Goal: Task Accomplishment & Management: Manage account settings

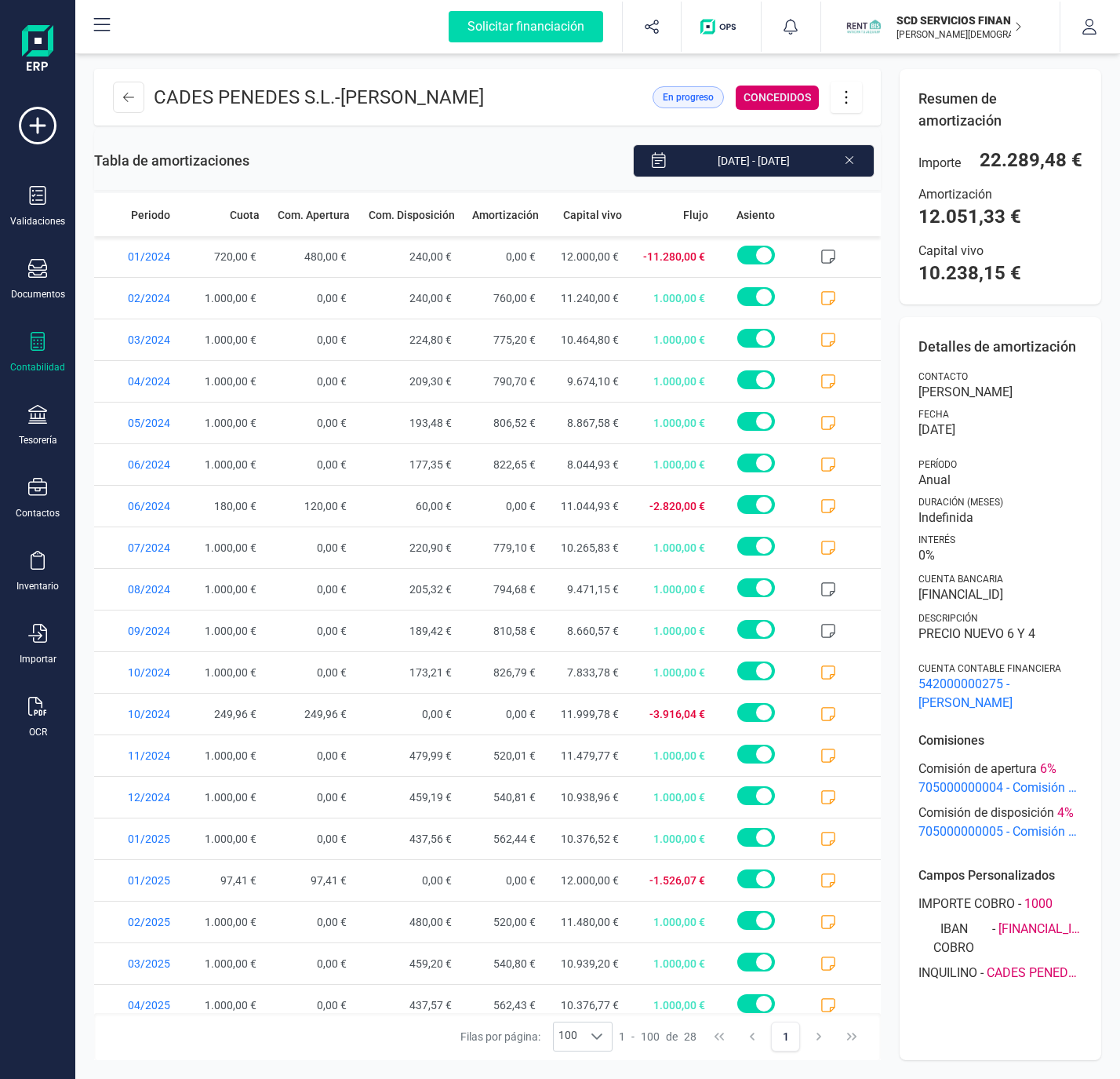
scroll to position [365, 0]
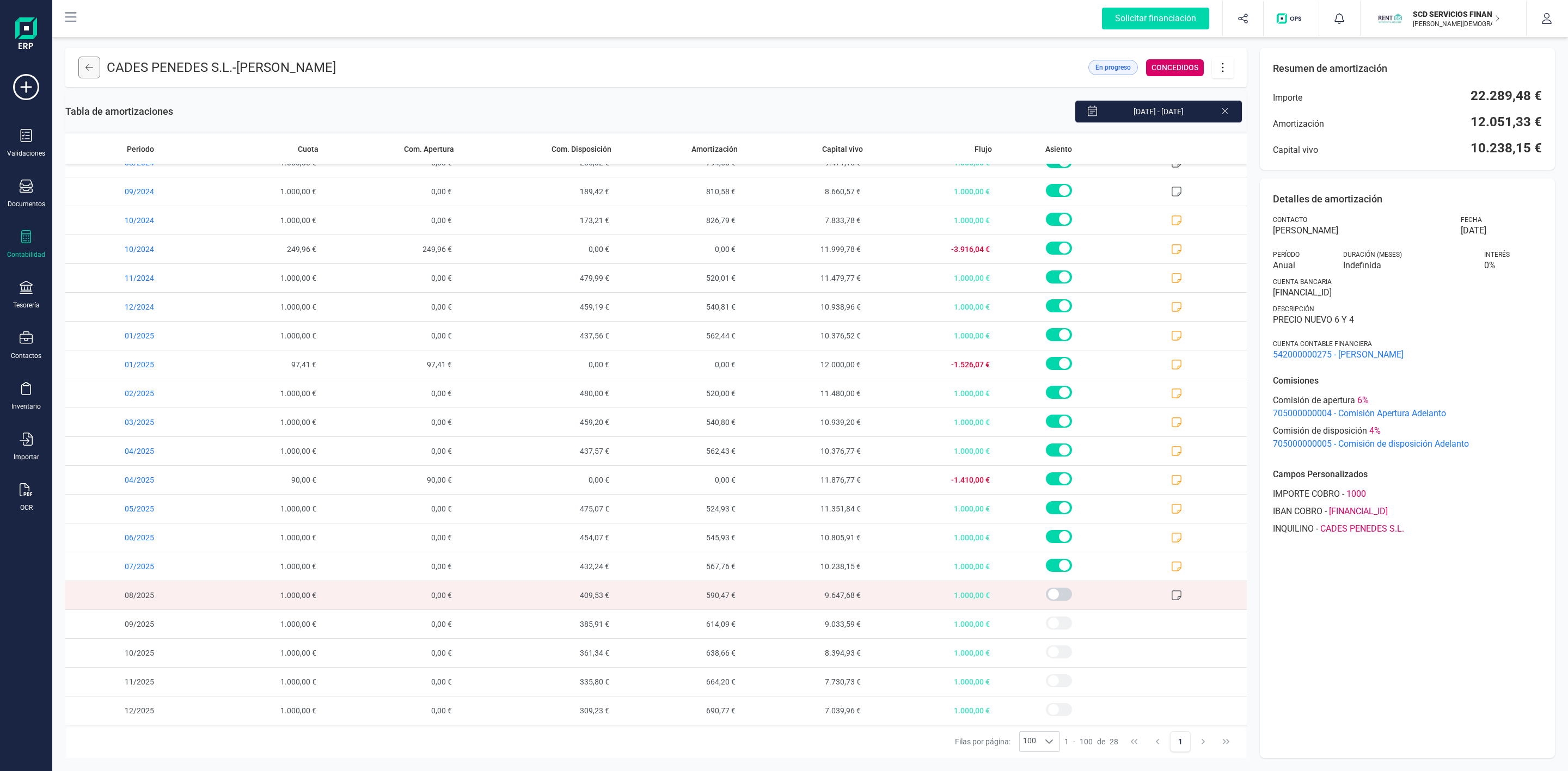
click at [94, 66] on button at bounding box center [89, 68] width 22 height 22
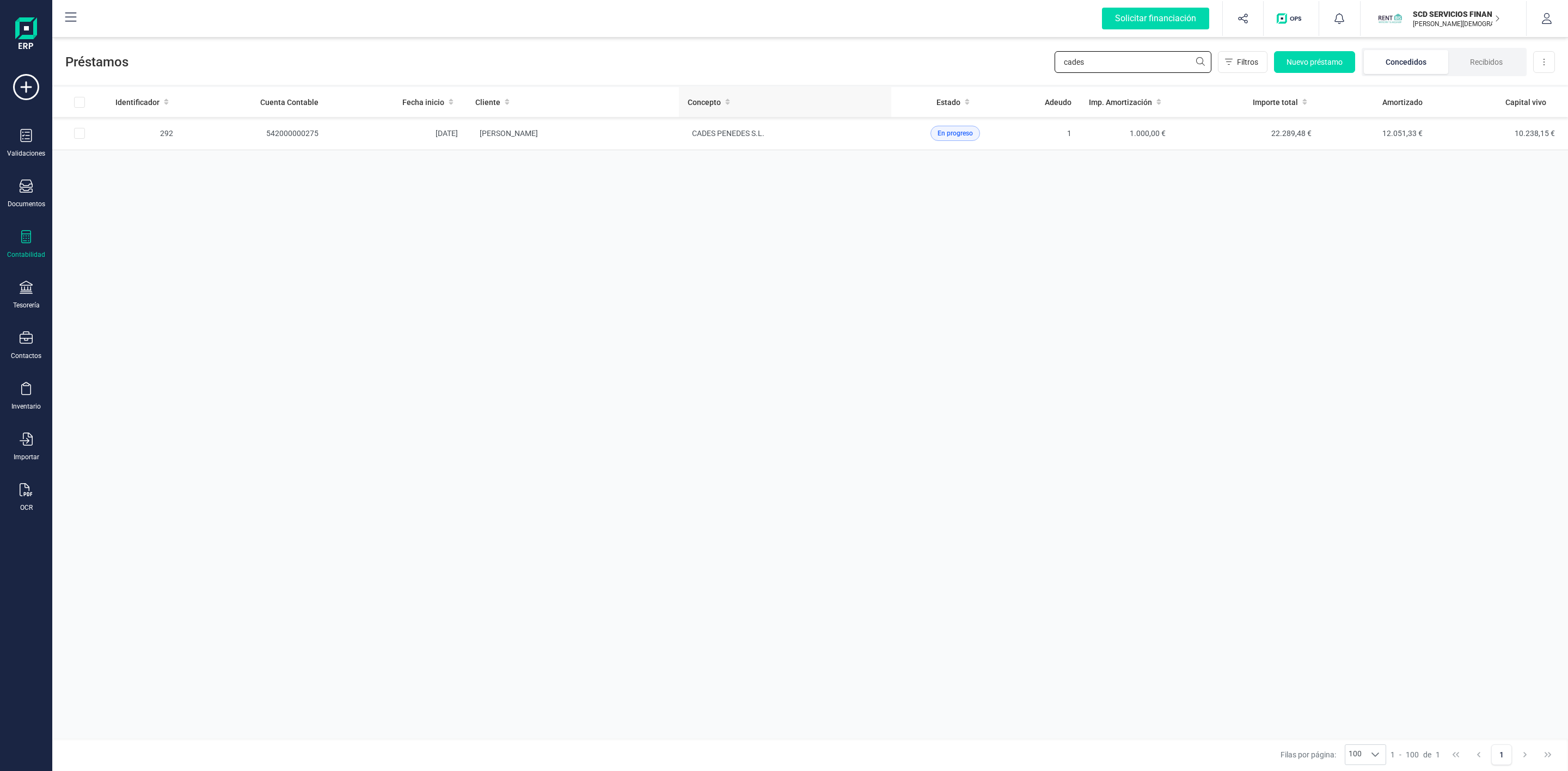
drag, startPoint x: 1122, startPoint y: 64, endPoint x: 793, endPoint y: 96, distance: 330.6
click at [777, 87] on div "Préstamos cades Filtros Nuevo préstamo Concedidos Recibidos Descargar Excel Ide…" at bounding box center [810, 403] width 1516 height 736
type input "[PERSON_NAME]"
click at [612, 235] on td "[PERSON_NAME] [PERSON_NAME]" at bounding box center [573, 233] width 212 height 33
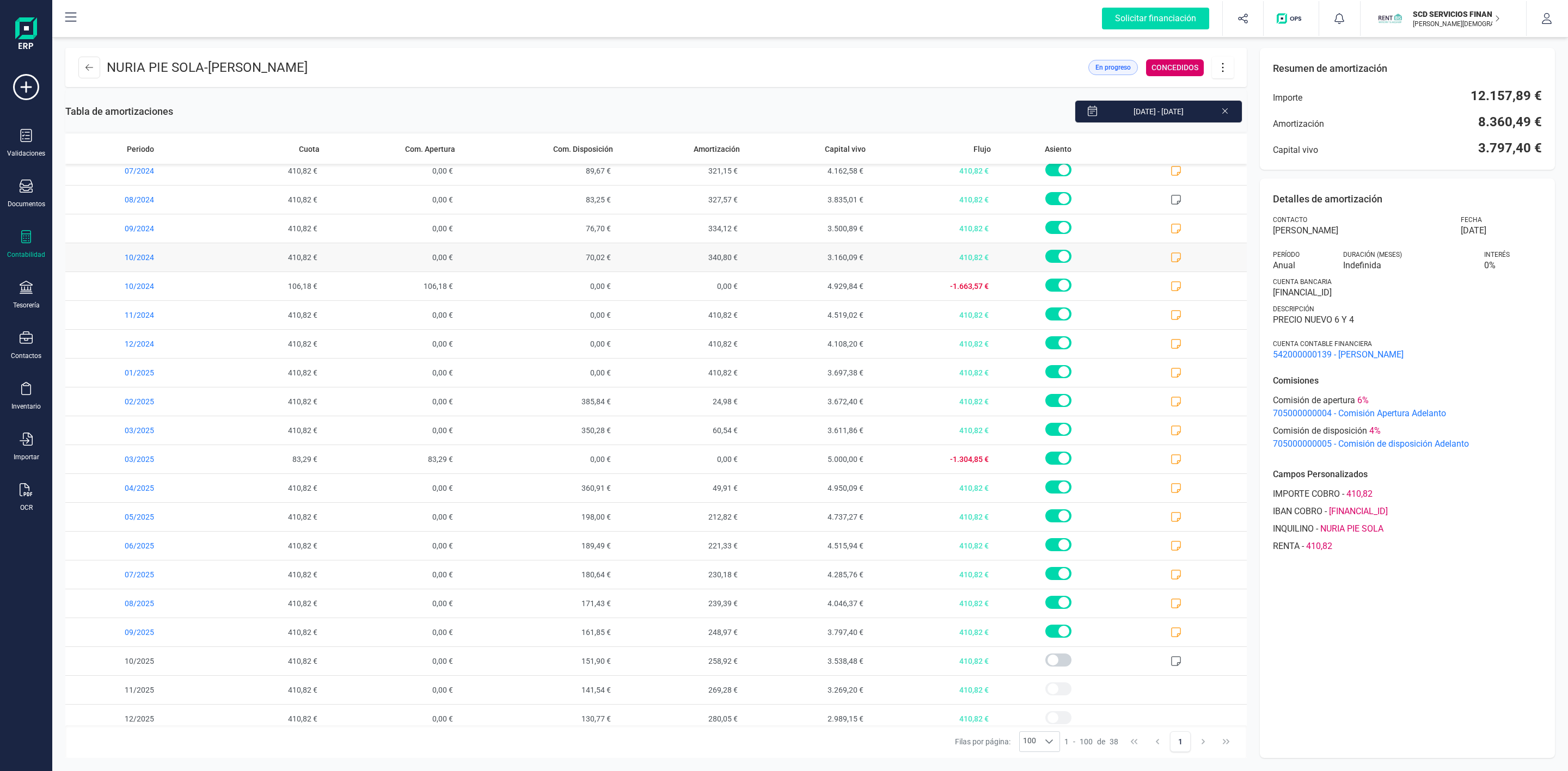
scroll to position [544, 0]
click at [25, 344] on icon at bounding box center [26, 338] width 13 height 13
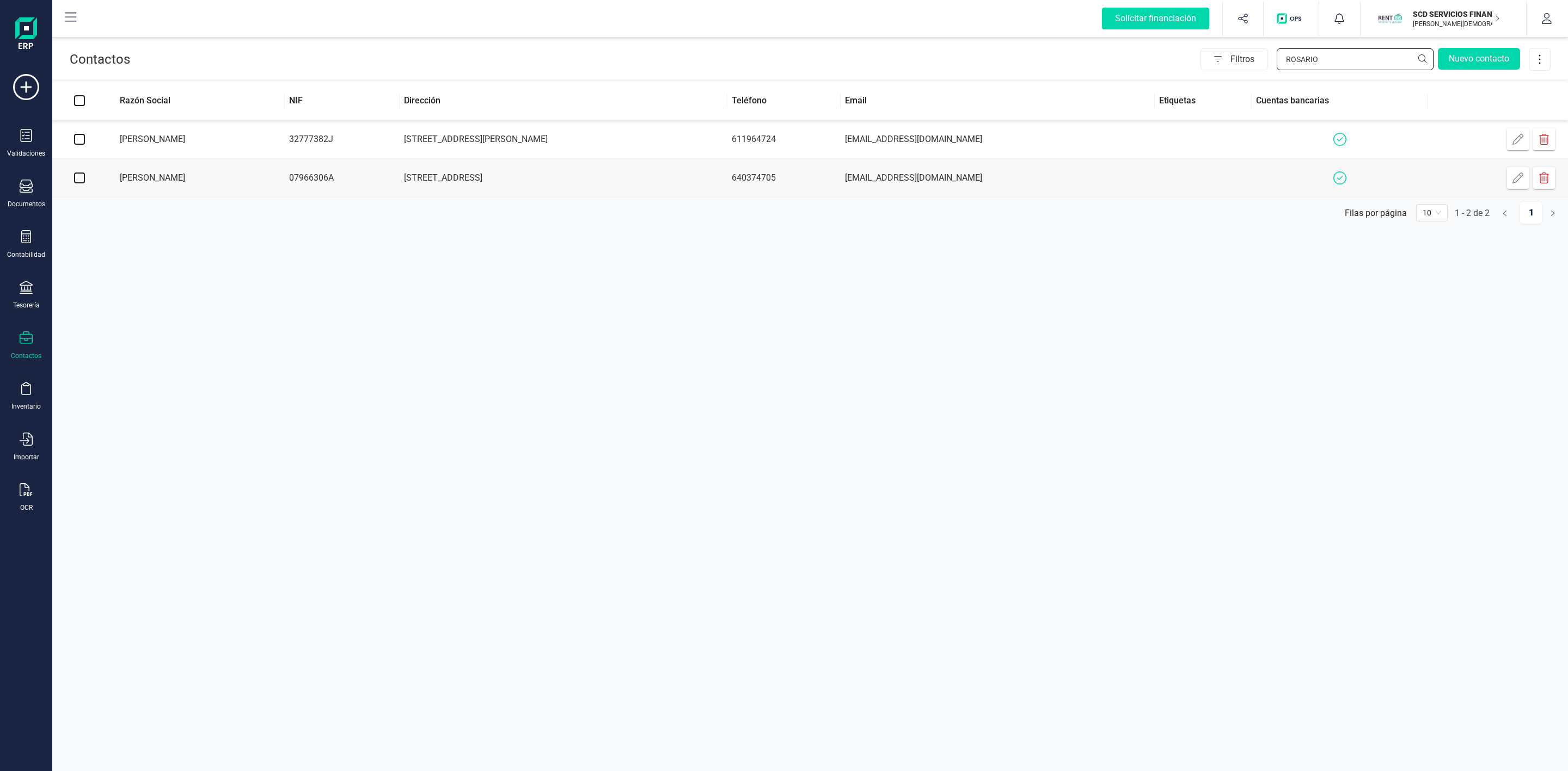
drag, startPoint x: 1344, startPoint y: 58, endPoint x: 1149, endPoint y: 59, distance: 195.0
click at [777, 59] on div "Filtros ROSARIO Nuevo contacto" at bounding box center [841, 60] width 1421 height 23
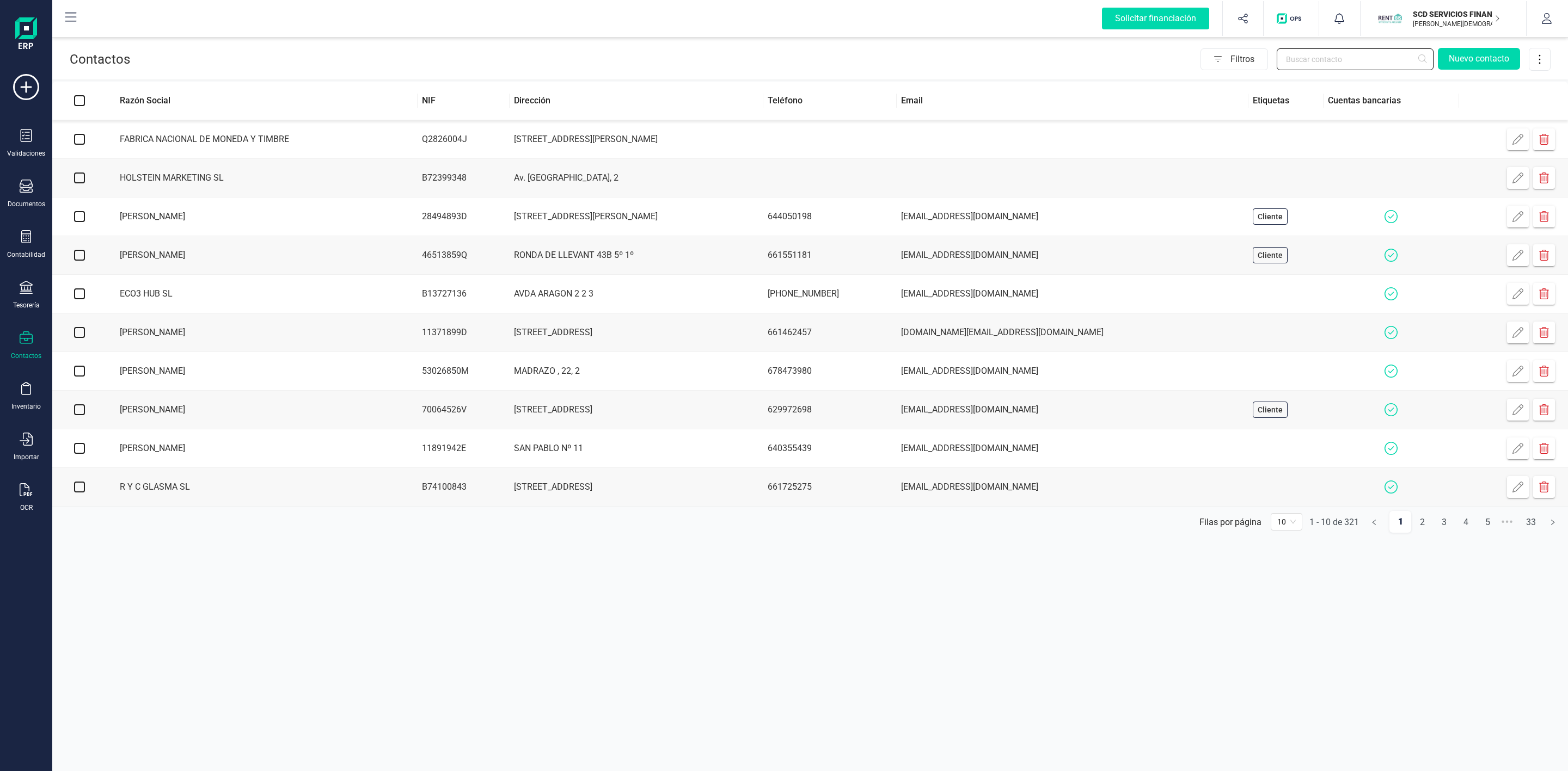
type input "s"
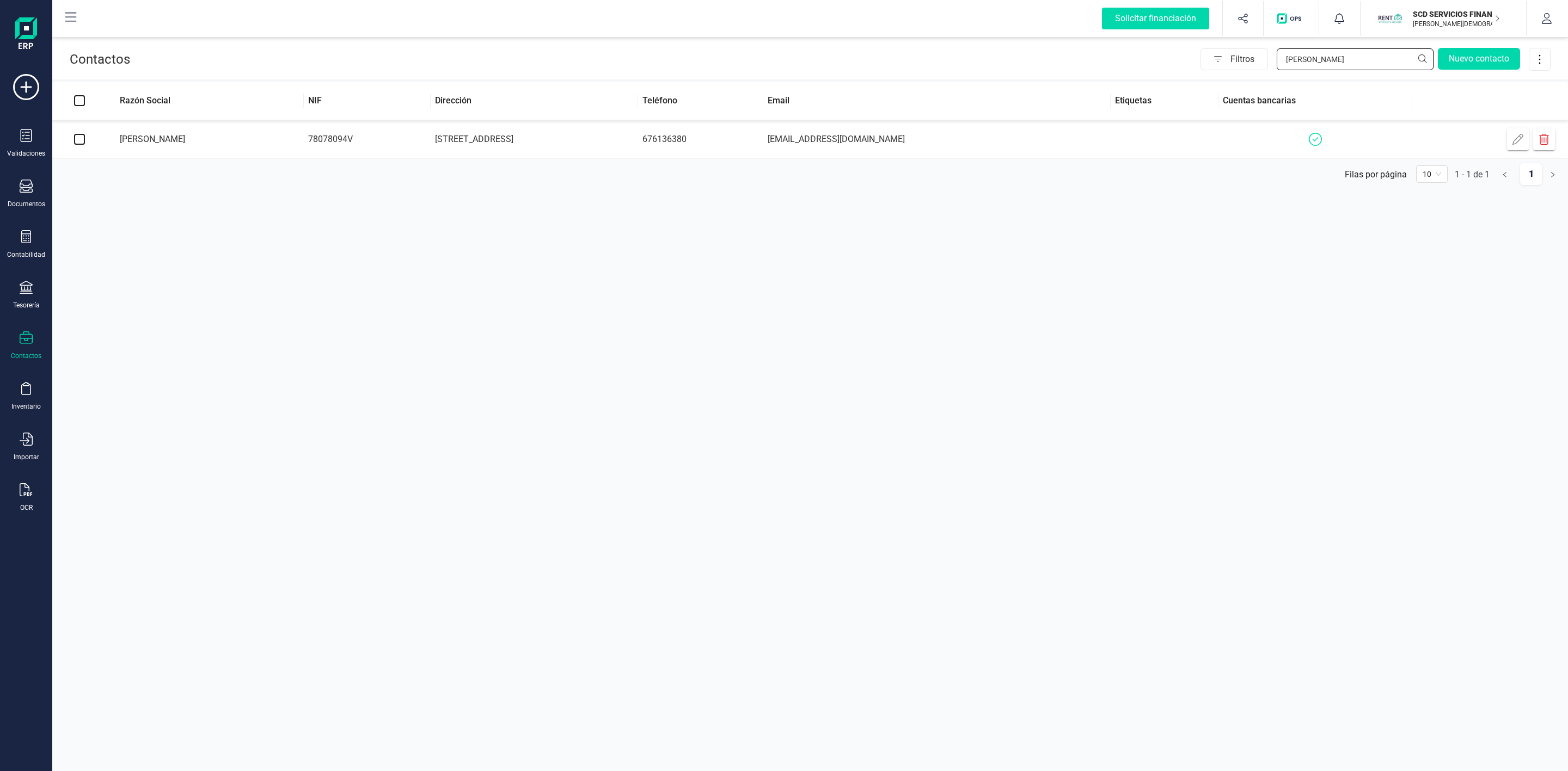
type input "[PERSON_NAME]"
click at [304, 147] on td "[PERSON_NAME] [PERSON_NAME]" at bounding box center [205, 140] width 197 height 39
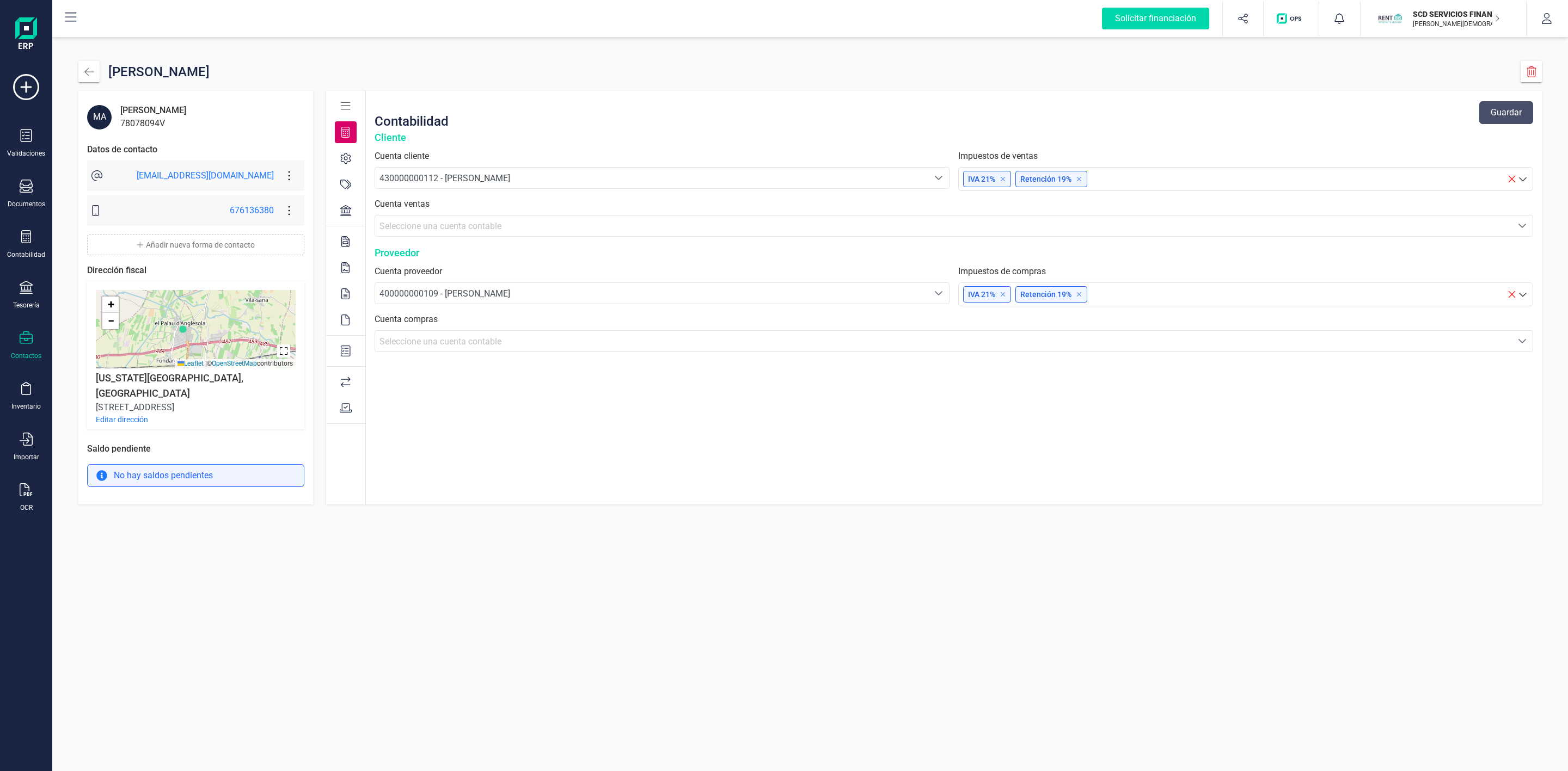
click at [340, 213] on icon at bounding box center [346, 211] width 11 height 11
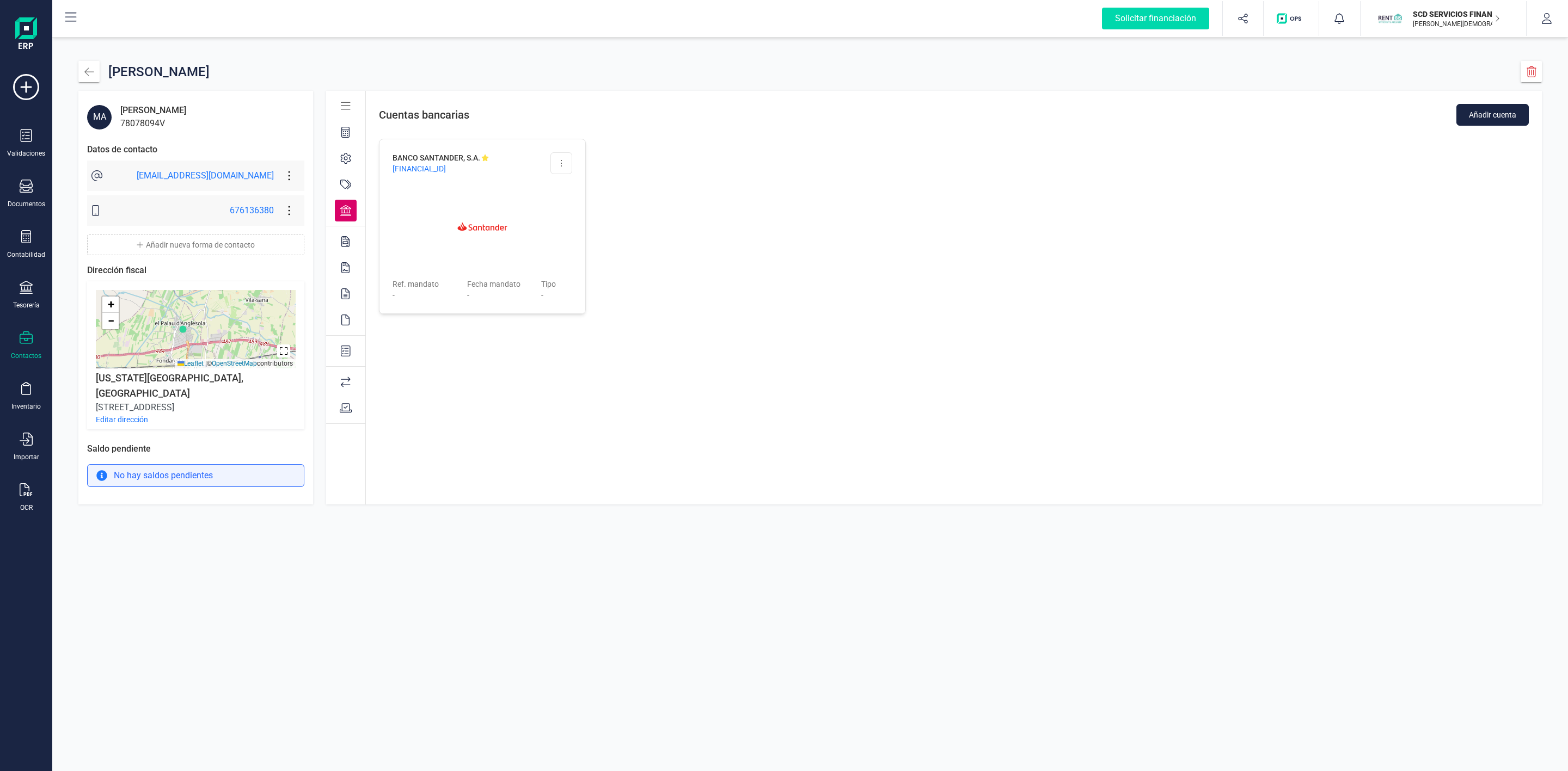
drag, startPoint x: 446, startPoint y: 213, endPoint x: 446, endPoint y: 221, distance: 8.0
click at [447, 214] on img at bounding box center [482, 226] width 69 height 69
click at [421, 301] on span "-" at bounding box center [427, 295] width 68 height 11
drag, startPoint x: 471, startPoint y: 166, endPoint x: 368, endPoint y: 169, distance: 103.0
click at [393, 169] on div "ES40 0075 0340 3106 0641 2857" at bounding box center [465, 169] width 145 height 11
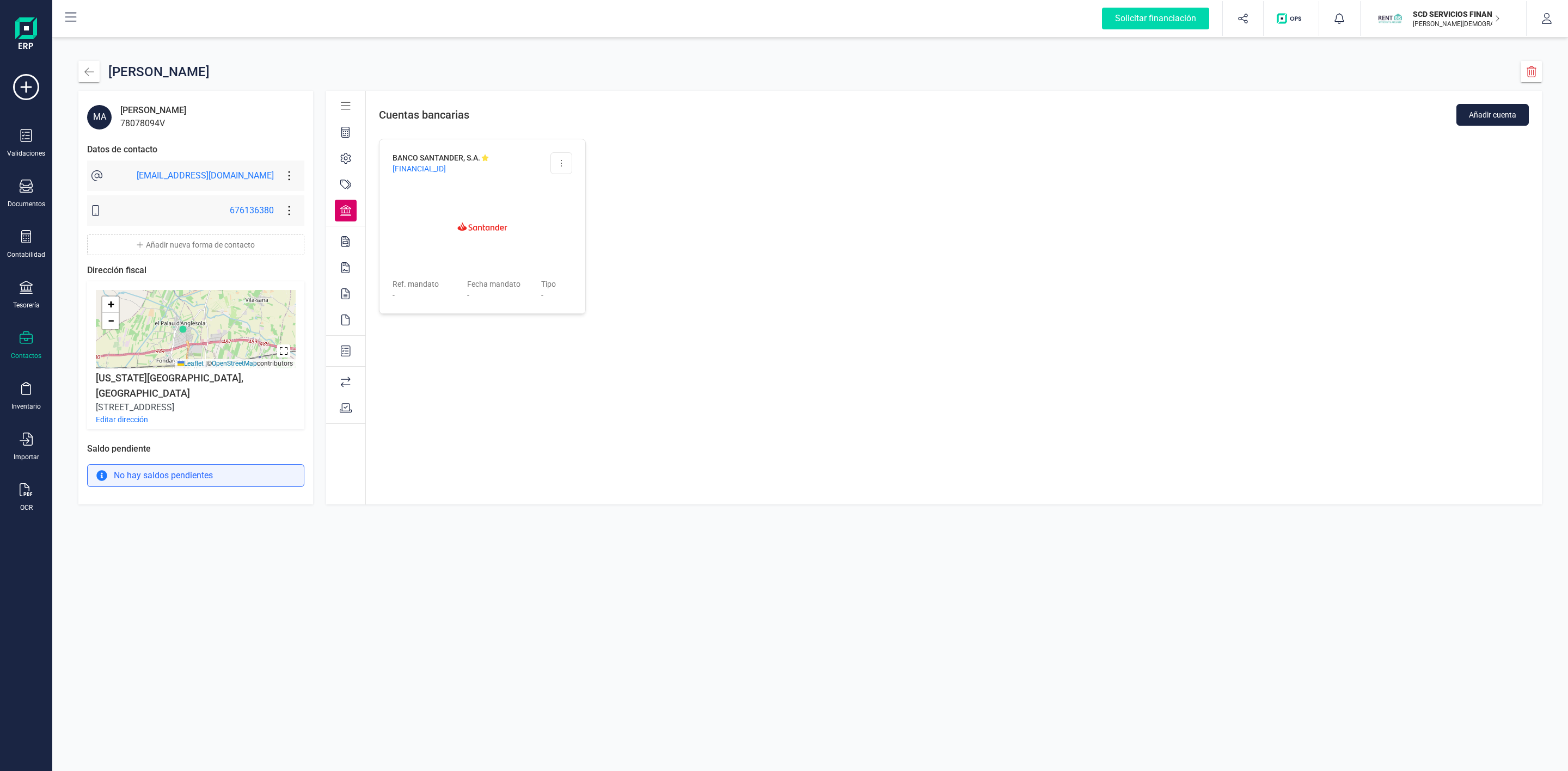
copy span "ES40 0075 0340 3106 0641 2857"
click at [25, 344] on icon at bounding box center [26, 338] width 13 height 13
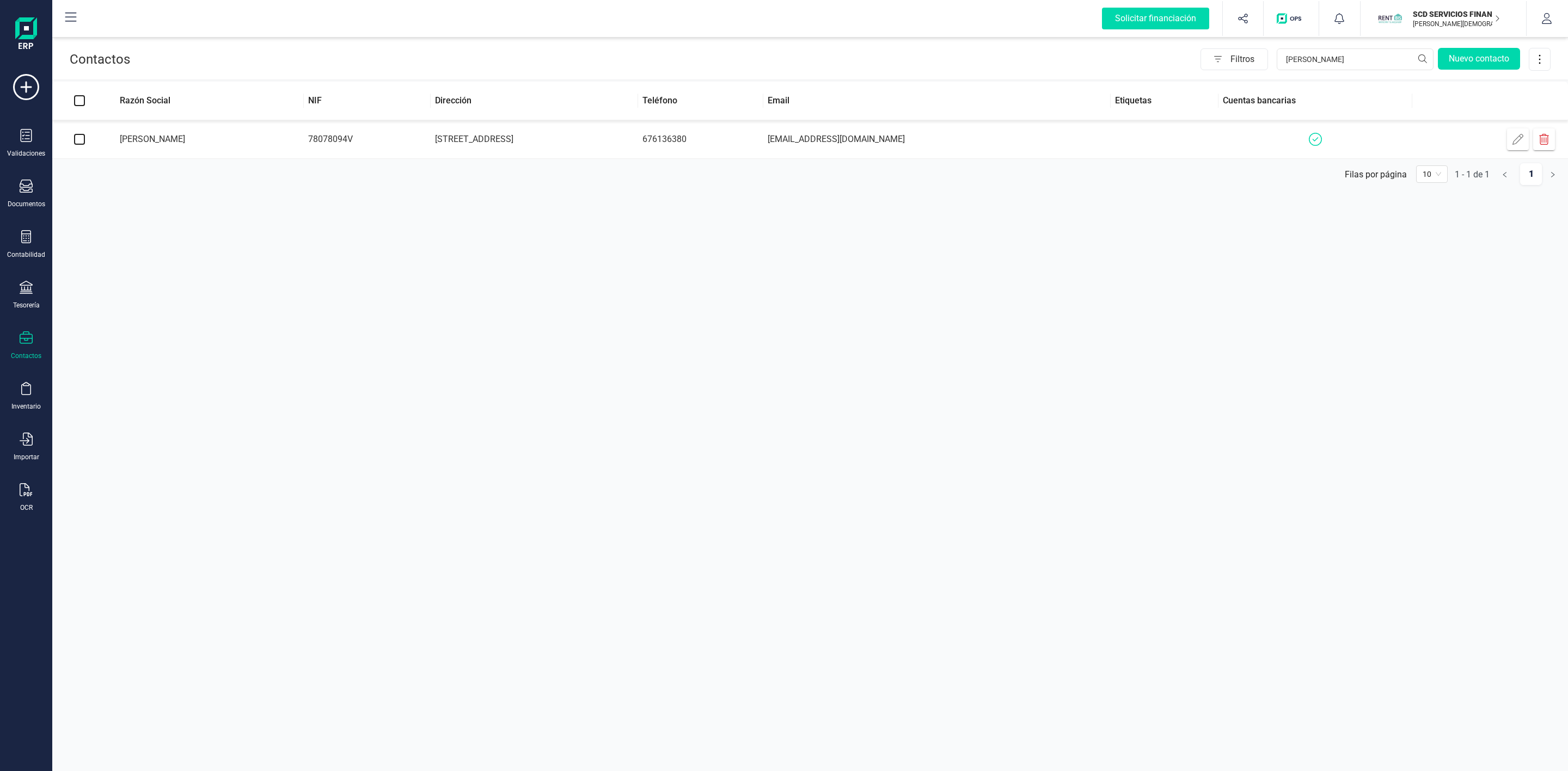
click at [304, 139] on td "[PERSON_NAME] [PERSON_NAME]" at bounding box center [205, 140] width 197 height 39
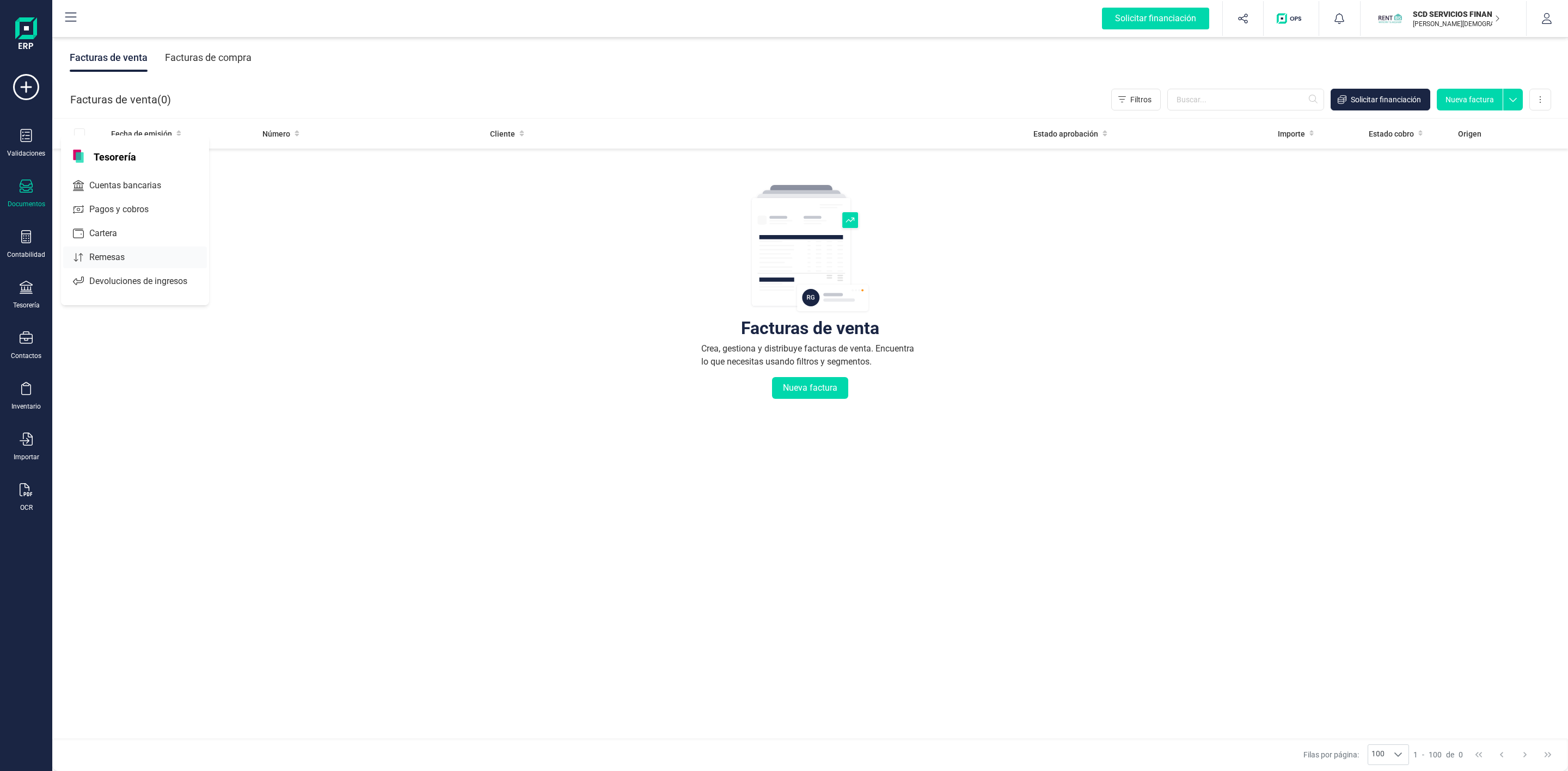
click at [99, 262] on span "Remesas" at bounding box center [114, 257] width 59 height 13
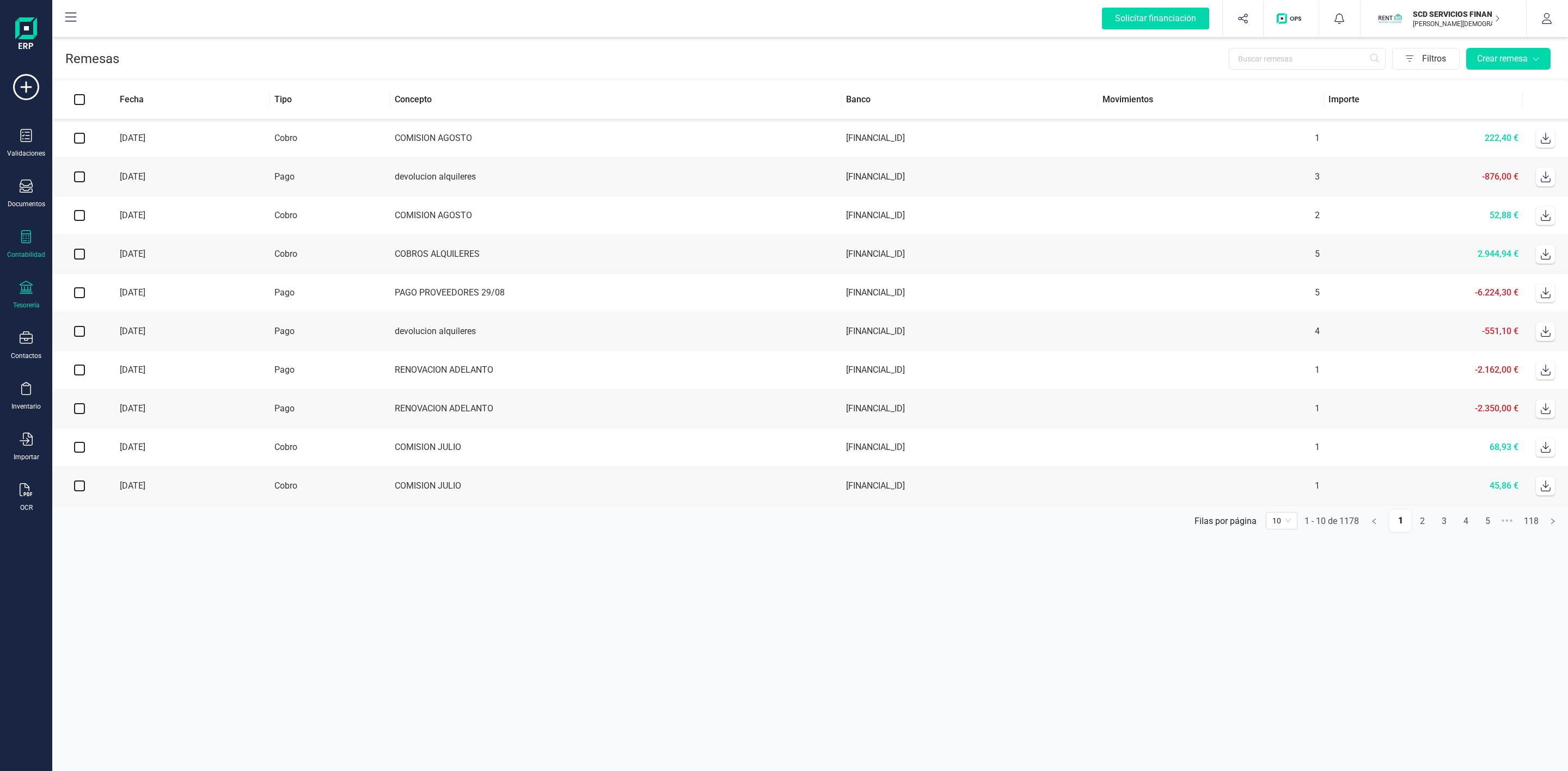
click at [36, 232] on div "Contabilidad" at bounding box center [26, 244] width 44 height 29
click at [106, 274] on span "Préstamos" at bounding box center [117, 278] width 65 height 13
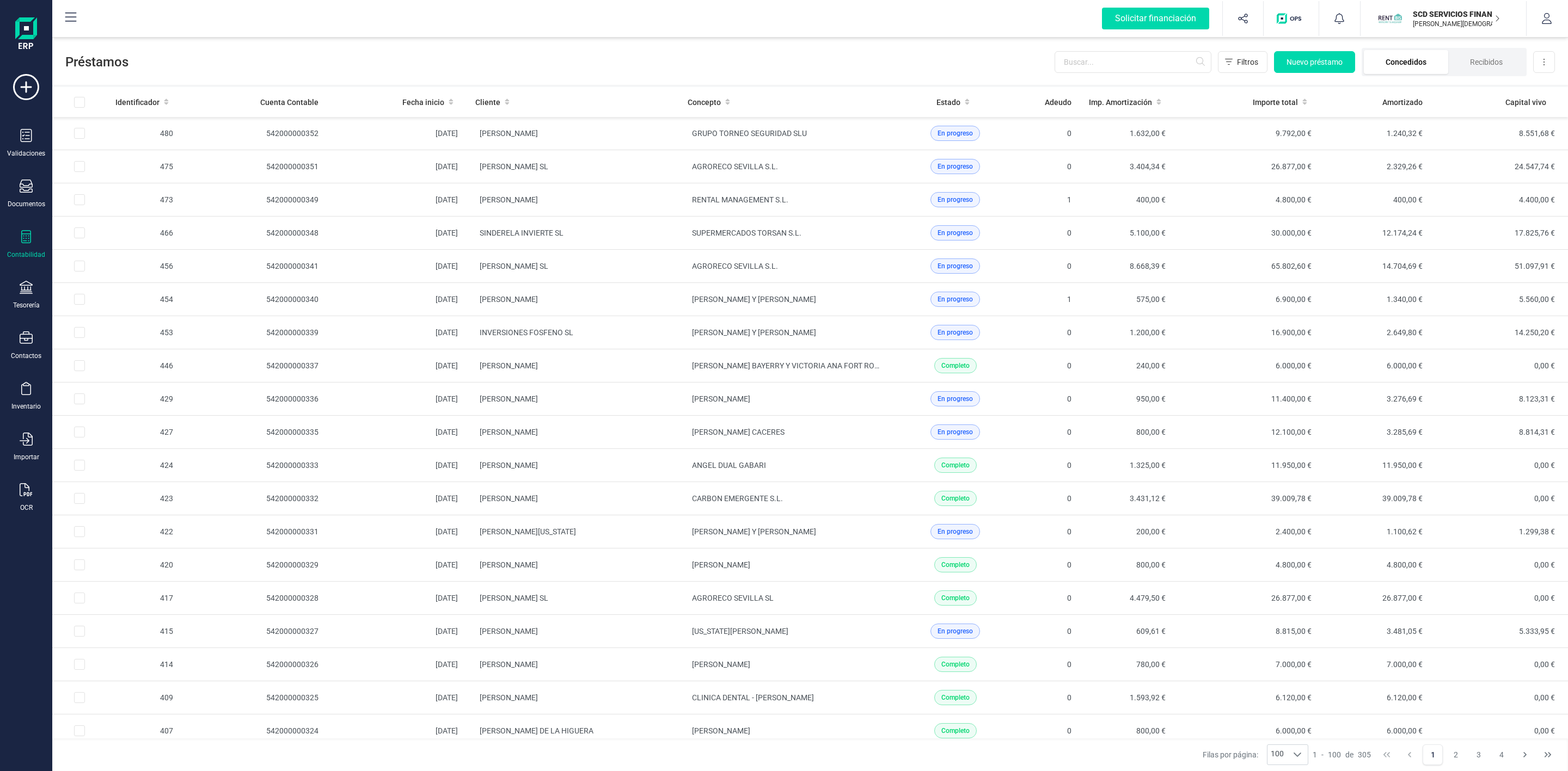
click at [1403, 69] on li "Concedidos" at bounding box center [1406, 61] width 85 height 24
click at [1132, 63] on input "text" at bounding box center [1133, 62] width 157 height 22
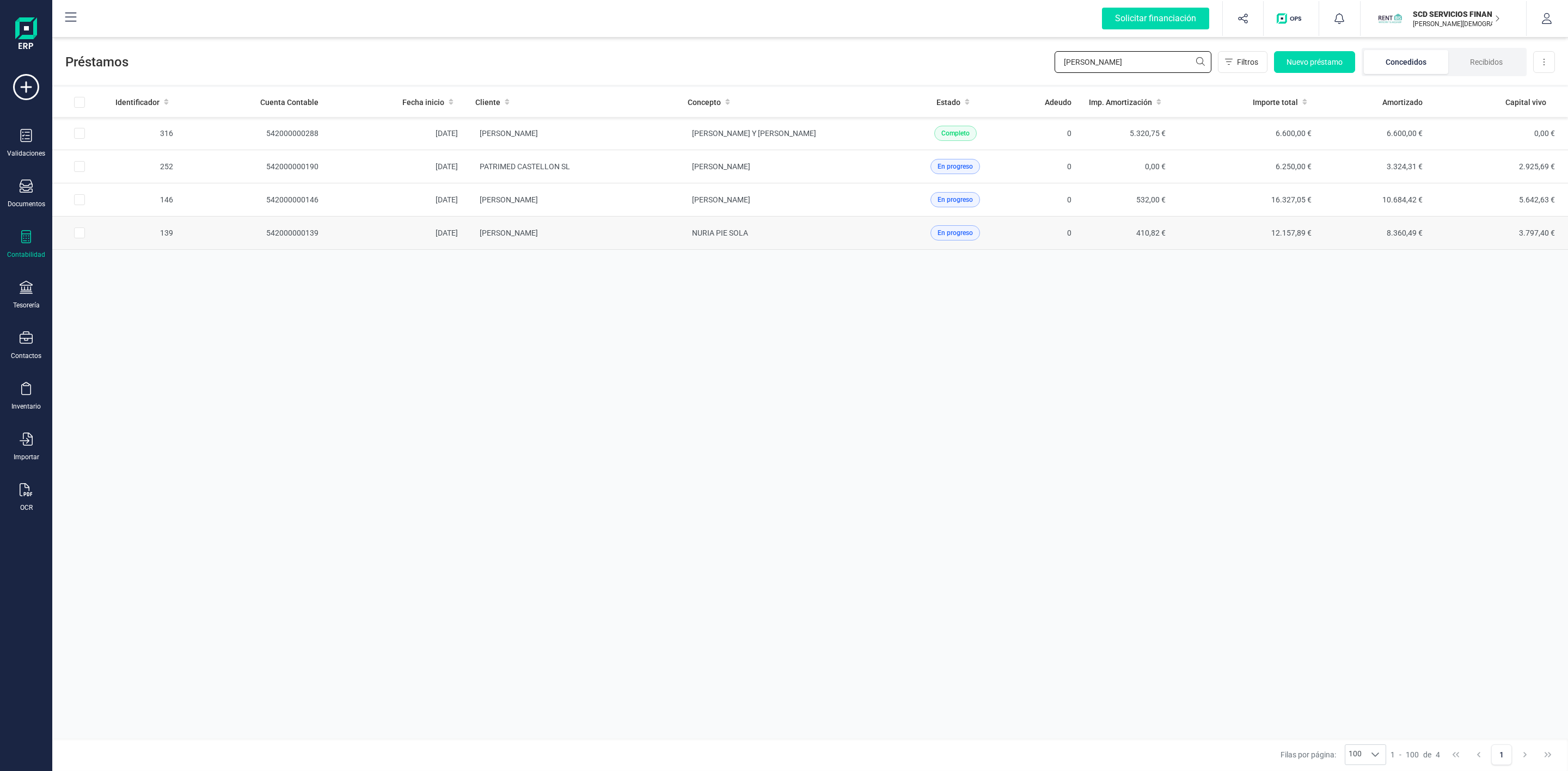
type input "[PERSON_NAME]"
click at [673, 243] on td "[PERSON_NAME] [PERSON_NAME]" at bounding box center [573, 233] width 212 height 33
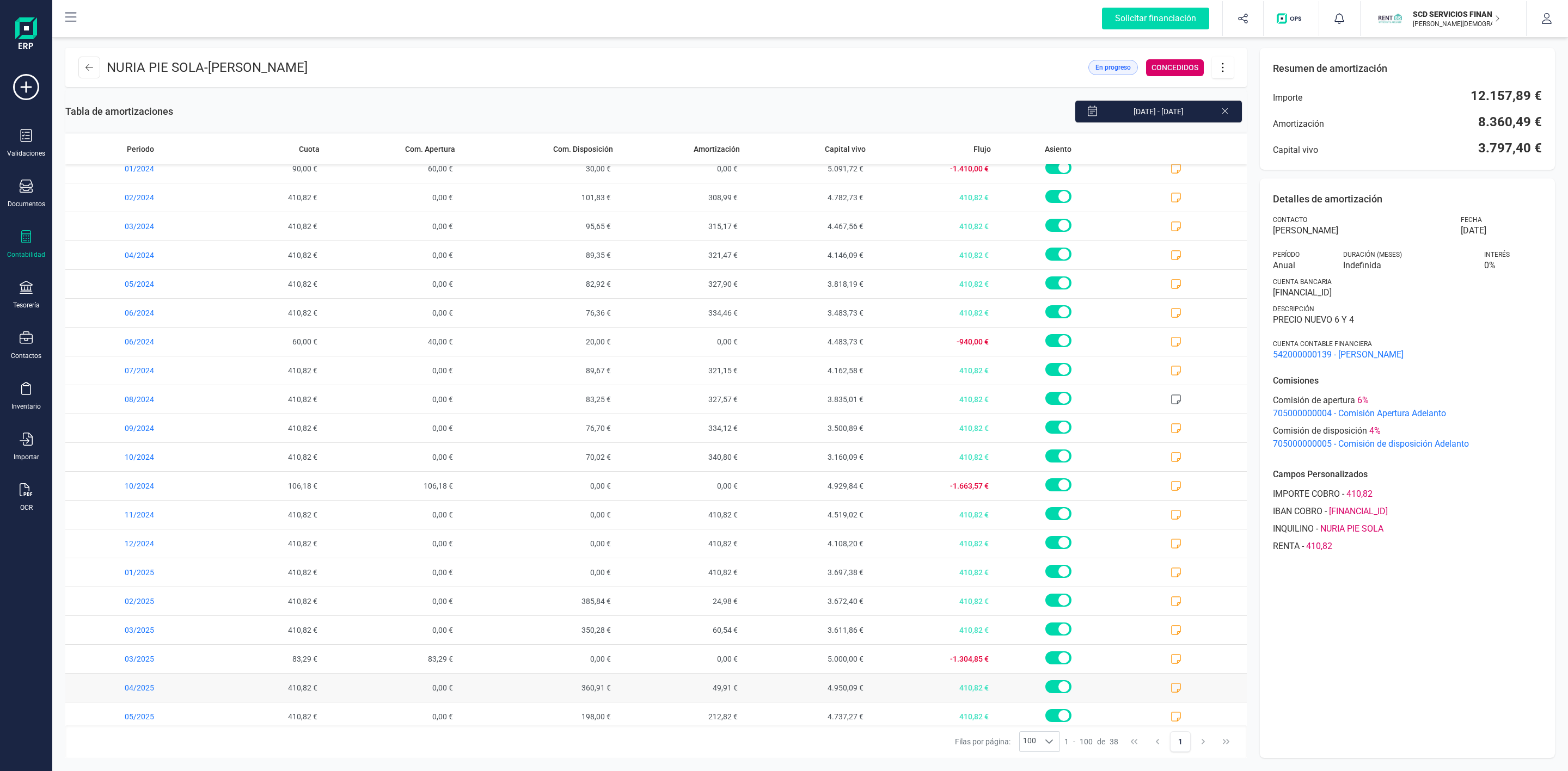
scroll to position [408, 0]
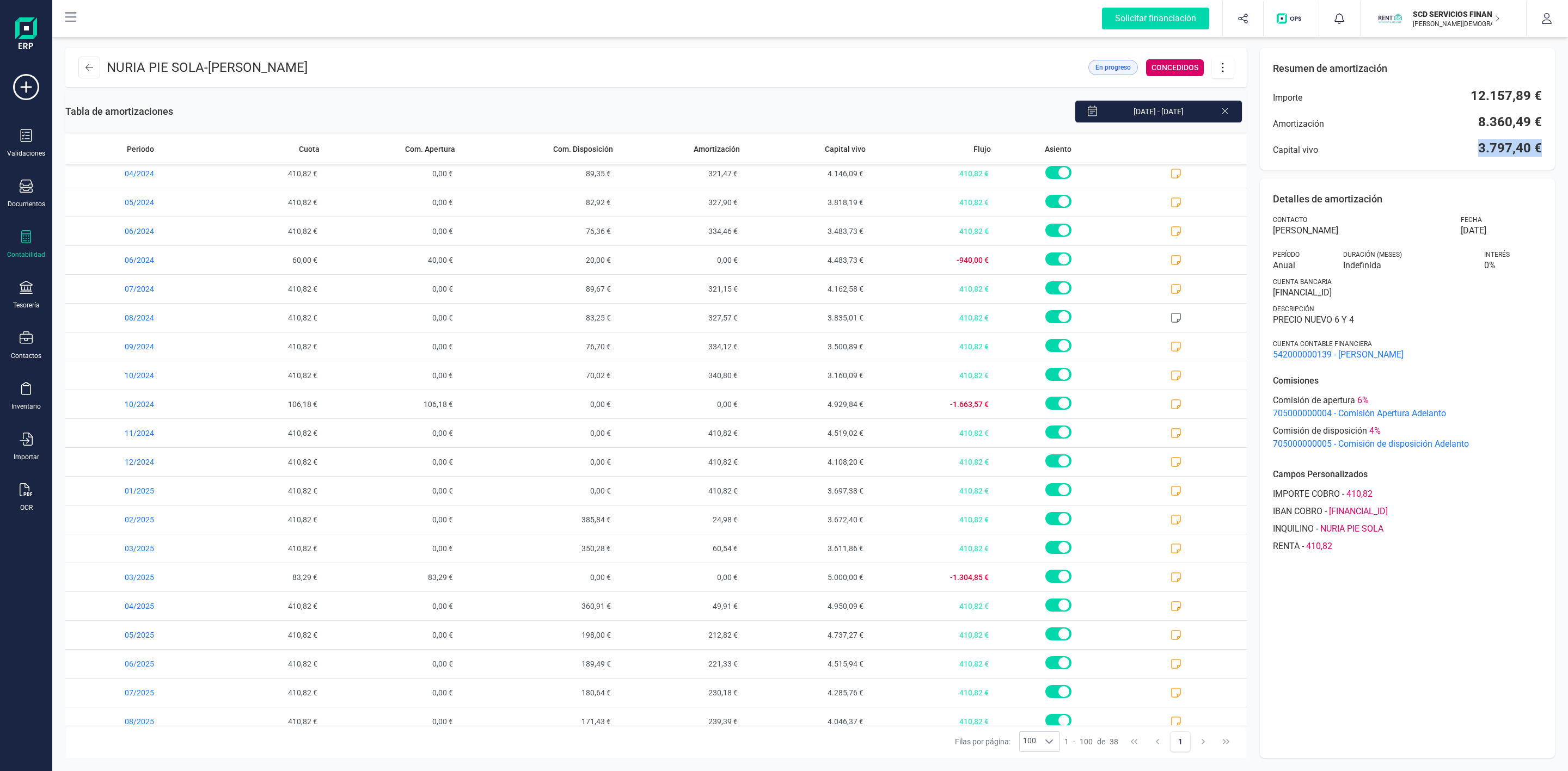
drag, startPoint x: 1475, startPoint y: 150, endPoint x: 1545, endPoint y: 149, distance: 70.0
click at [1545, 149] on div "Resumen de amortización Importe 12.157,89 € Amortización 8.360,49 € Capital viv…" at bounding box center [1407, 109] width 295 height 122
copy span "3.797,40 €"
click at [90, 72] on button at bounding box center [89, 68] width 22 height 22
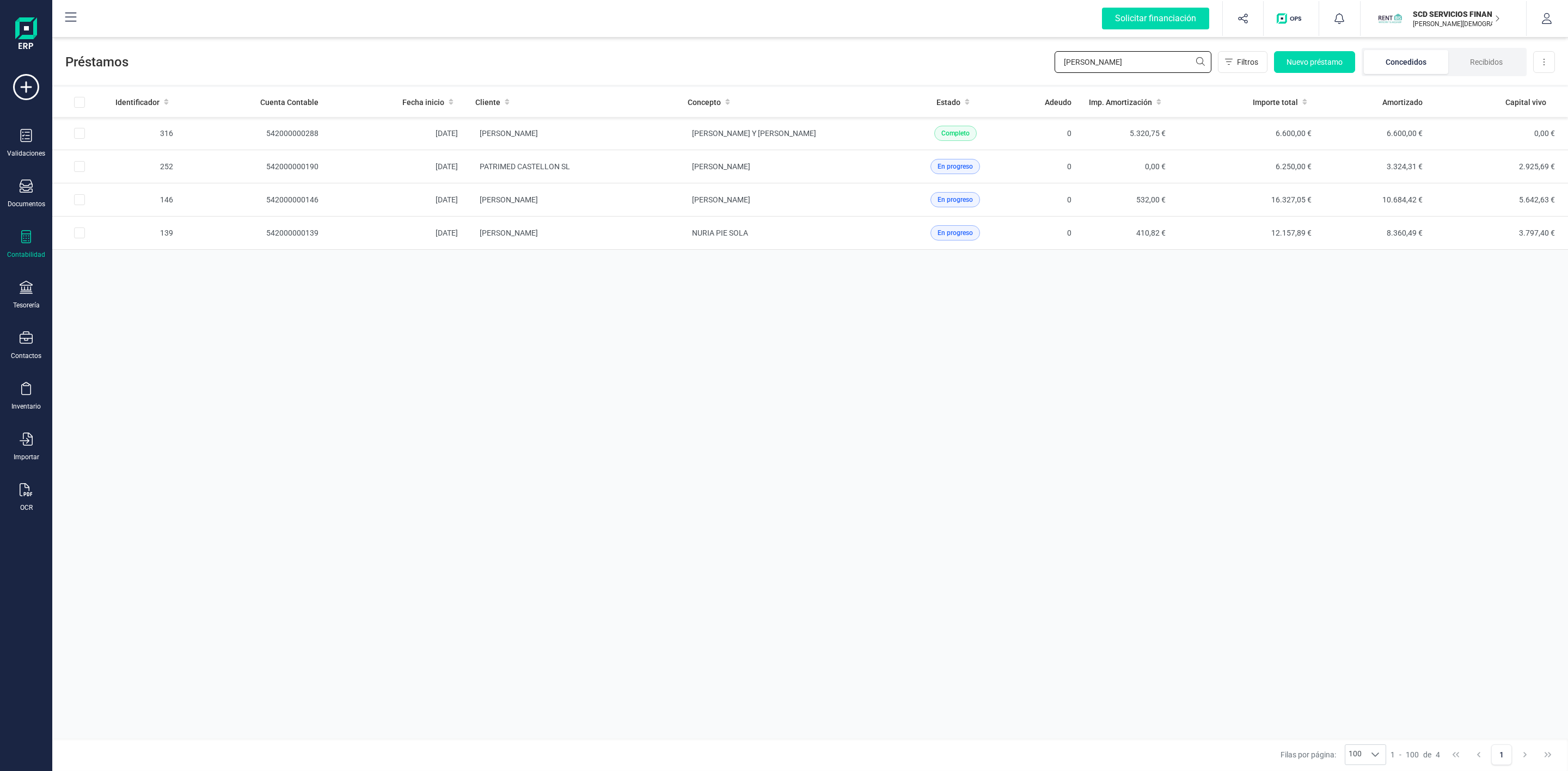
click at [957, 82] on div "Préstamos [PERSON_NAME] Nuevo préstamo Concedidos Recibidos Descargar Excel" at bounding box center [810, 60] width 1516 height 50
type input "plaz"
drag, startPoint x: 1098, startPoint y: 65, endPoint x: 1039, endPoint y: 65, distance: 59.0
click at [1047, 65] on div "Préstamos plaz Filtros Nuevo préstamo Concedidos Recibidos Descargar Excel" at bounding box center [810, 60] width 1516 height 50
type input "esther mi"
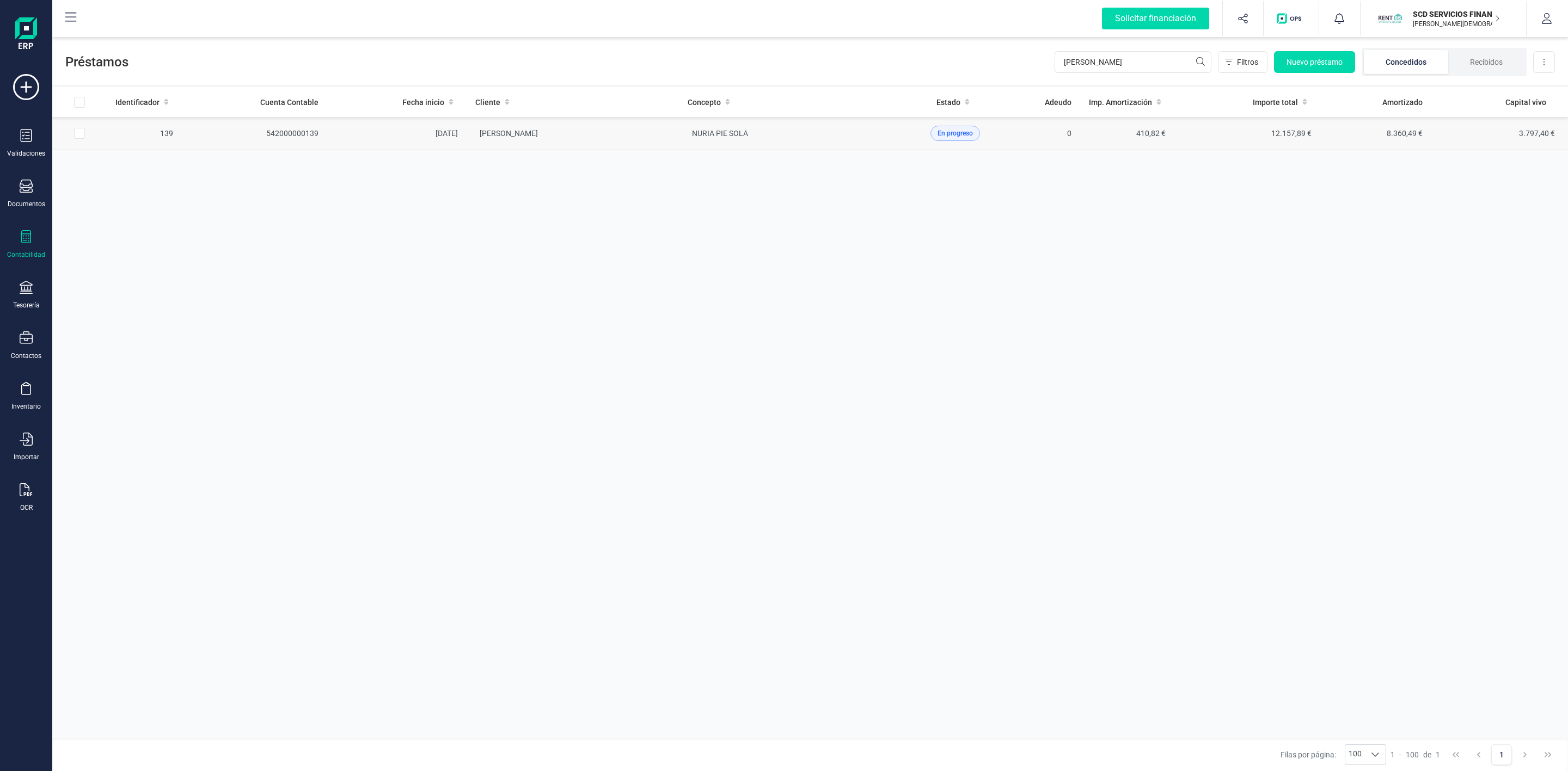
click at [687, 139] on td "NURIA PIE SOLA" at bounding box center [785, 133] width 212 height 33
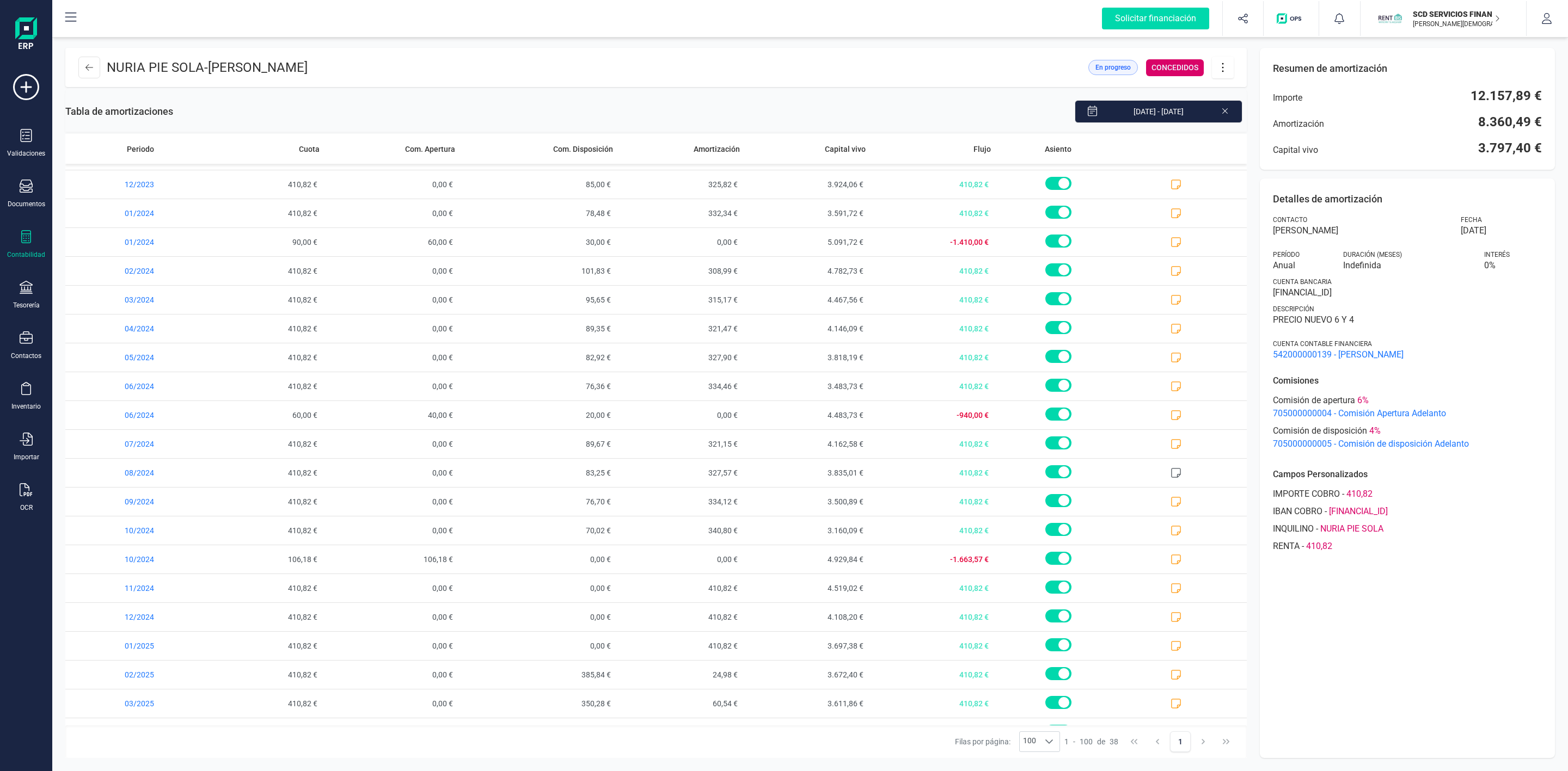
scroll to position [218, 0]
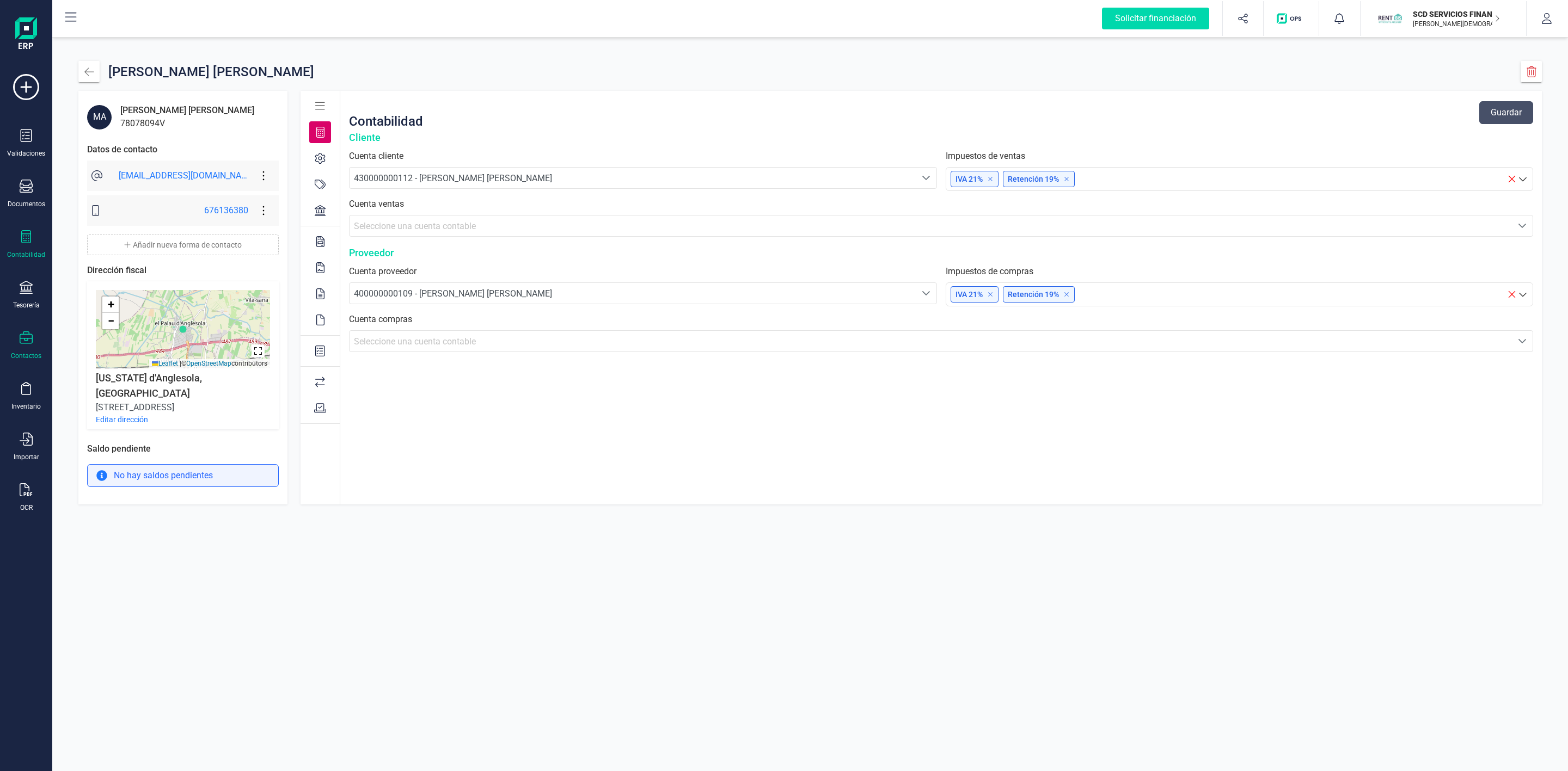
click at [27, 242] on icon at bounding box center [26, 236] width 13 height 13
drag, startPoint x: 110, startPoint y: 274, endPoint x: 126, endPoint y: 270, distance: 16.5
click at [111, 275] on span "Préstamos" at bounding box center [117, 278] width 65 height 13
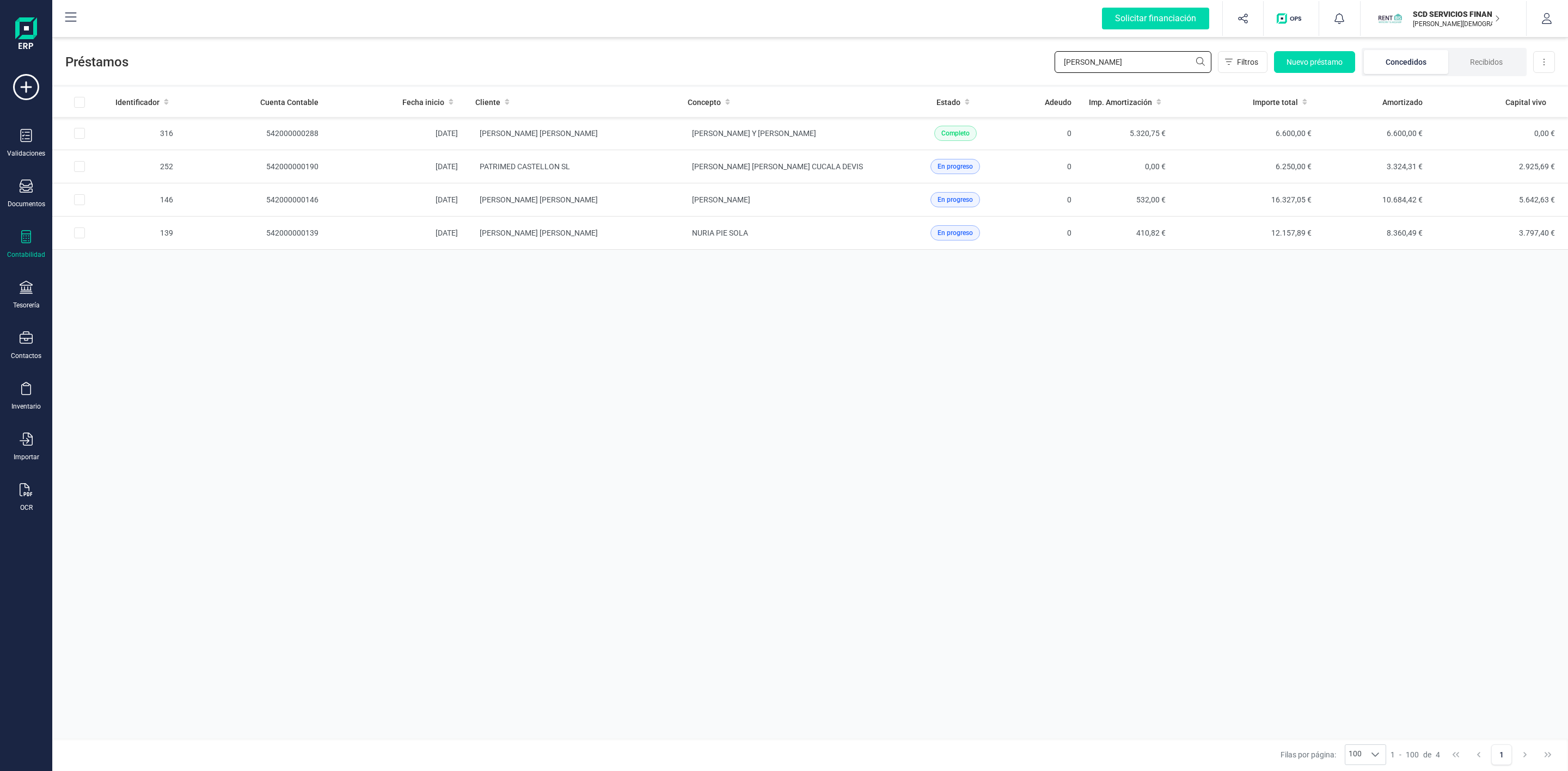
drag, startPoint x: 1132, startPoint y: 65, endPoint x: 925, endPoint y: 75, distance: 207.2
click at [941, 79] on div "Préstamos [PERSON_NAME] Nuevo préstamo Concedidos Recibidos Descargar Excel" at bounding box center [810, 60] width 1516 height 50
type input "[PERSON_NAME]"
click at [641, 167] on td "[PERSON_NAME] [PERSON_NAME]" at bounding box center [573, 167] width 212 height 33
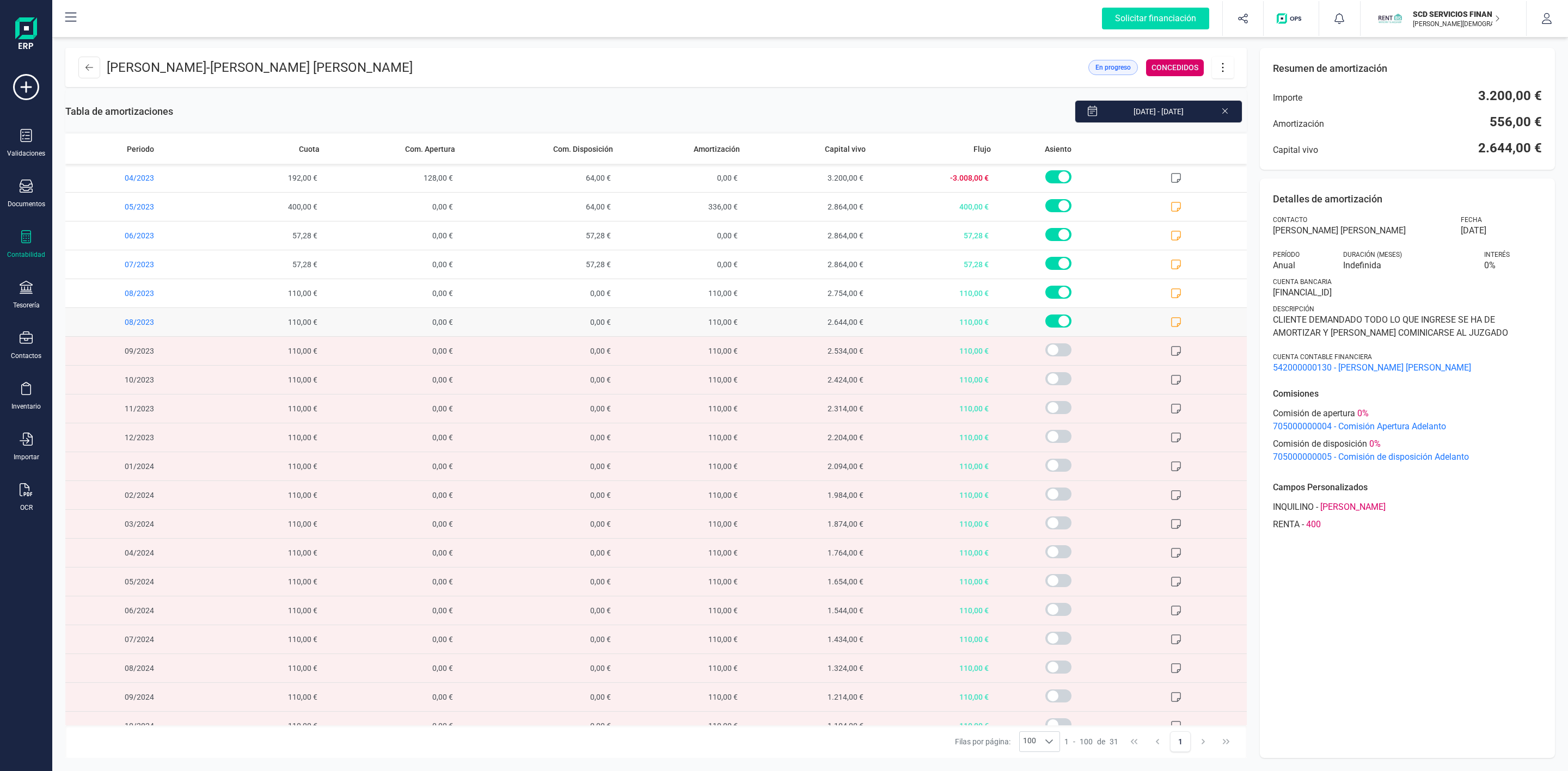
click at [1171, 325] on icon at bounding box center [1176, 323] width 11 height 11
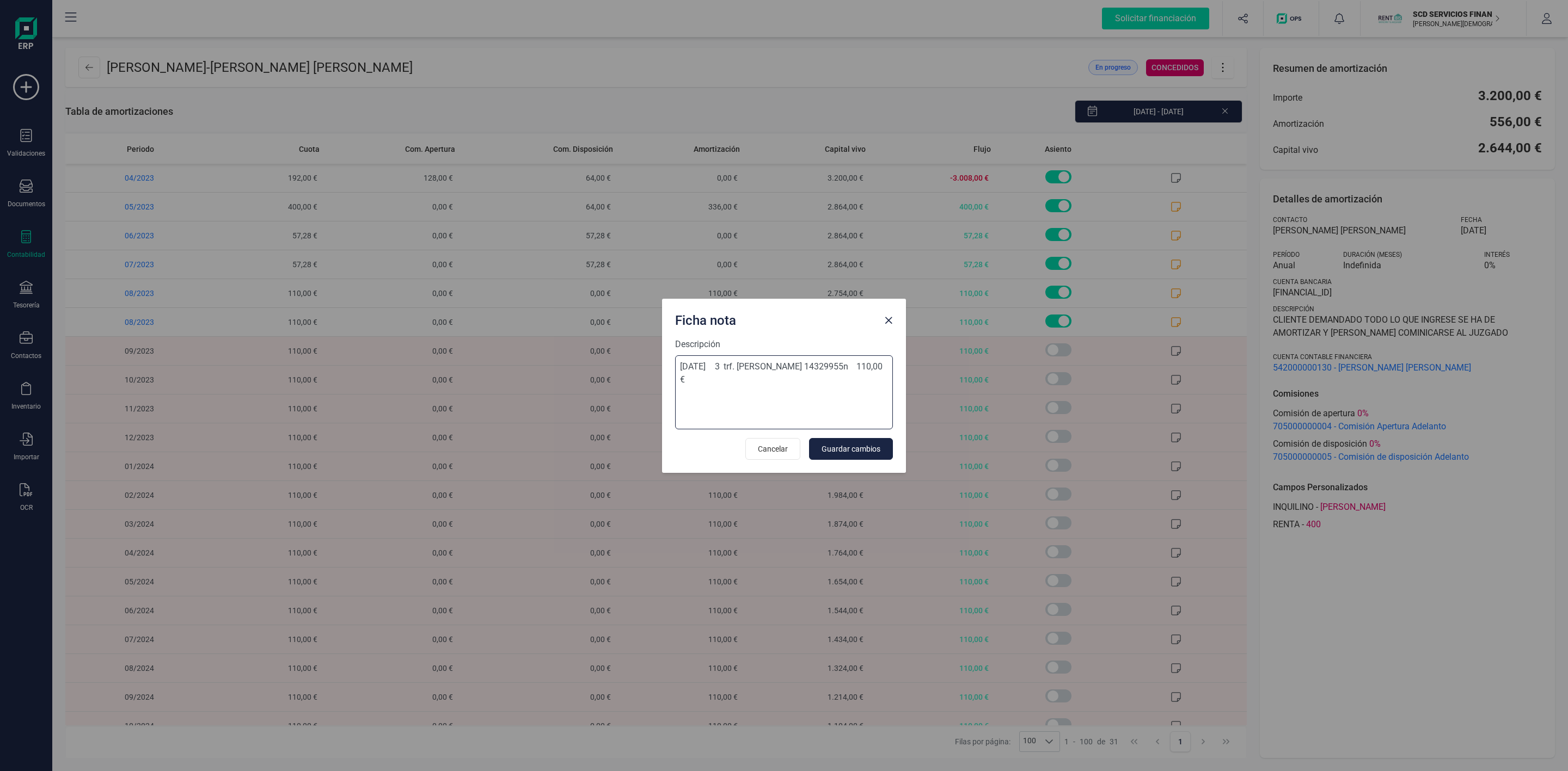
drag, startPoint x: 698, startPoint y: 380, endPoint x: 674, endPoint y: 361, distance: 30.6
click at [675, 361] on textarea "[DATE] 3 trf. [PERSON_NAME] 14329955n 110,00 €" at bounding box center [784, 392] width 218 height 74
click at [892, 321] on span "Close" at bounding box center [889, 321] width 9 height 9
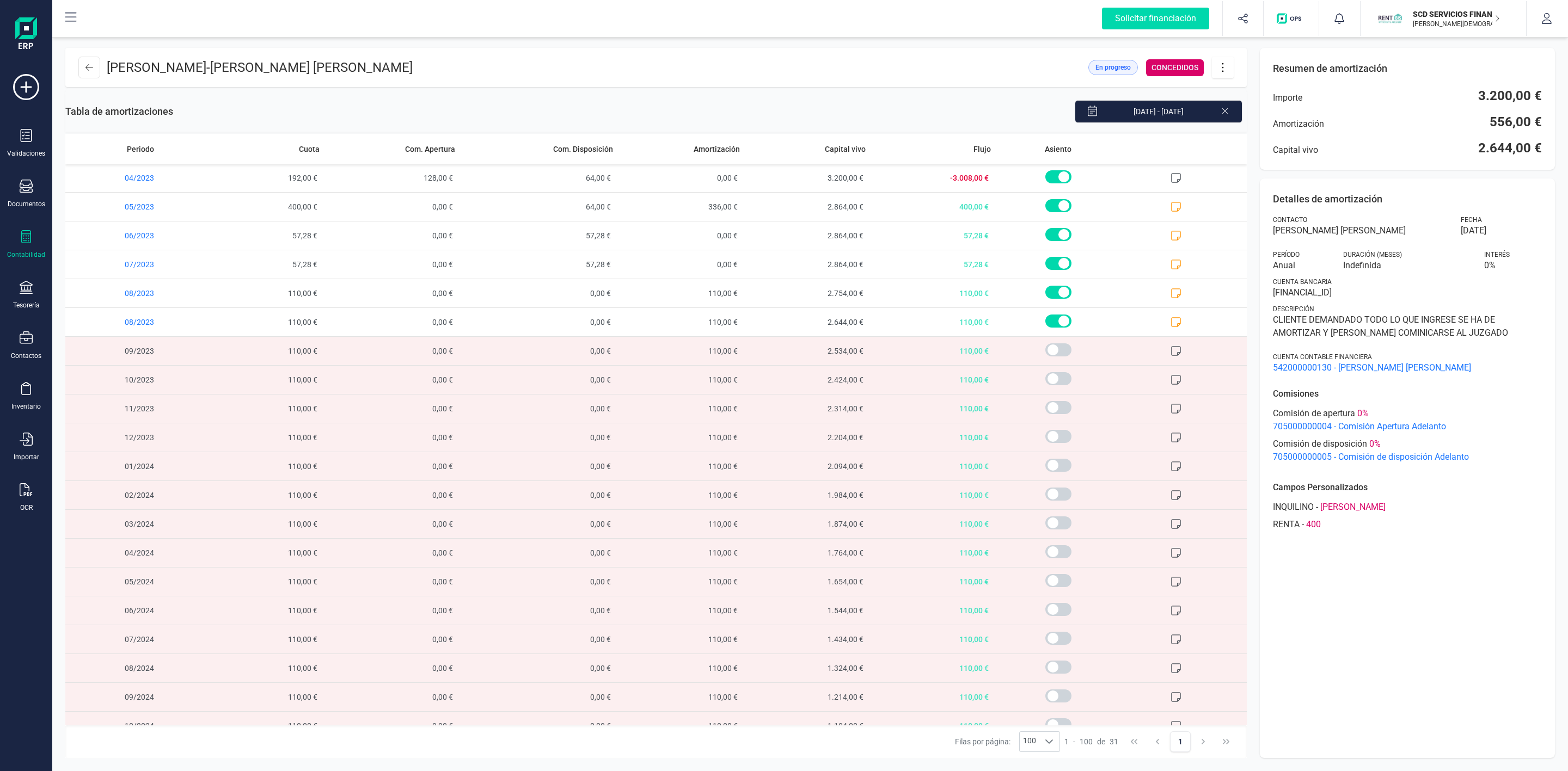
click at [1384, 635] on div "Detalles de amortización Contacto [PERSON_NAME] [PERSON_NAME] Fecha [DATE] Perí…" at bounding box center [1407, 468] width 295 height 580
click at [1311, 614] on div "Detalles de amortización Contacto [PERSON_NAME] [PERSON_NAME] Fecha [DATE] Perí…" at bounding box center [1407, 468] width 295 height 580
click at [1171, 293] on icon at bounding box center [1176, 293] width 11 height 11
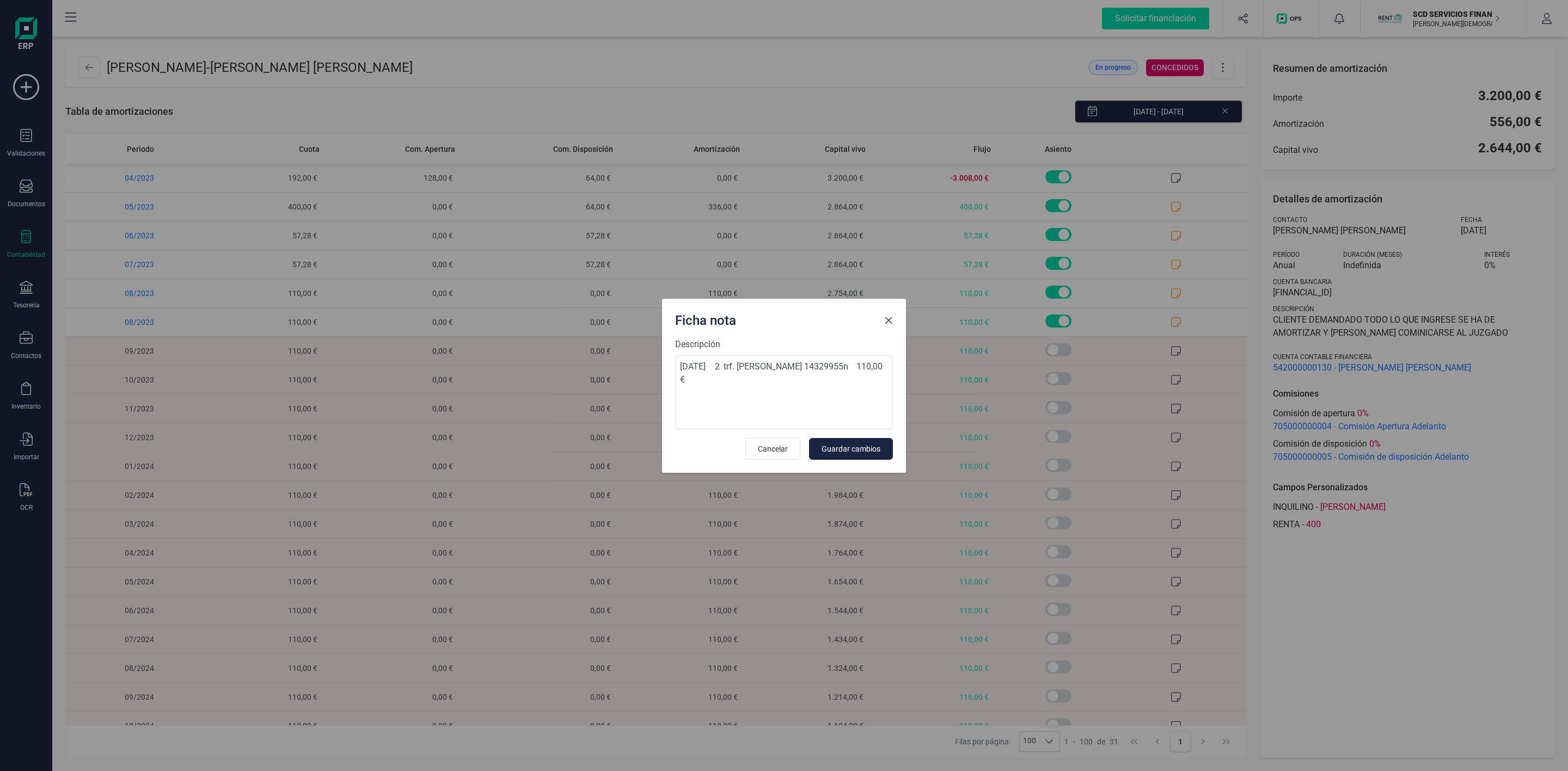
click at [887, 317] on span "Close" at bounding box center [889, 321] width 9 height 9
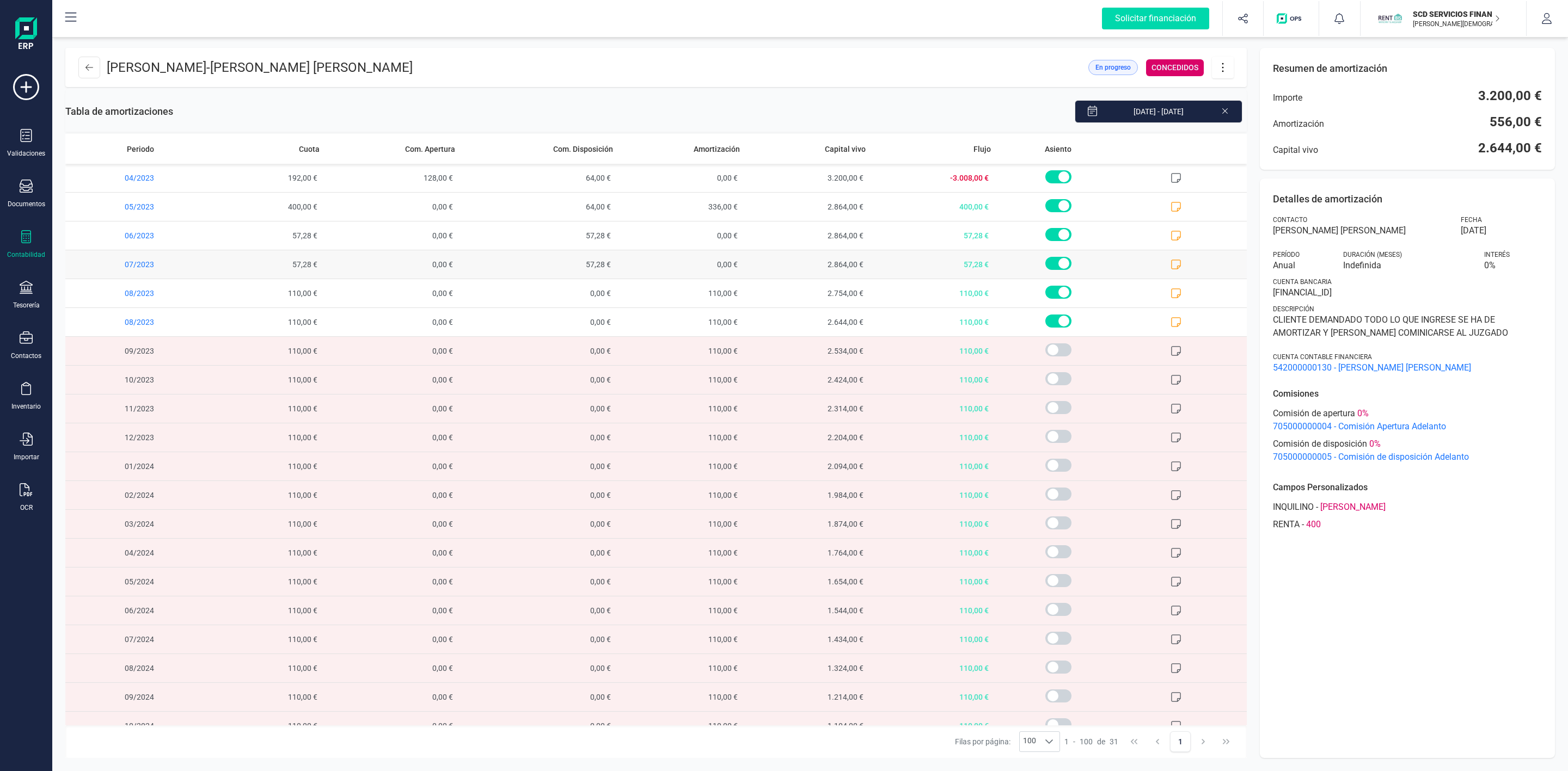
click at [1171, 267] on icon at bounding box center [1176, 265] width 11 height 11
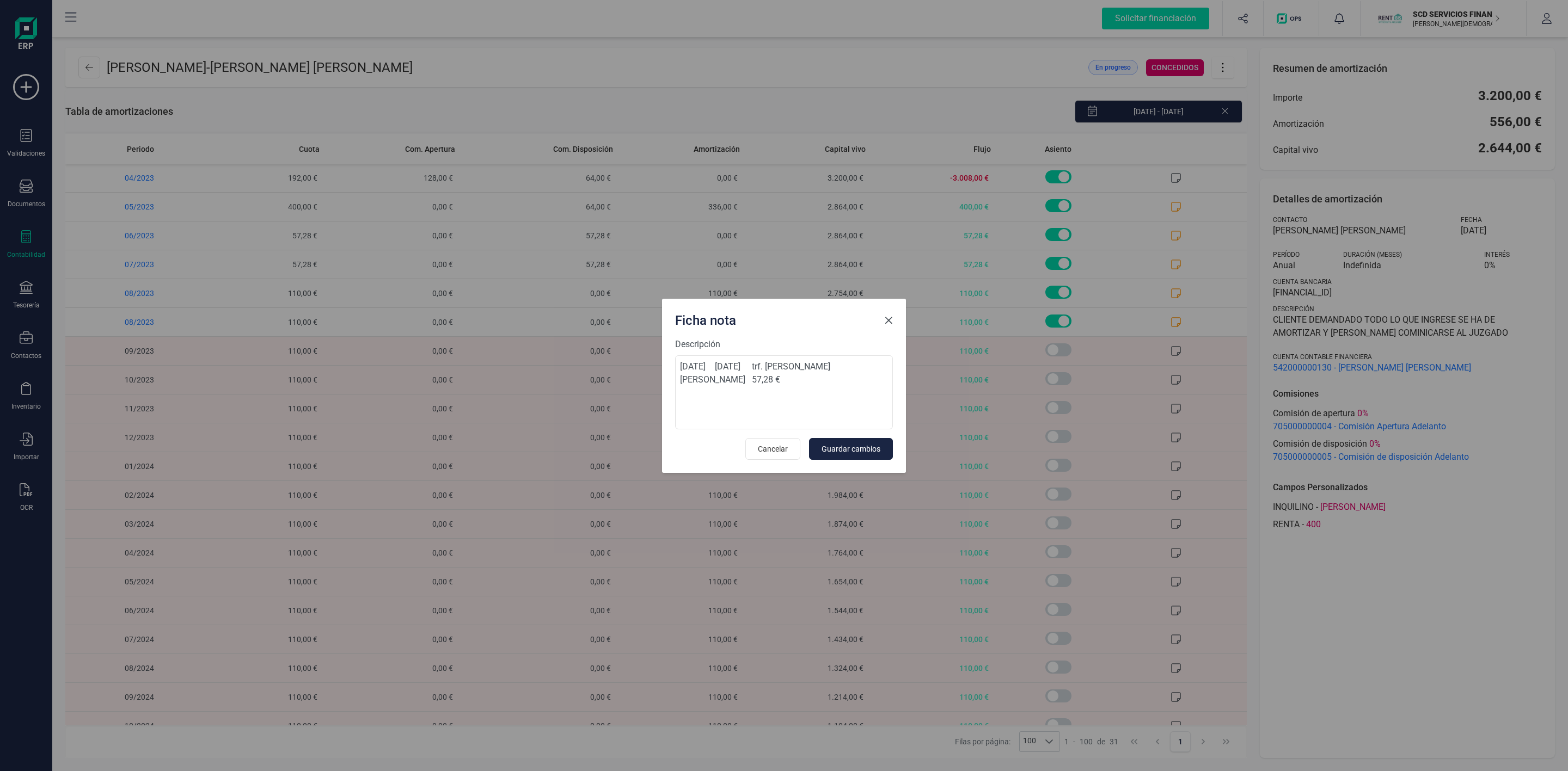
click at [892, 319] on span "Close" at bounding box center [889, 321] width 9 height 9
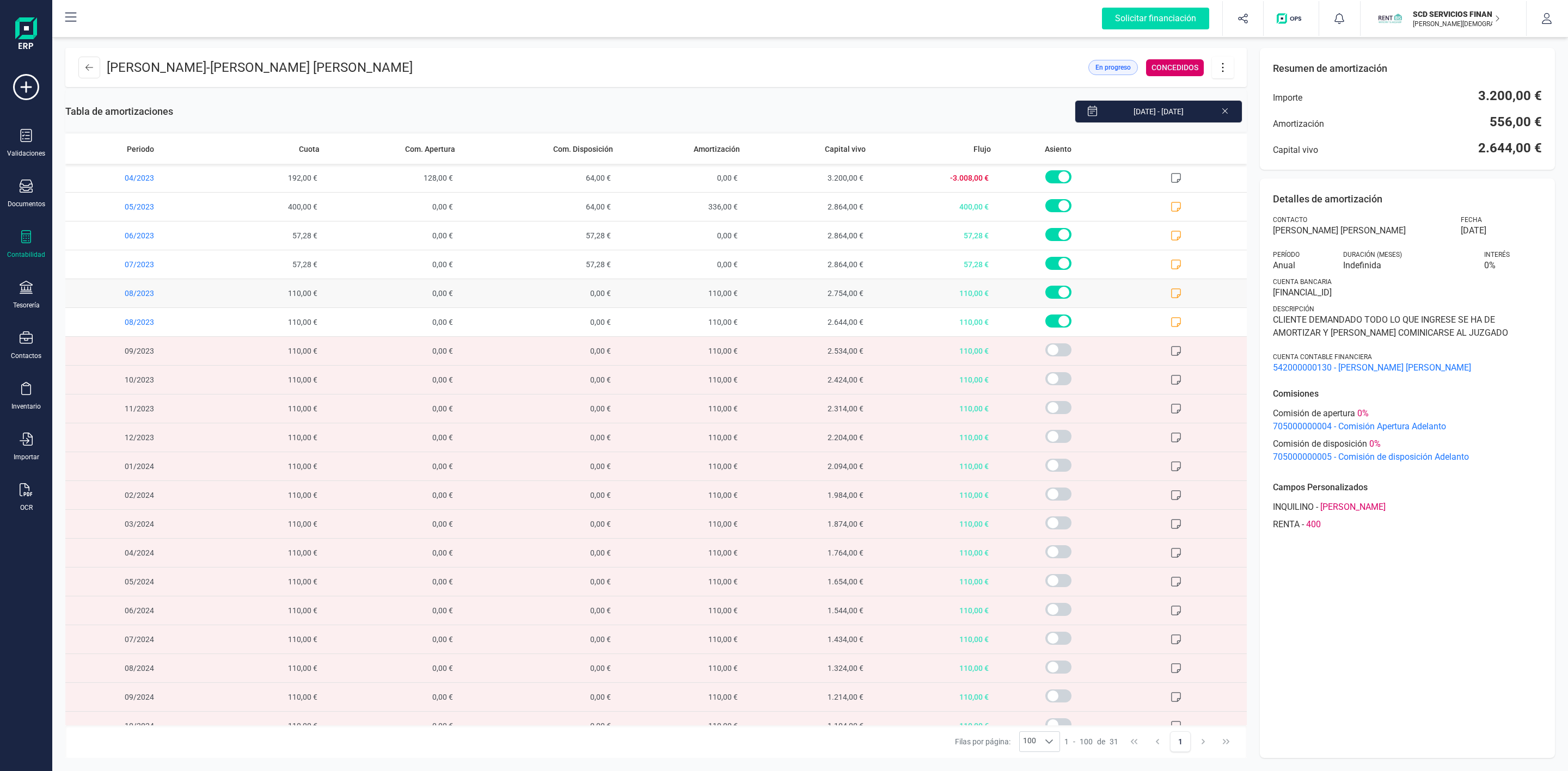
click at [1172, 298] on icon at bounding box center [1177, 293] width 10 height 10
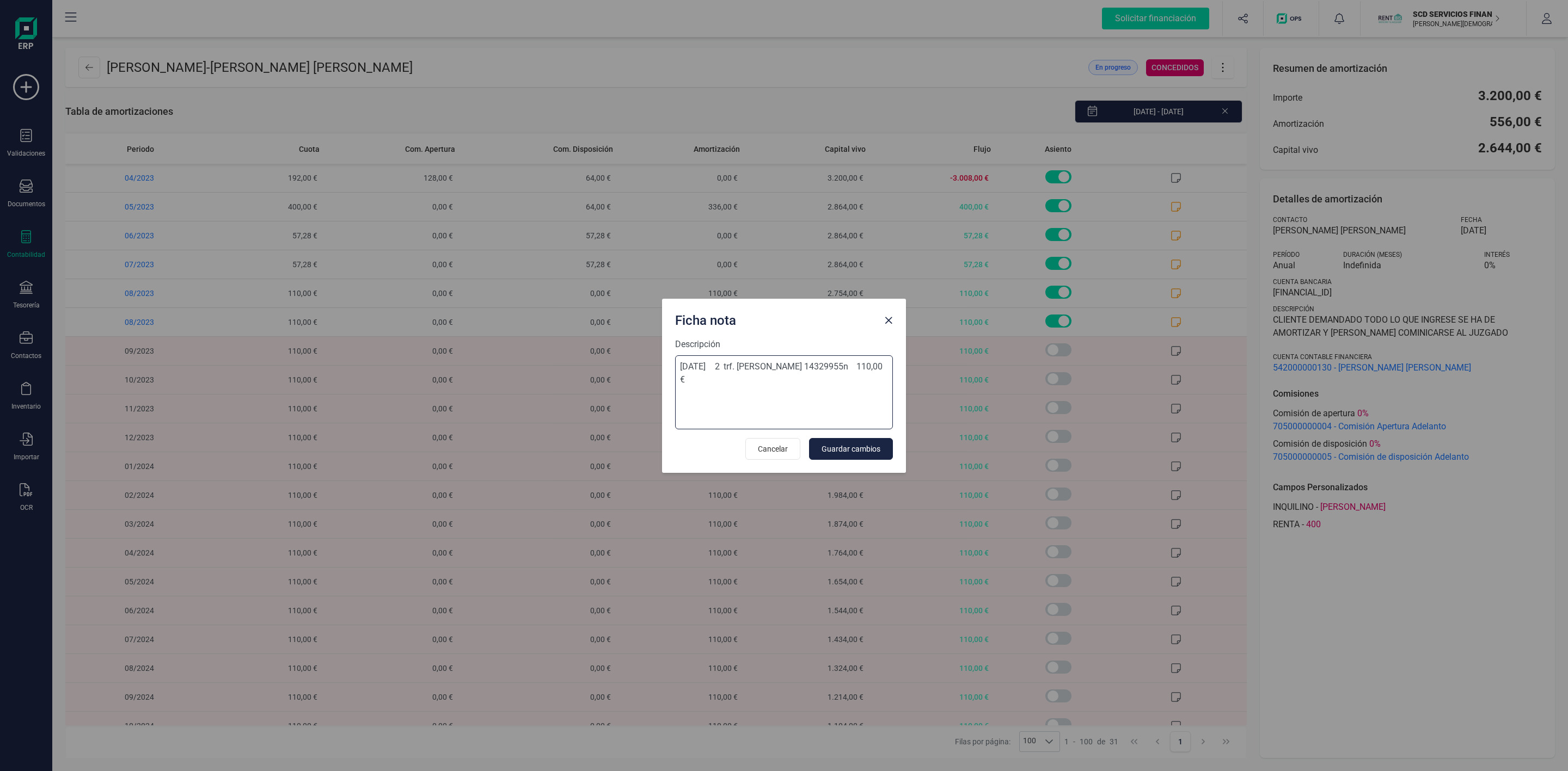
drag, startPoint x: 685, startPoint y: 378, endPoint x: 673, endPoint y: 368, distance: 15.6
click at [673, 368] on div "Descripción [DATE] 2 trf. [PERSON_NAME] 14329955n 110,00 € Cancelar Guardar cam…" at bounding box center [784, 405] width 244 height 135
click at [1379, 539] on div "Ficha nota Descripción [DATE] 2 trf. [PERSON_NAME] 14329955n 110,00 € Cancelar …" at bounding box center [784, 385] width 1568 height 771
drag, startPoint x: 892, startPoint y: 313, endPoint x: 899, endPoint y: 313, distance: 7.0
click at [892, 313] on button "Close" at bounding box center [888, 321] width 18 height 18
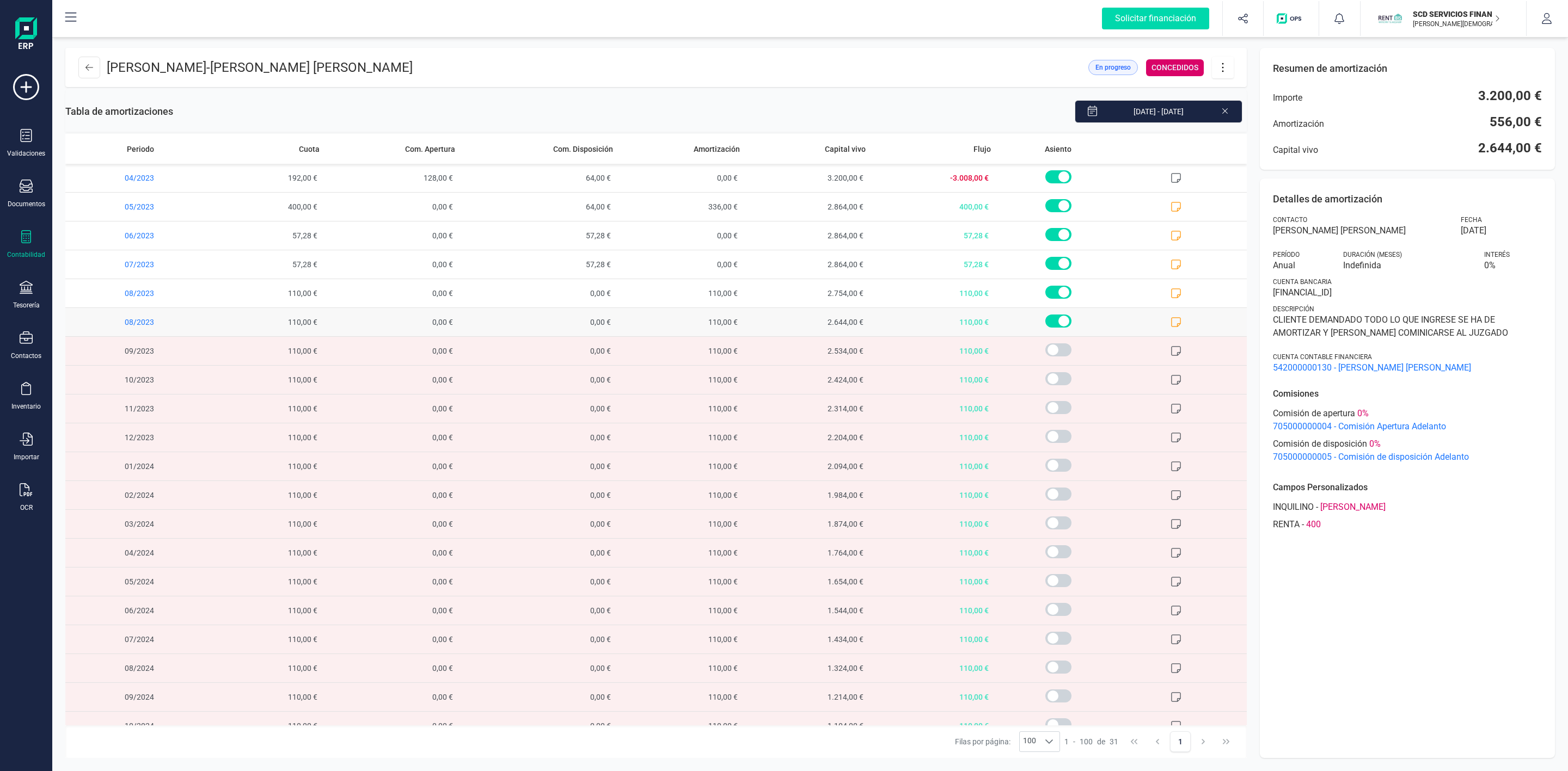
click at [1171, 323] on icon at bounding box center [1176, 323] width 11 height 11
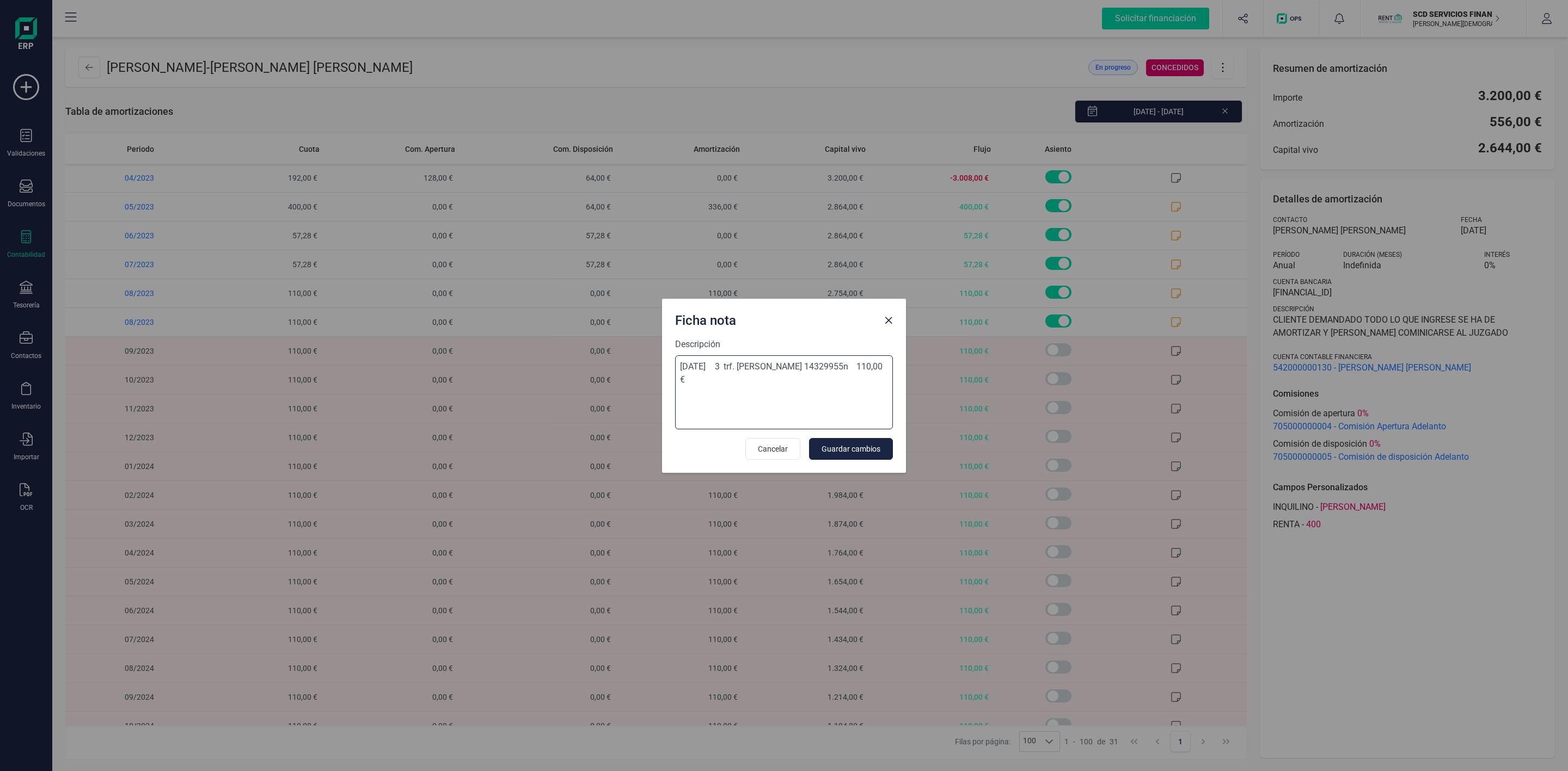
drag, startPoint x: 722, startPoint y: 383, endPoint x: 673, endPoint y: 361, distance: 53.7
click at [673, 361] on div "Descripción [DATE] 3 trf. [PERSON_NAME] 14329955n 110,00 € Cancelar Guardar cam…" at bounding box center [784, 405] width 244 height 135
click at [1468, 753] on div "Ficha nota Descripción [DATE] 3 trf. [PERSON_NAME] 14329955n 110,00 € Cancelar …" at bounding box center [784, 385] width 1568 height 771
click at [890, 320] on span "Close" at bounding box center [889, 321] width 9 height 9
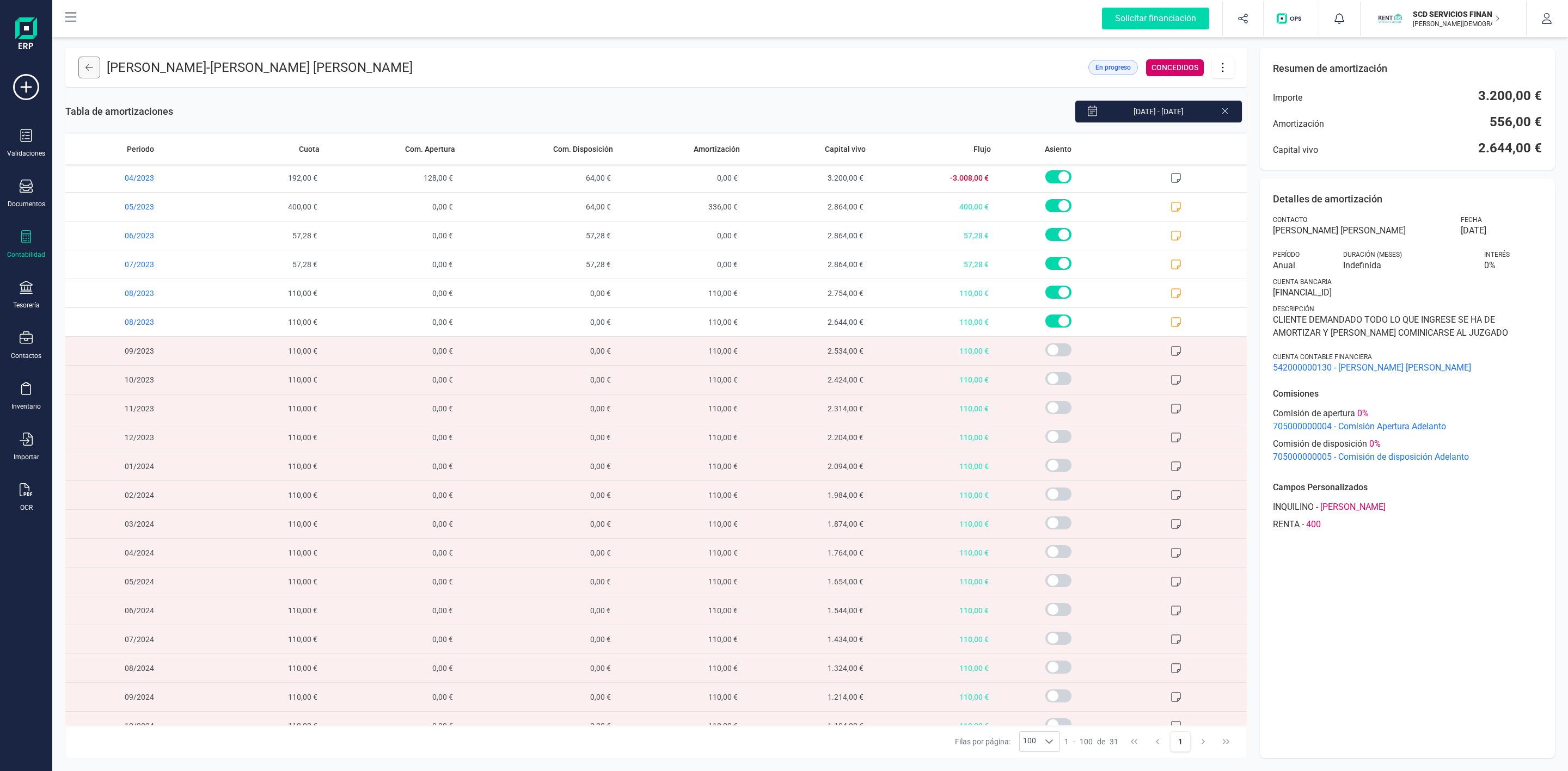
click at [90, 64] on icon at bounding box center [89, 68] width 8 height 9
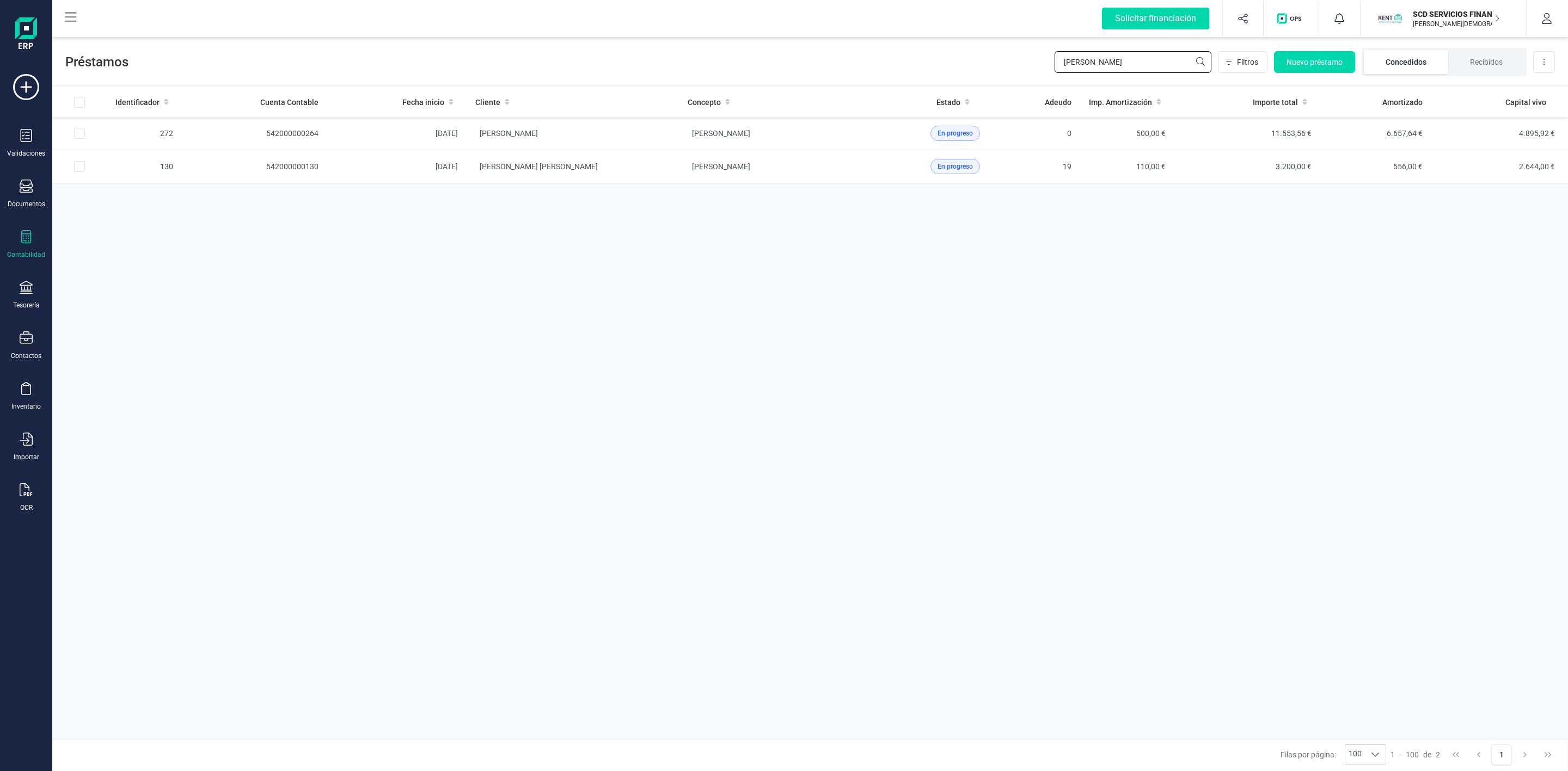
drag, startPoint x: 1112, startPoint y: 62, endPoint x: 1017, endPoint y: 68, distance: 95.2
click at [1021, 68] on div "Préstamos [PERSON_NAME] ga Filtros Nuevo préstamo Concedidos Recibidos Descarga…" at bounding box center [810, 60] width 1516 height 50
type input "[PERSON_NAME]"
click at [634, 175] on td "[DEMOGRAPHIC_DATA][PERSON_NAME]" at bounding box center [573, 167] width 212 height 33
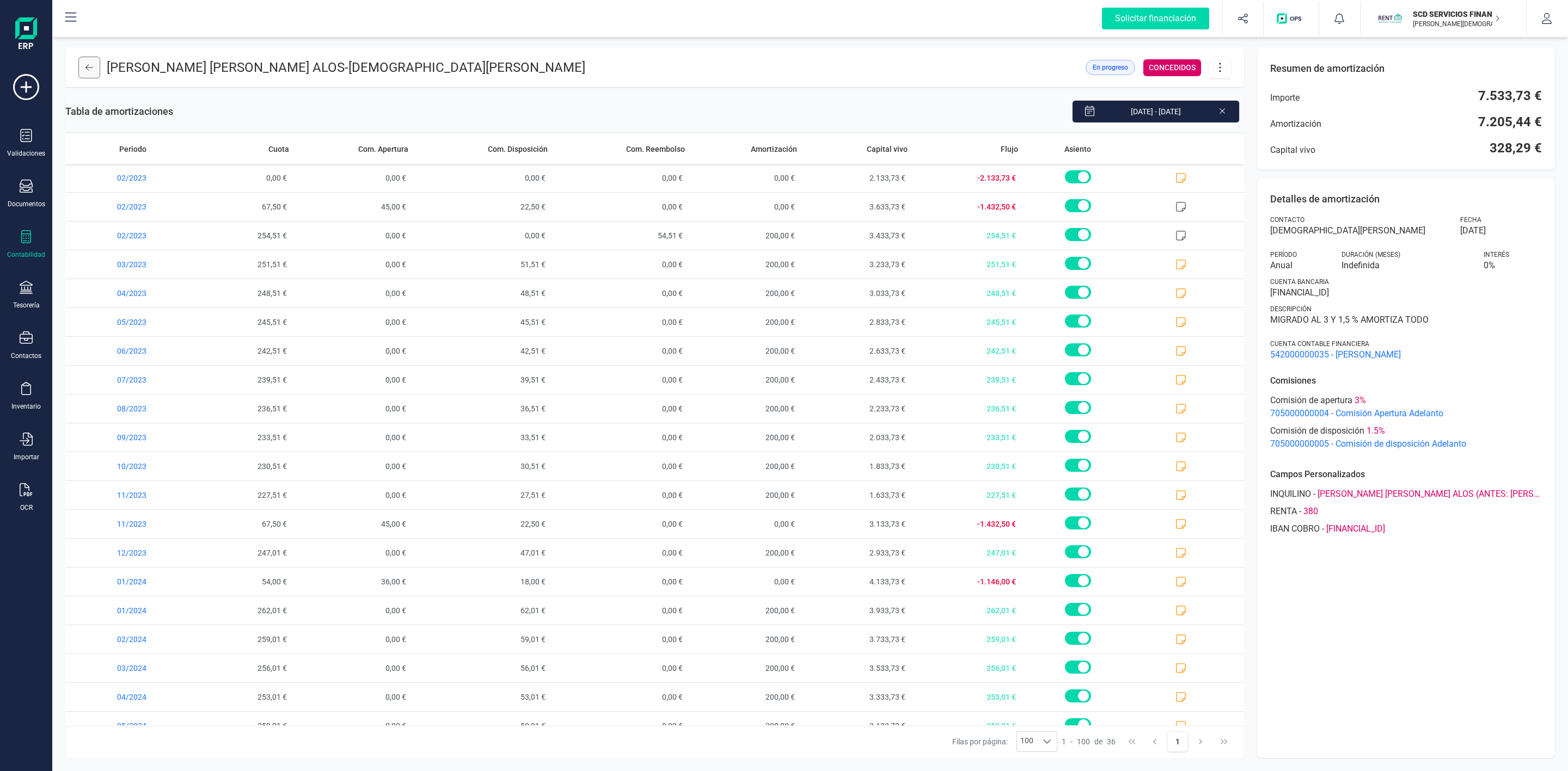
click at [93, 74] on button at bounding box center [89, 68] width 22 height 22
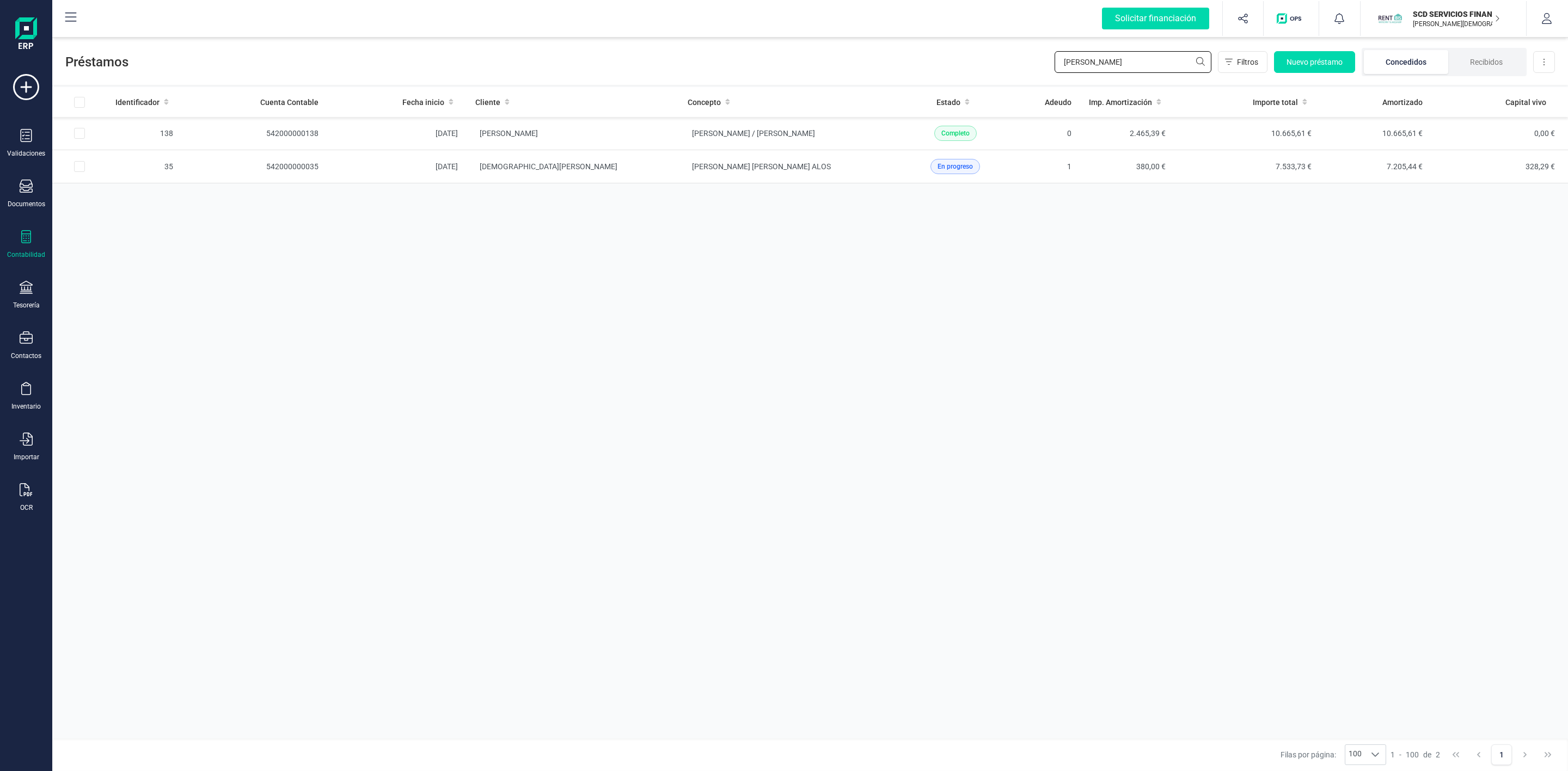
drag, startPoint x: 1126, startPoint y: 65, endPoint x: 929, endPoint y: 72, distance: 197.1
click at [937, 72] on div "Préstamos [PERSON_NAME] Nuevo préstamo Concedidos Recibidos Descargar Excel" at bounding box center [810, 60] width 1516 height 50
type input "rosario"
click at [672, 137] on td "[PERSON_NAME] DEL [PERSON_NAME]" at bounding box center [573, 133] width 212 height 33
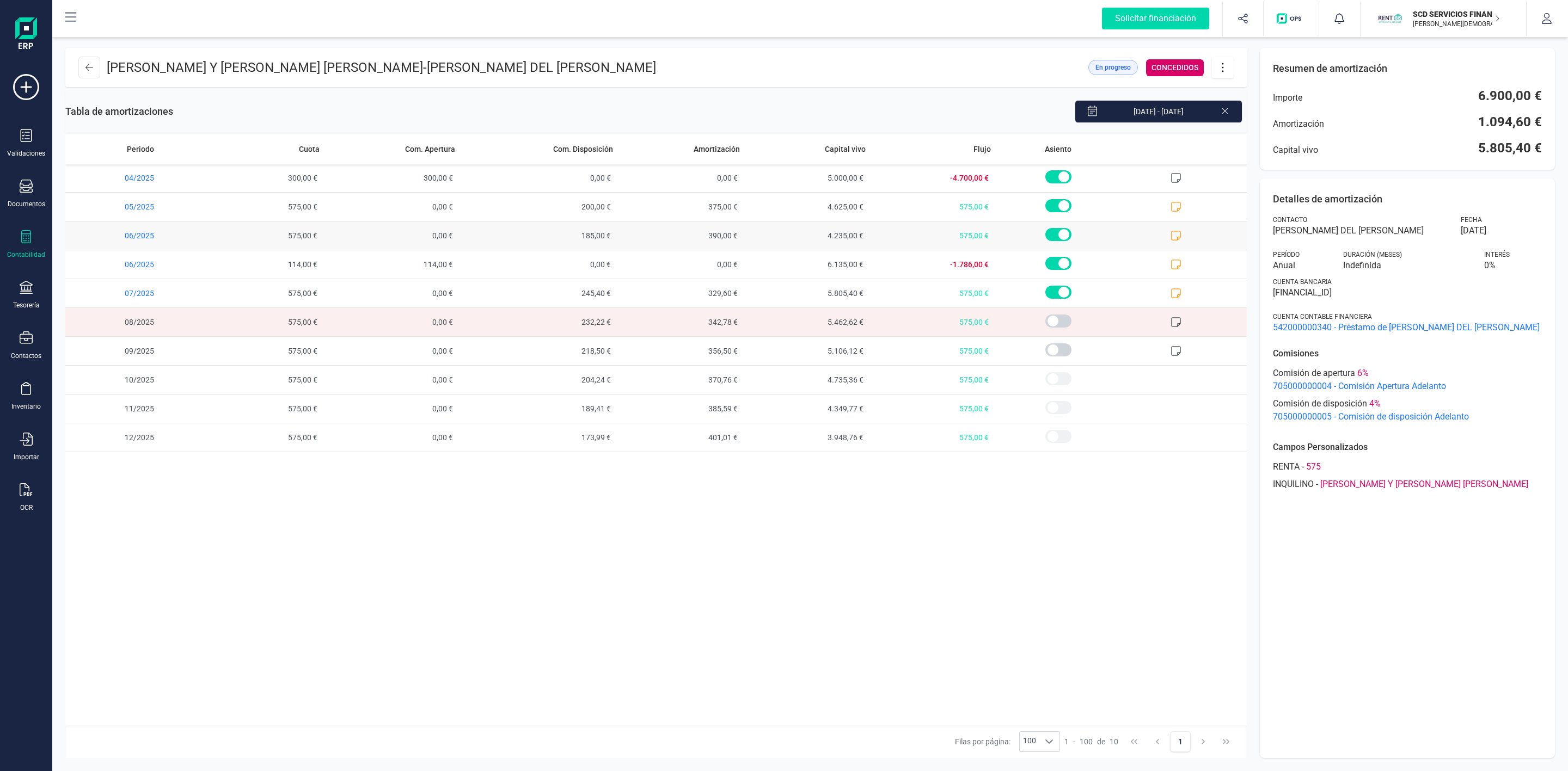
click at [1181, 240] on icon at bounding box center [1176, 235] width 11 height 11
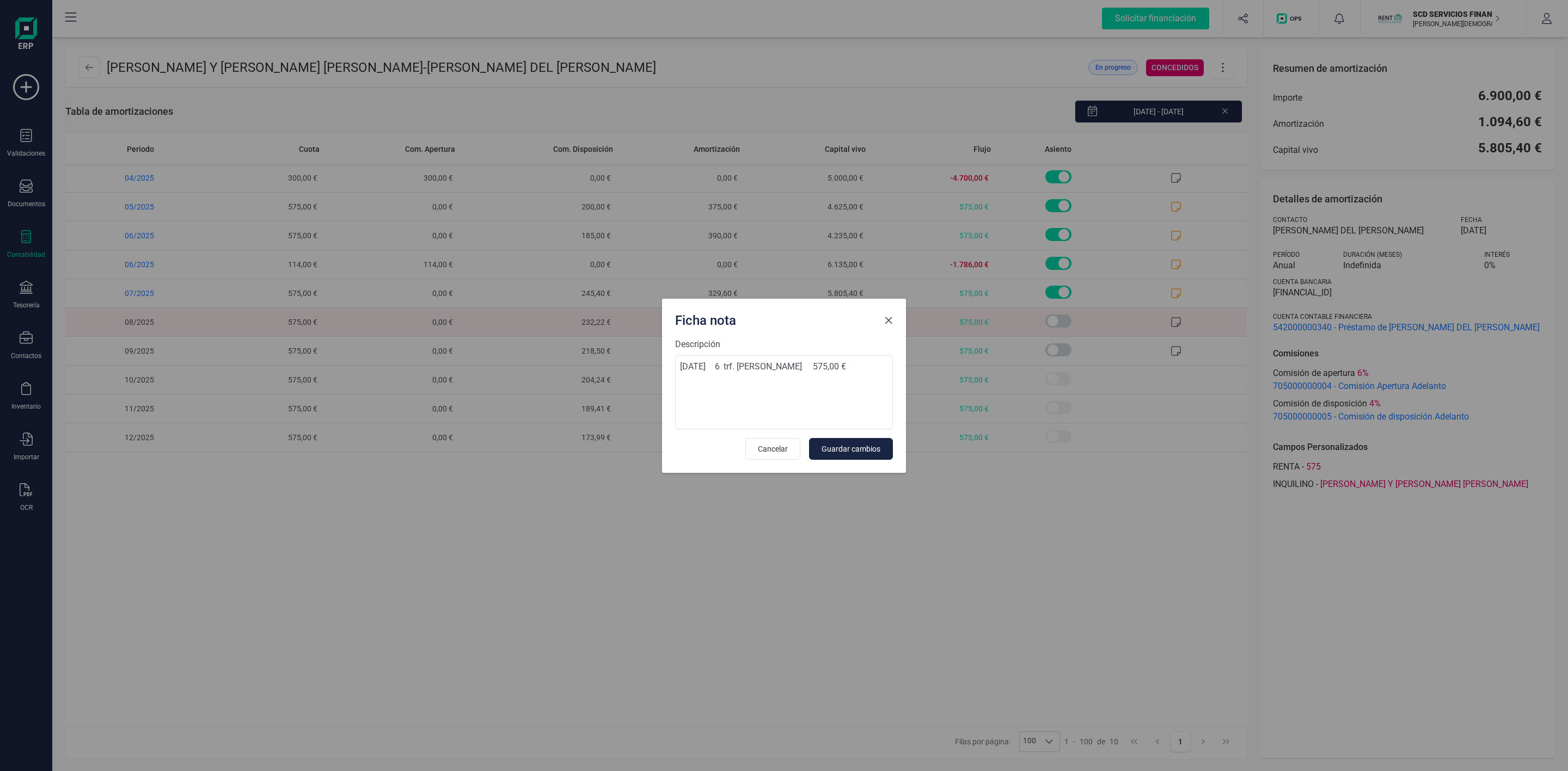
click at [890, 316] on span "Close" at bounding box center [889, 321] width 9 height 9
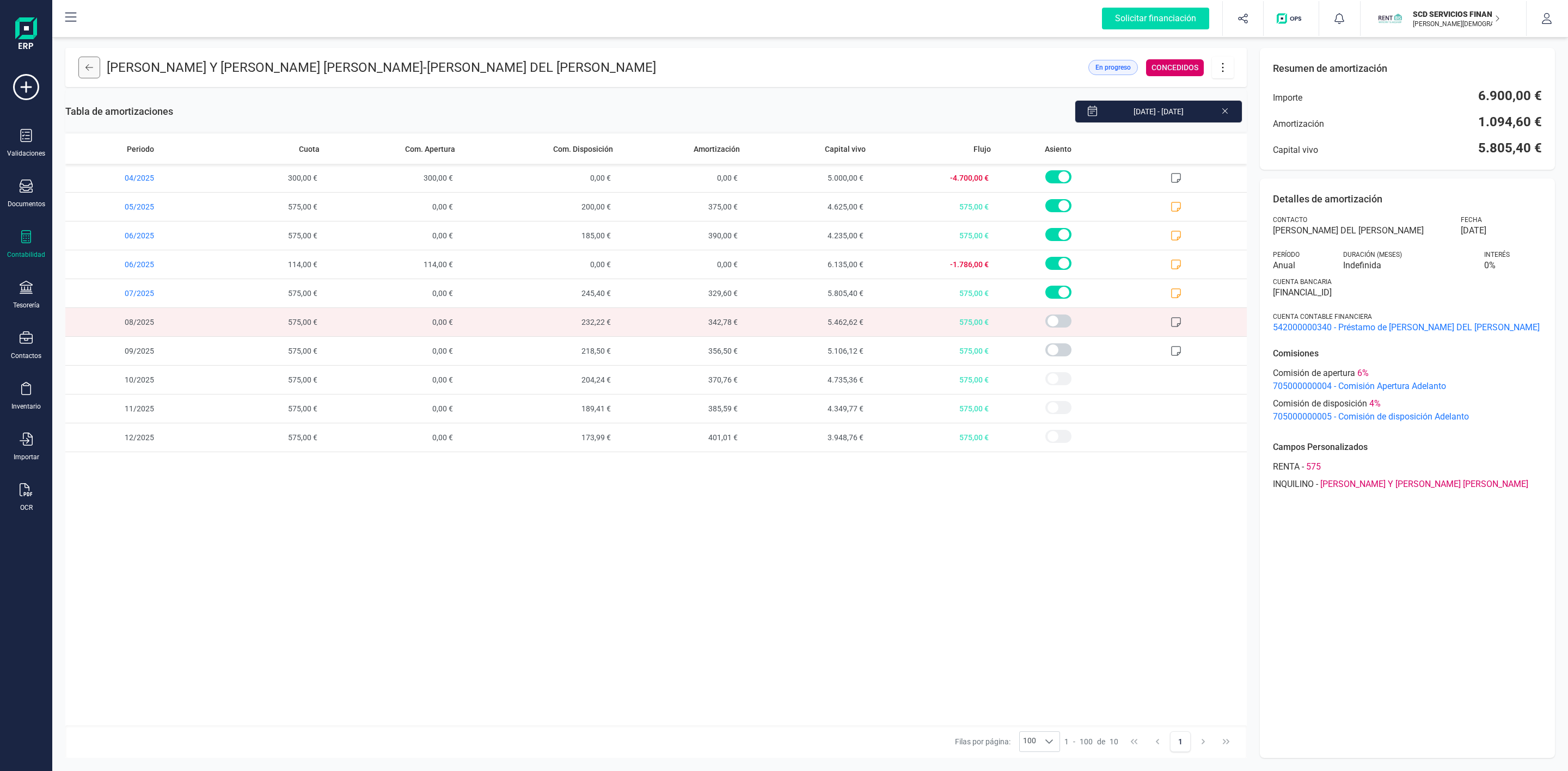
click at [90, 61] on button at bounding box center [89, 68] width 22 height 22
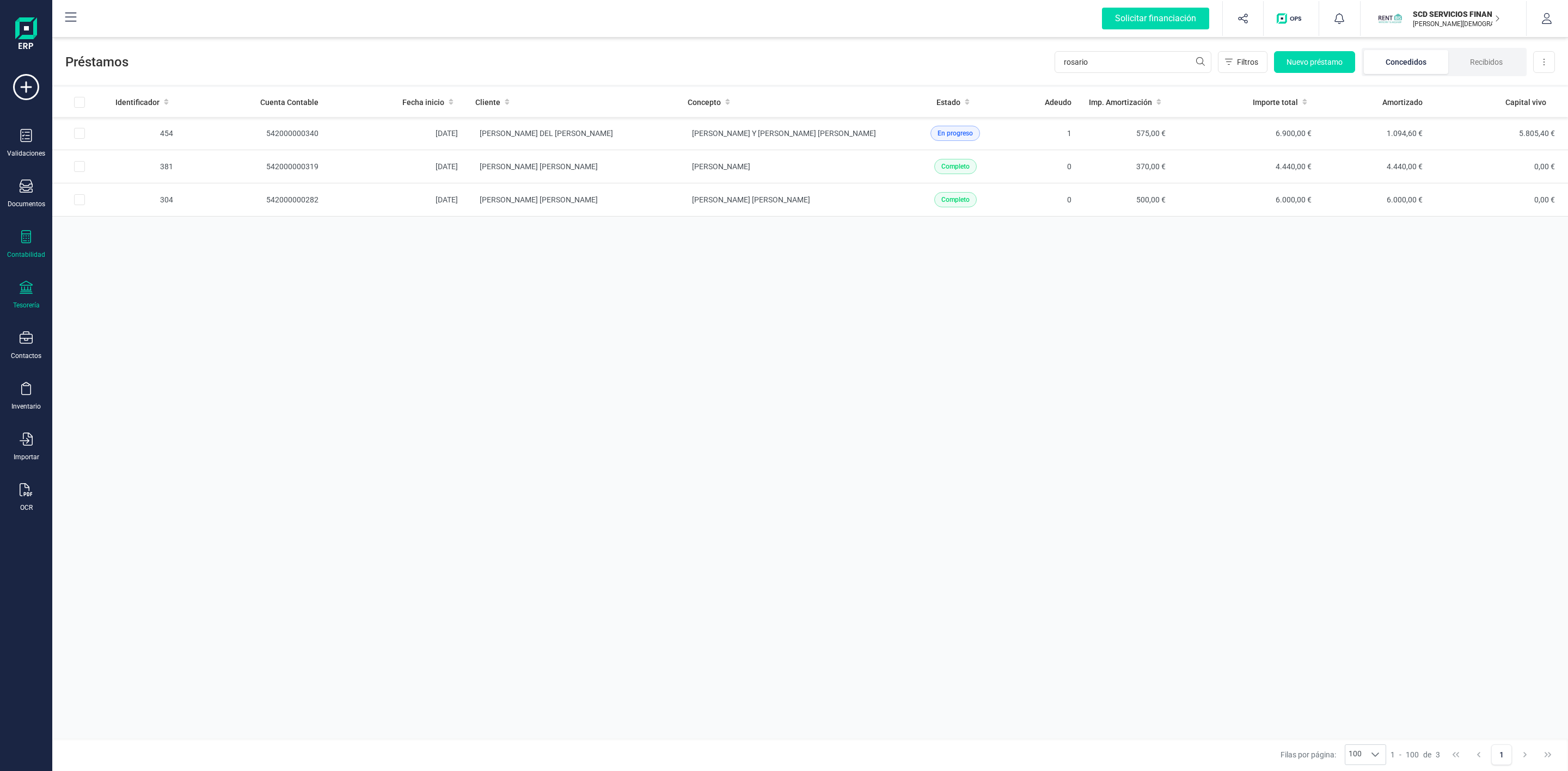
click at [21, 286] on icon at bounding box center [26, 287] width 13 height 13
click at [25, 232] on icon at bounding box center [26, 236] width 13 height 13
click at [120, 273] on span "Préstamos" at bounding box center [115, 278] width 65 height 13
click at [1486, 71] on li "Recibidos" at bounding box center [1486, 61] width 76 height 24
click at [85, 136] on td at bounding box center [79, 133] width 54 height 33
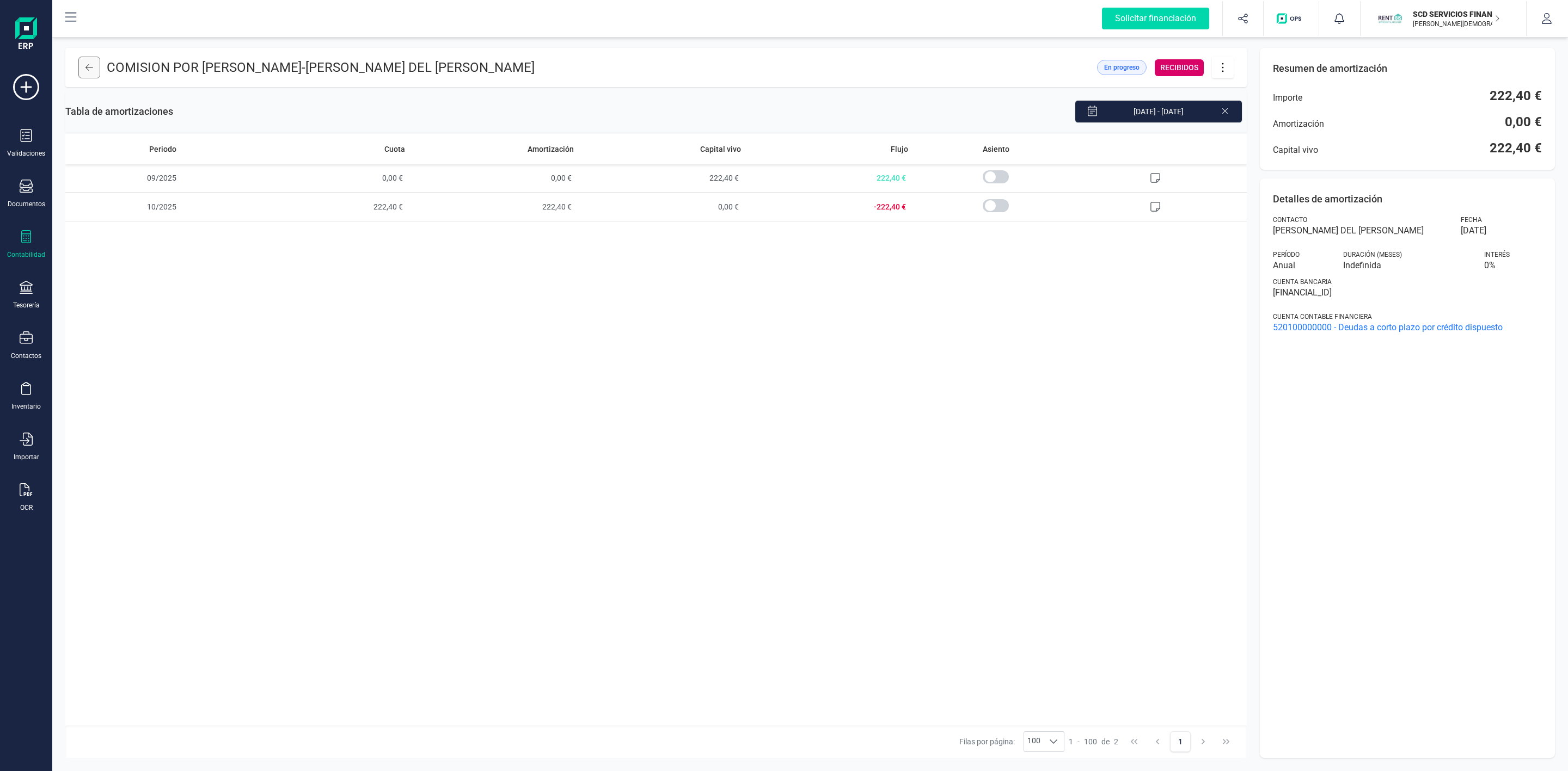
click at [90, 67] on icon at bounding box center [89, 68] width 8 height 9
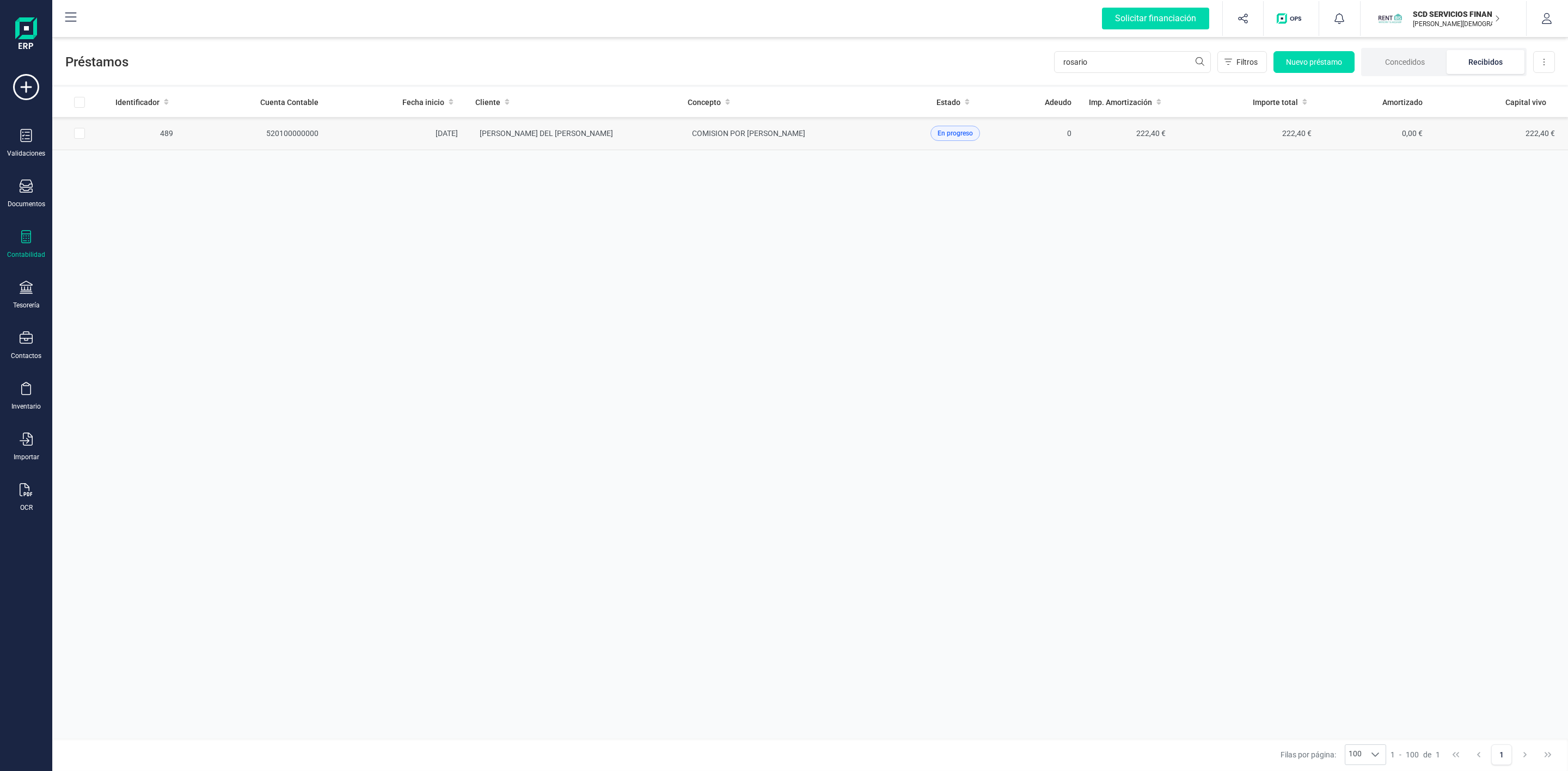
click at [80, 131] on input "Row Selected 8f91e3c3-6742-4c84-862b-83de1210dd08" at bounding box center [80, 133] width 11 height 11
checkbox input "true"
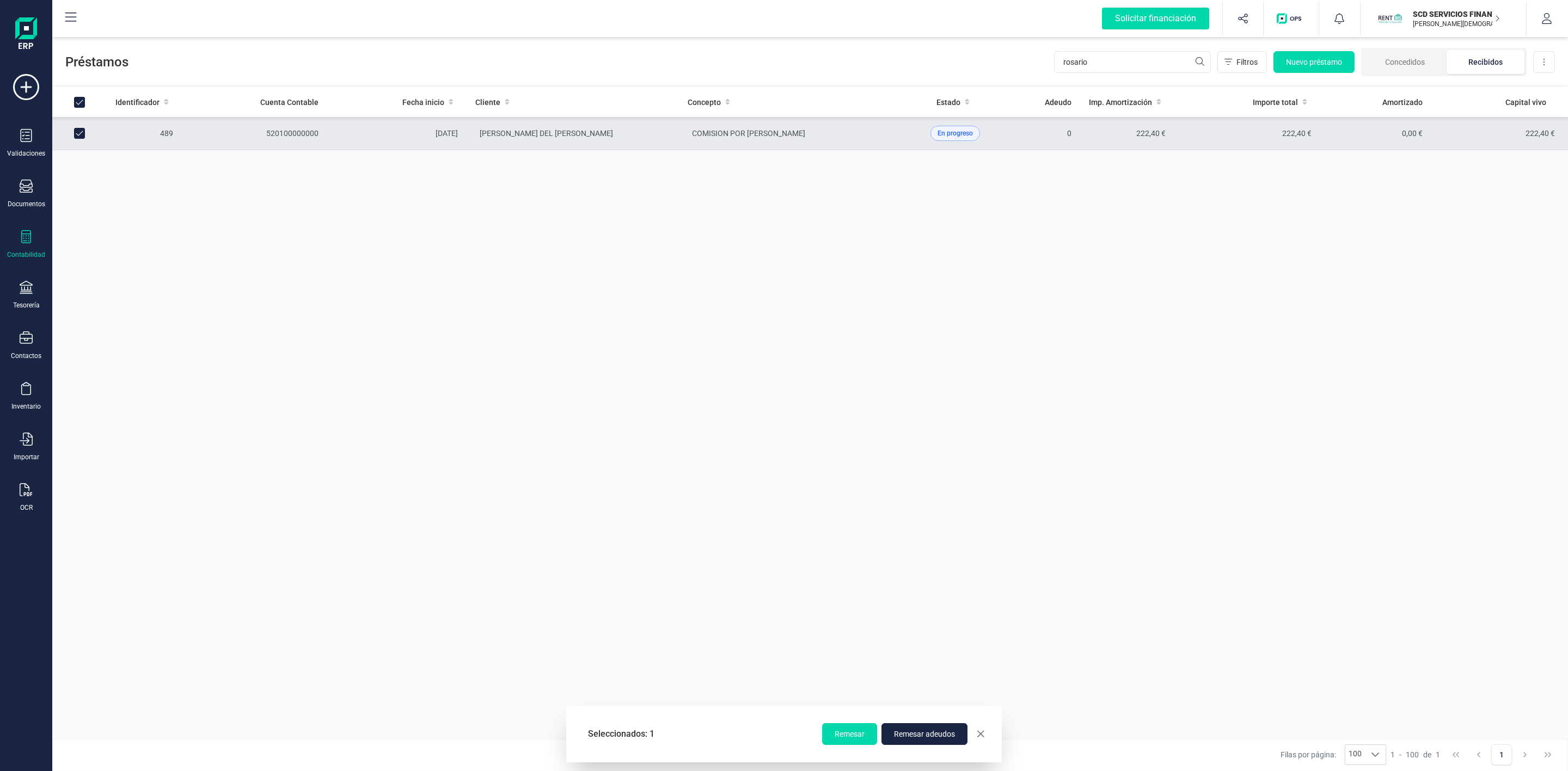
click at [980, 738] on span "button" at bounding box center [981, 734] width 9 height 9
checkbox input "false"
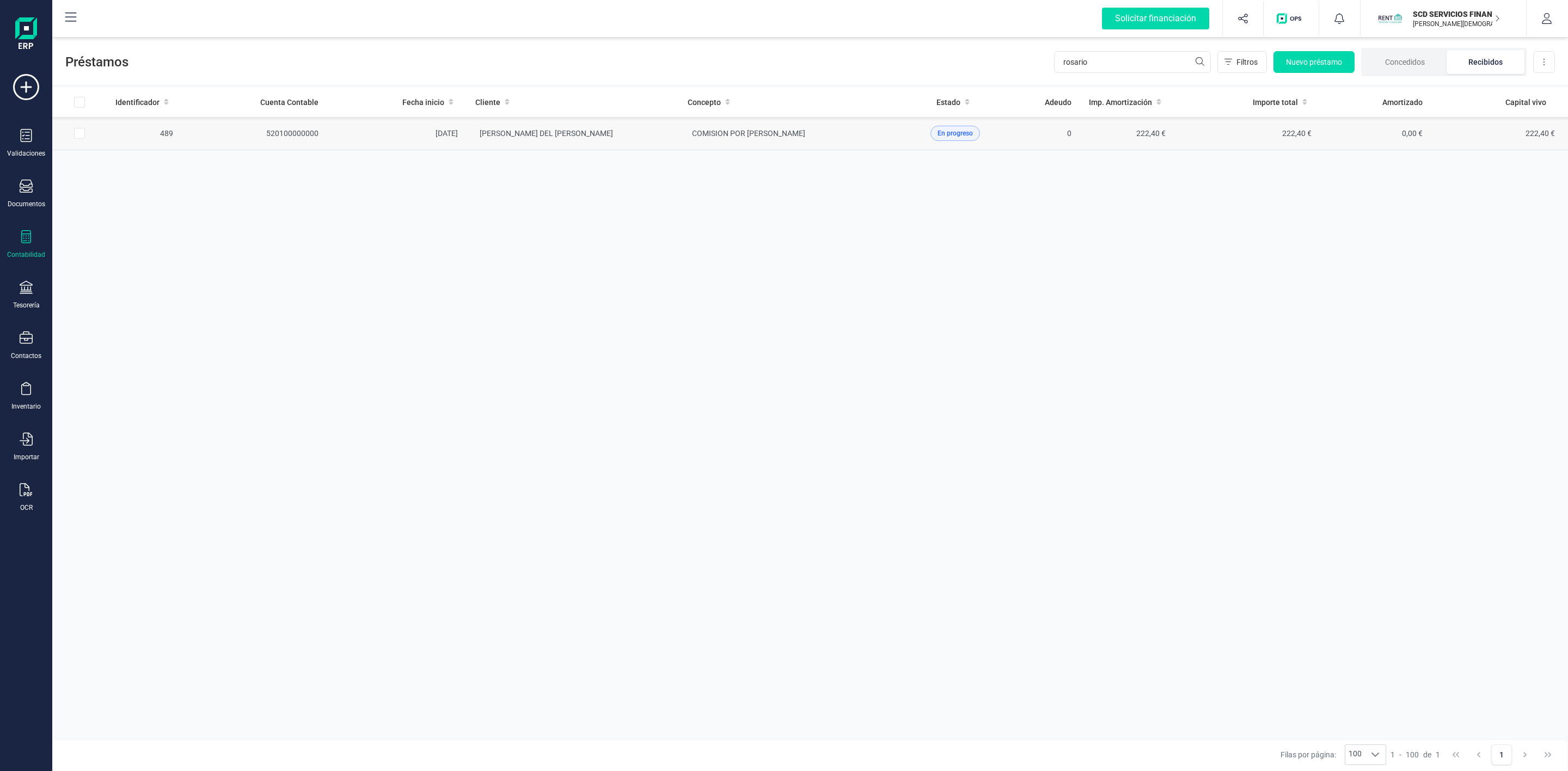
click at [513, 142] on td "[PERSON_NAME] DEL [PERSON_NAME]" at bounding box center [573, 133] width 212 height 33
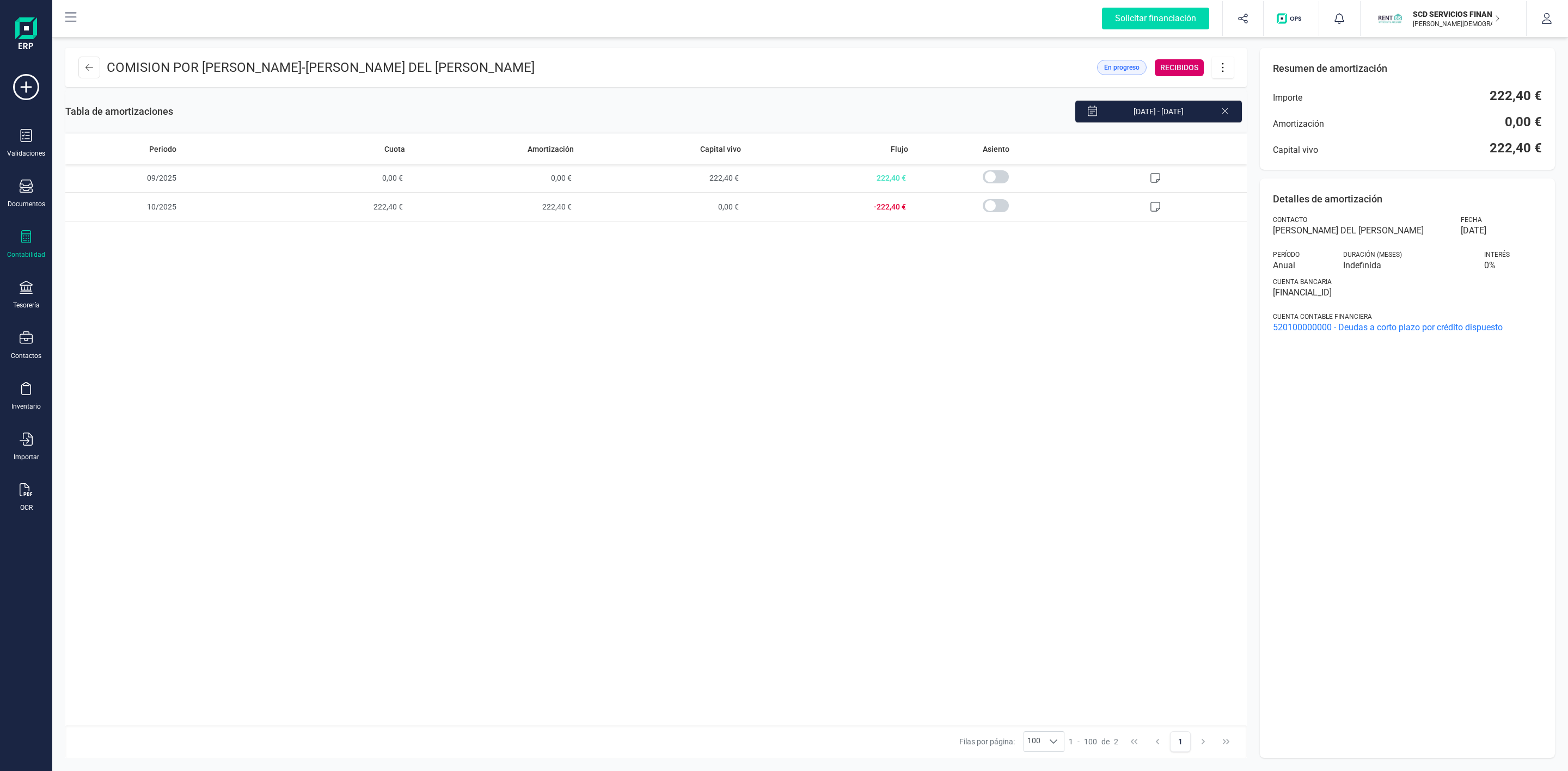
click at [1227, 70] on icon at bounding box center [1223, 68] width 21 height 12
click at [1237, 162] on span "Eliminar préstamo" at bounding box center [1284, 166] width 100 height 9
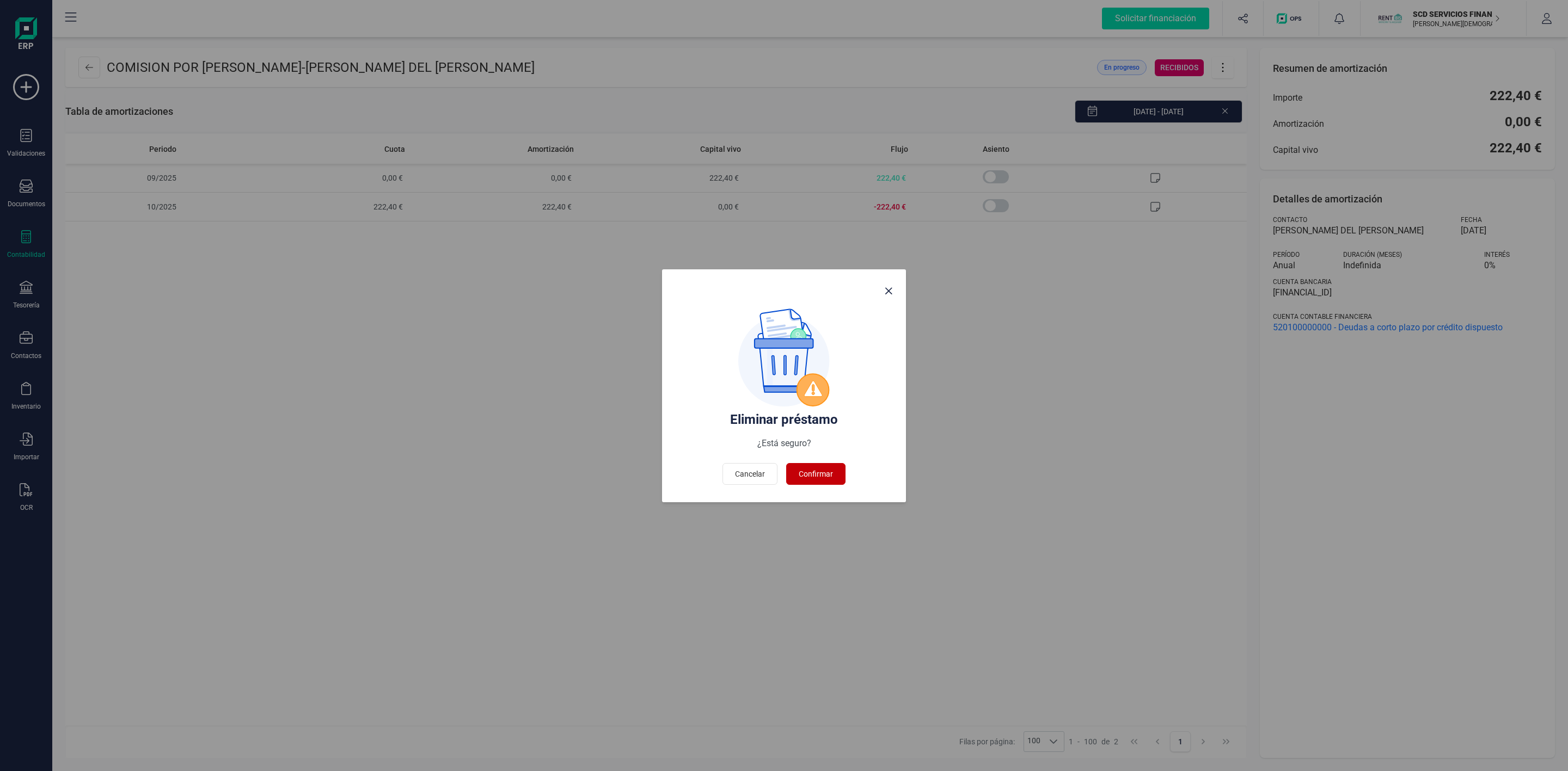
click at [813, 472] on span "Confirmar" at bounding box center [816, 474] width 34 height 11
click at [811, 473] on span "Confirmar" at bounding box center [816, 474] width 34 height 11
click at [756, 475] on span "Cancelar" at bounding box center [750, 474] width 30 height 11
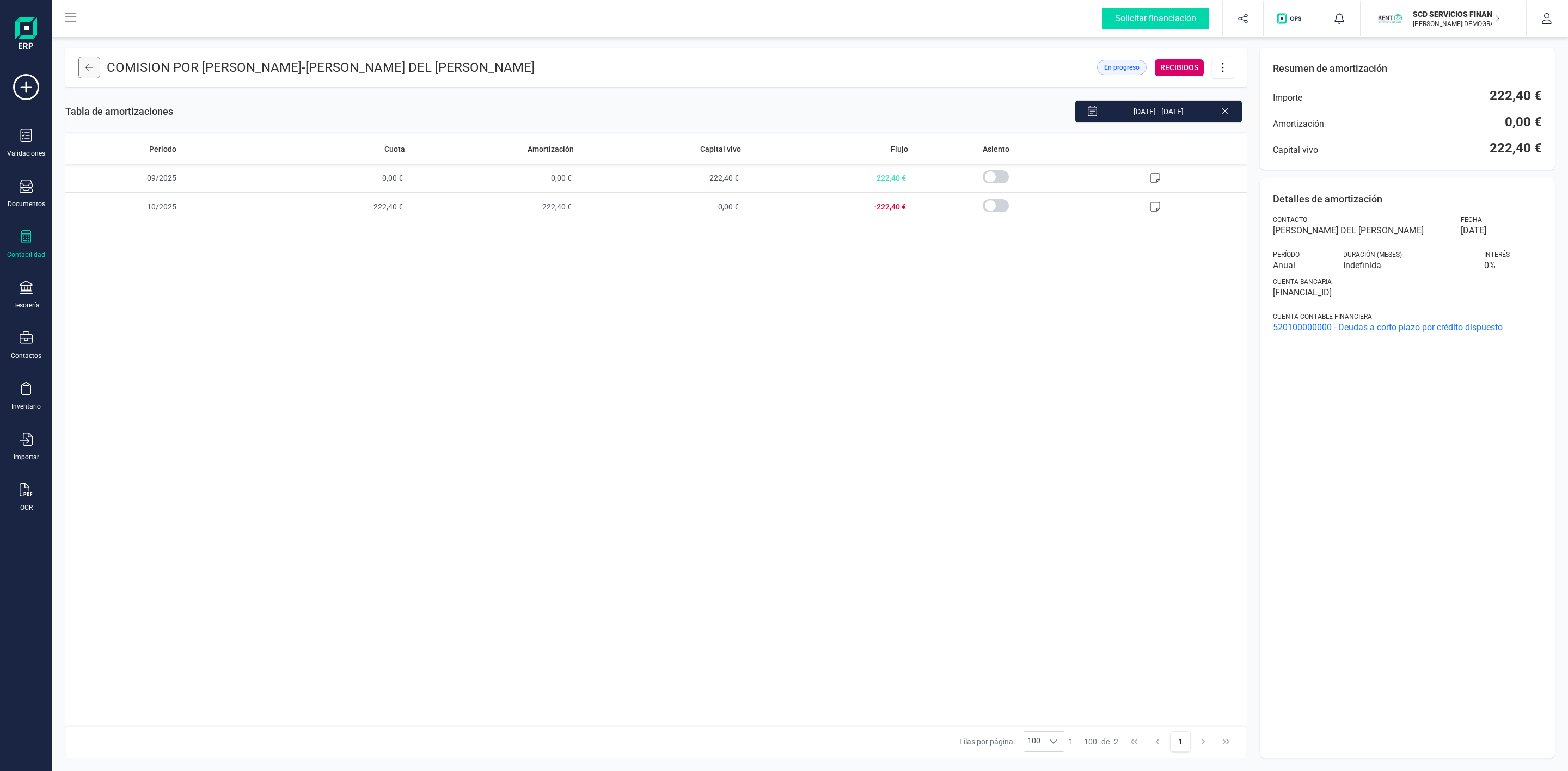
click at [84, 69] on button at bounding box center [89, 68] width 22 height 22
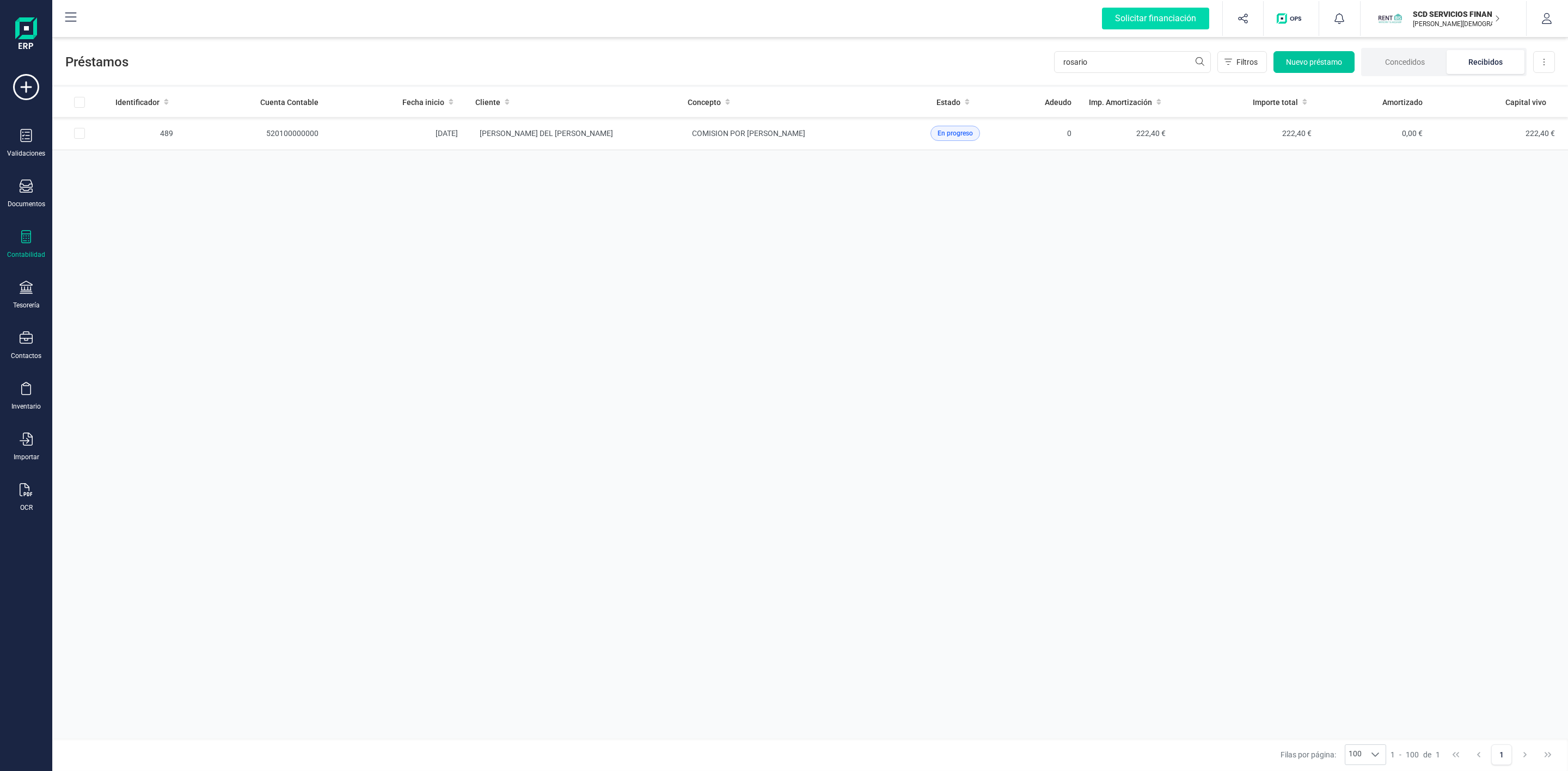
click at [1323, 65] on span "Nuevo préstamo" at bounding box center [1314, 62] width 56 height 11
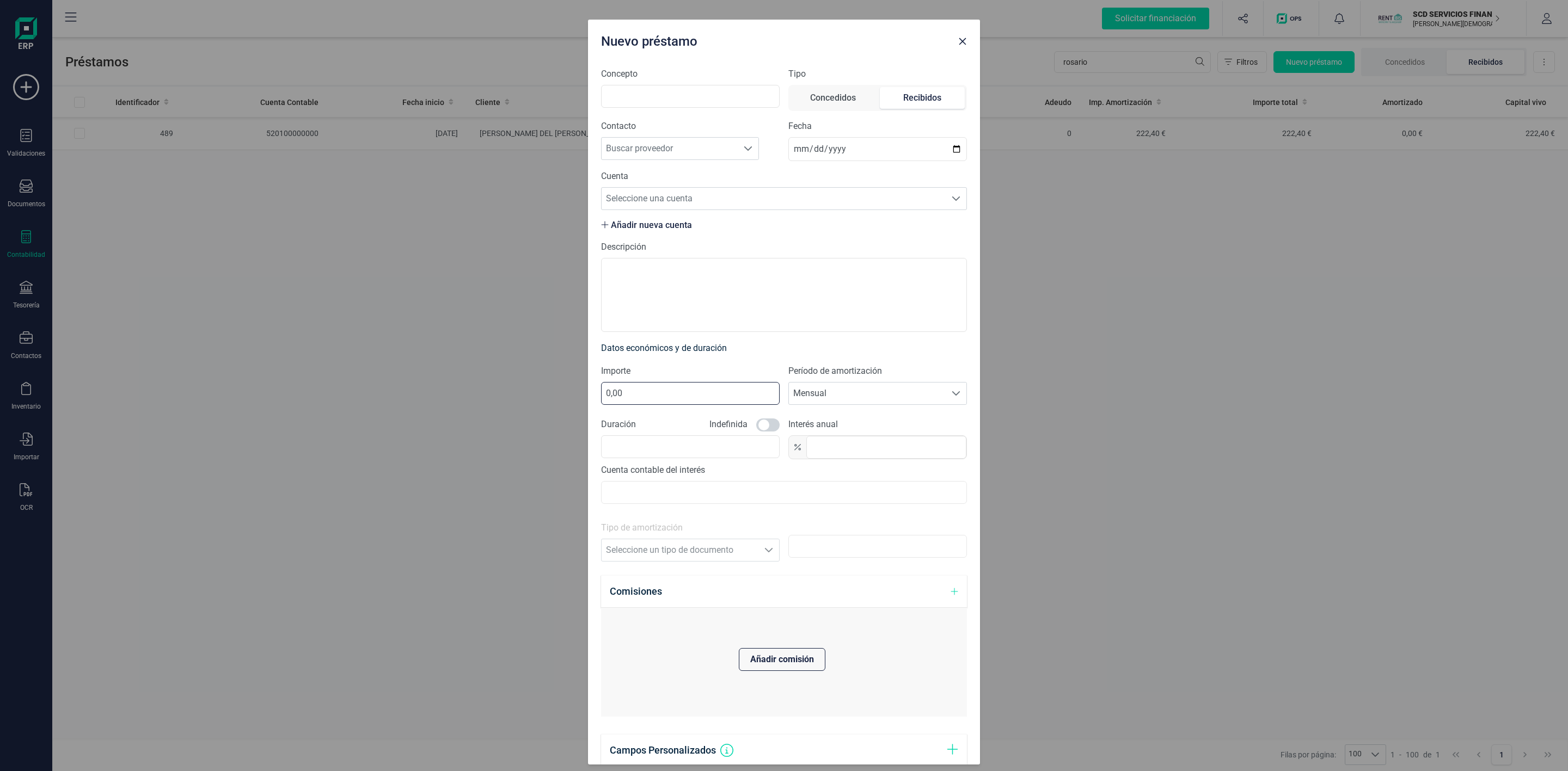
drag, startPoint x: 660, startPoint y: 392, endPoint x: 548, endPoint y: 396, distance: 112.1
click at [555, 396] on div "Nuevo préstamo Concepto Tipo Concedidos Recibidos Contacto Buscar proveedor Bus…" at bounding box center [784, 385] width 1568 height 771
type input "232,22"
click at [646, 144] on span "Buscar proveedor" at bounding box center [670, 148] width 136 height 22
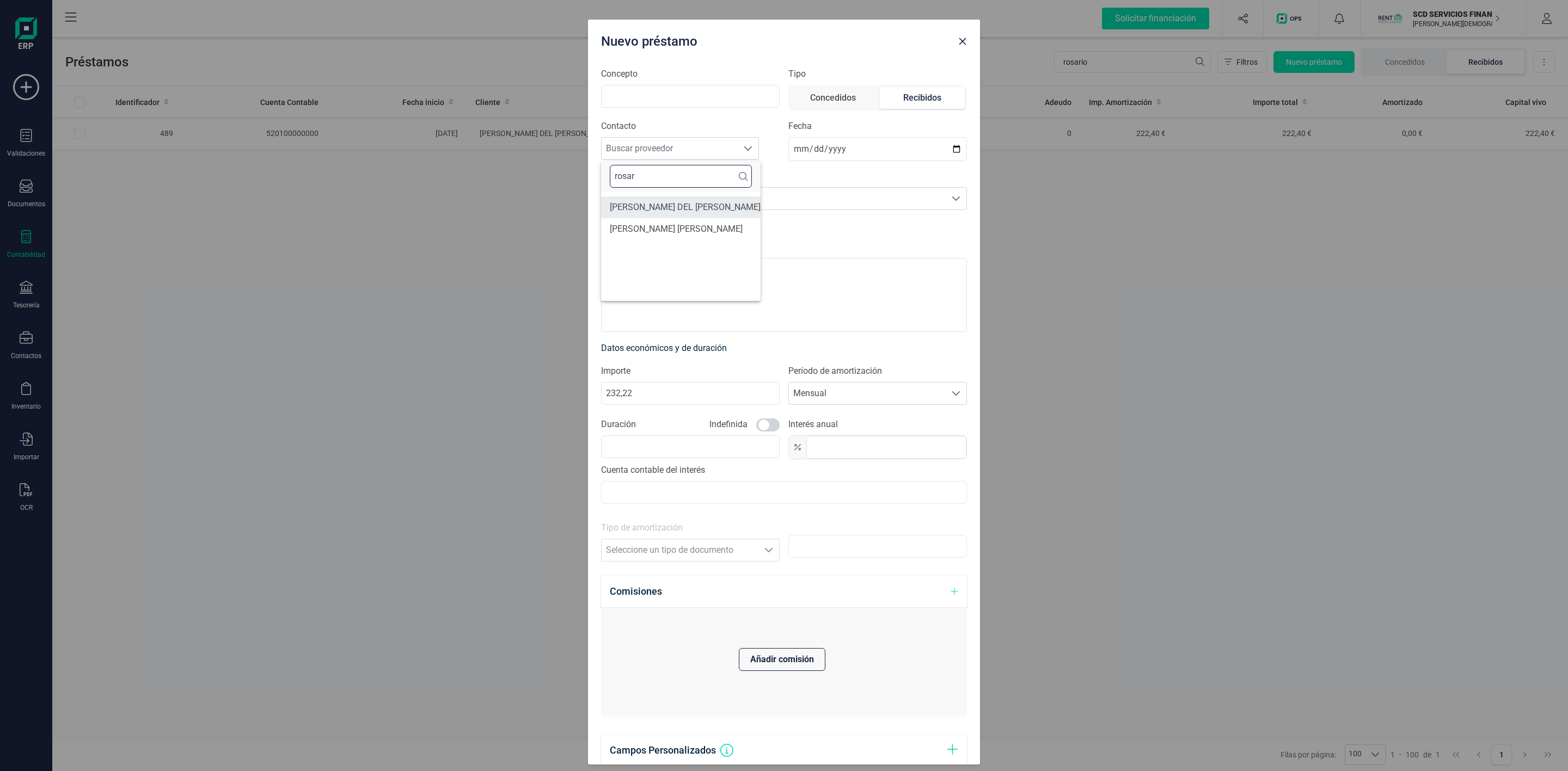
type input "rosar"
click at [680, 208] on li "[PERSON_NAME] DEL [PERSON_NAME]" at bounding box center [685, 208] width 168 height 22
click at [646, 93] on input "Concepto" at bounding box center [690, 97] width 178 height 23
click at [681, 197] on span "Seleccione una cuenta" at bounding box center [773, 199] width 344 height 22
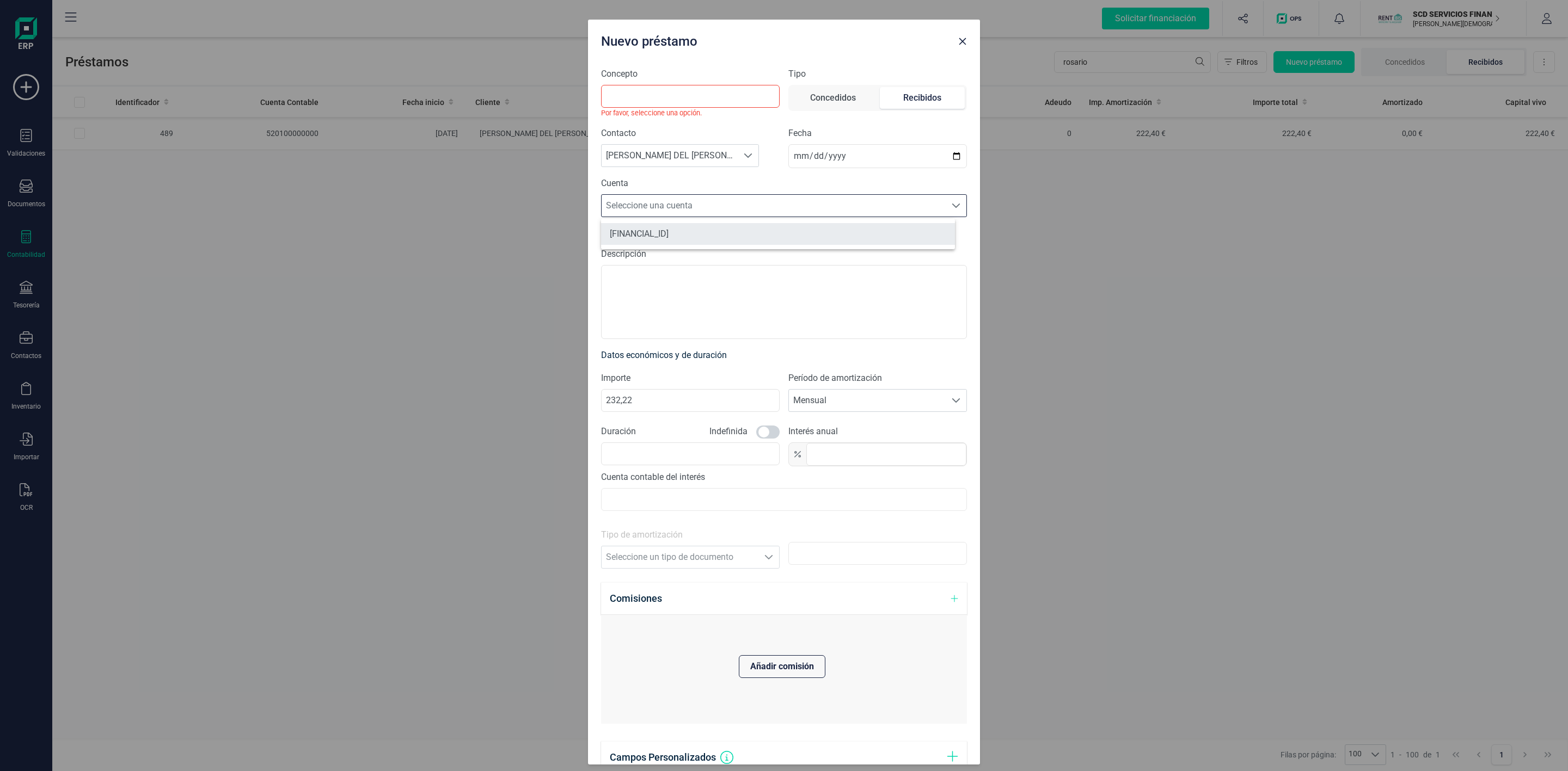
click at [682, 232] on li "[FINANCIAL_ID]" at bounding box center [777, 234] width 354 height 22
click at [632, 87] on input "Concepto" at bounding box center [690, 97] width 178 height 23
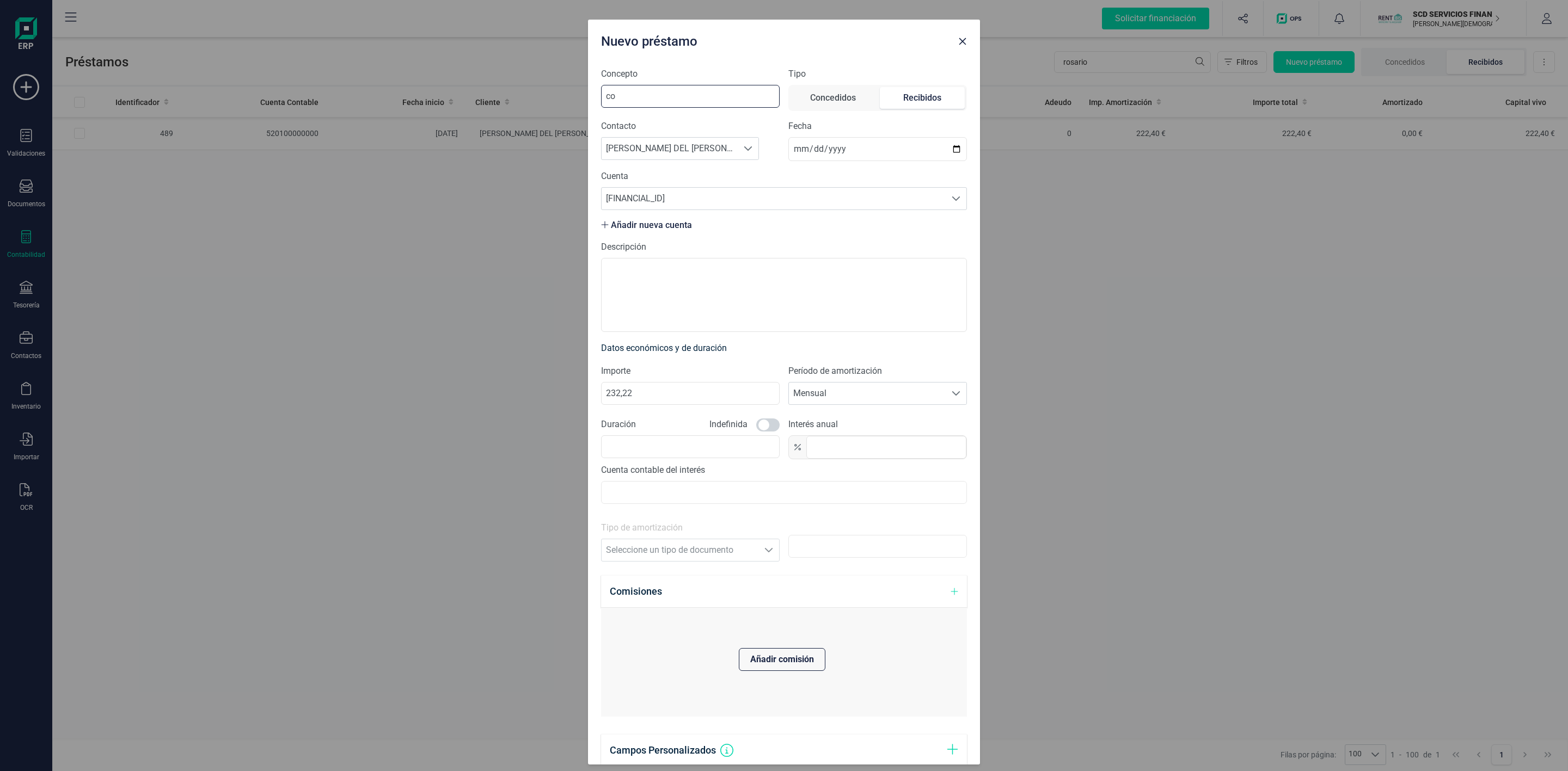
type input "c"
type input "COMISION AGOSTO"
click at [763, 421] on span at bounding box center [768, 425] width 23 height 13
click at [869, 438] on input "text" at bounding box center [886, 447] width 160 height 23
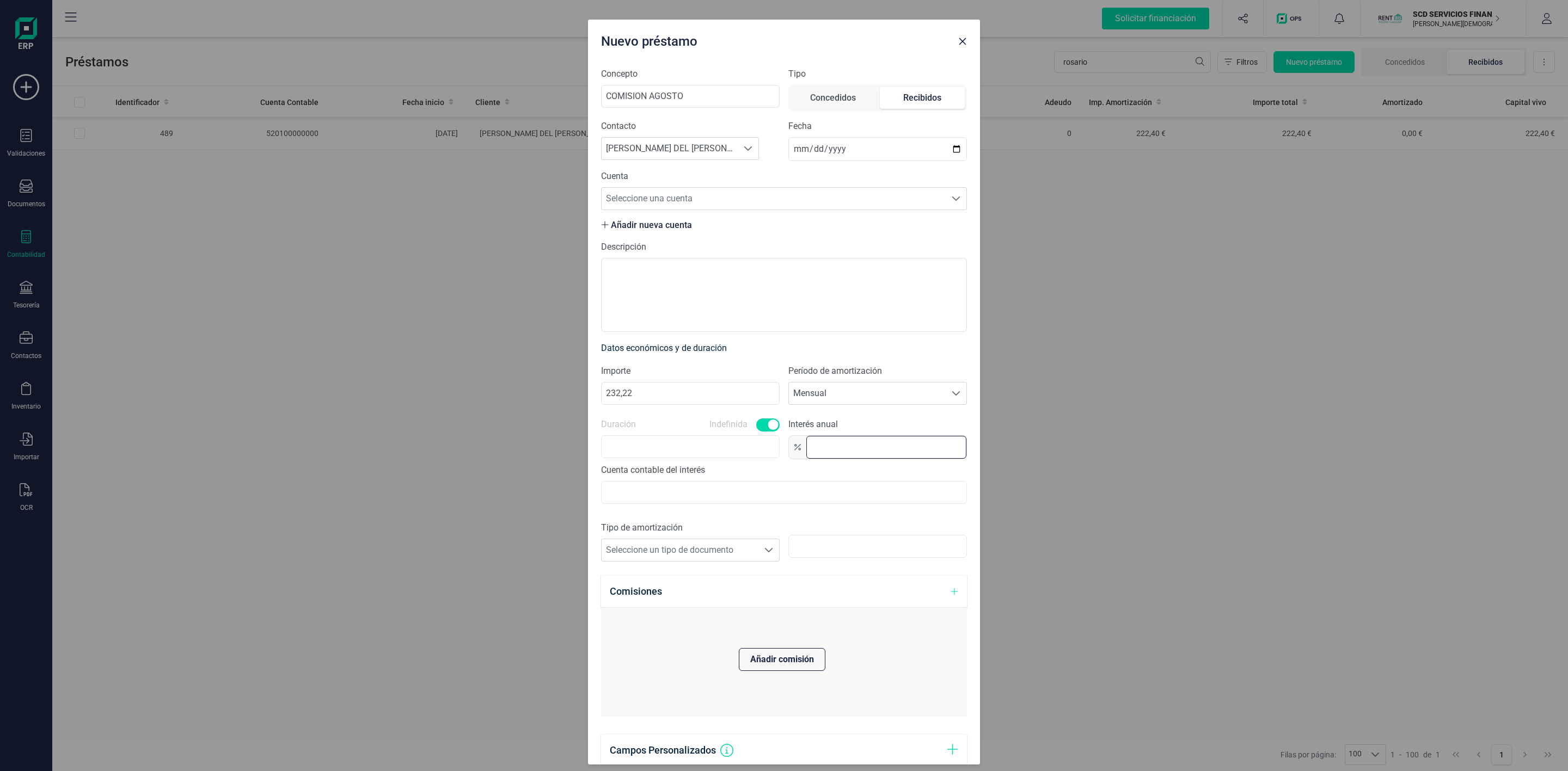
type input "0,0"
click at [758, 549] on div at bounding box center [769, 549] width 21 height 22
click at [667, 585] on li "Fija" at bounding box center [687, 579] width 173 height 22
click at [751, 559] on span "Fija" at bounding box center [680, 549] width 157 height 22
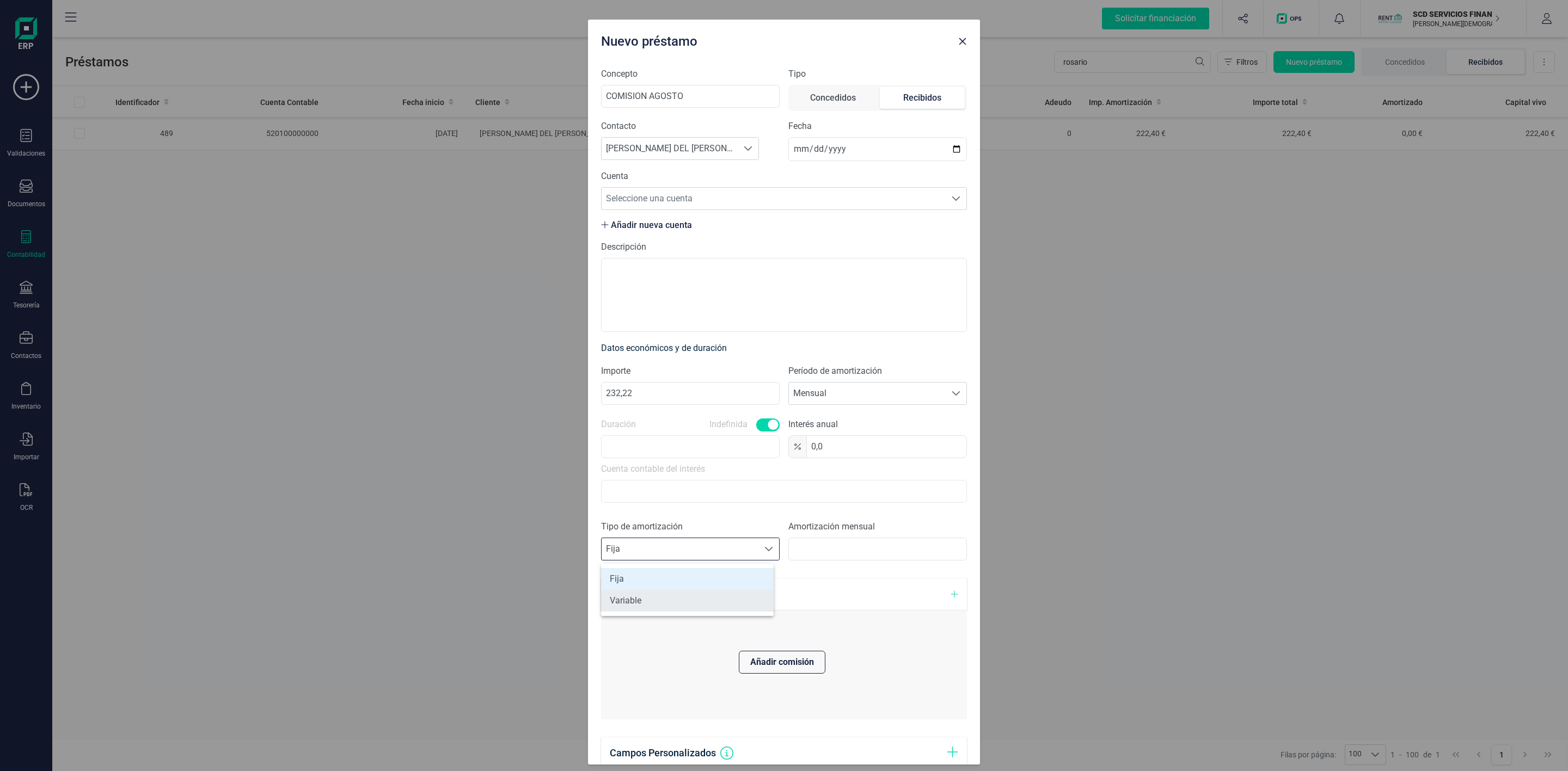
click at [662, 606] on li "Variable" at bounding box center [687, 601] width 173 height 22
drag, startPoint x: 639, startPoint y: 389, endPoint x: 561, endPoint y: 389, distance: 78.0
click at [561, 389] on div "Nuevo préstamo Concepto COMISION AGOSTO Tipo Concedidos Recibidos Contacto Busc…" at bounding box center [784, 385] width 1568 height 771
click at [869, 547] on div "Cuota mensual" at bounding box center [877, 540] width 178 height 40
click at [859, 554] on input "text" at bounding box center [877, 549] width 178 height 23
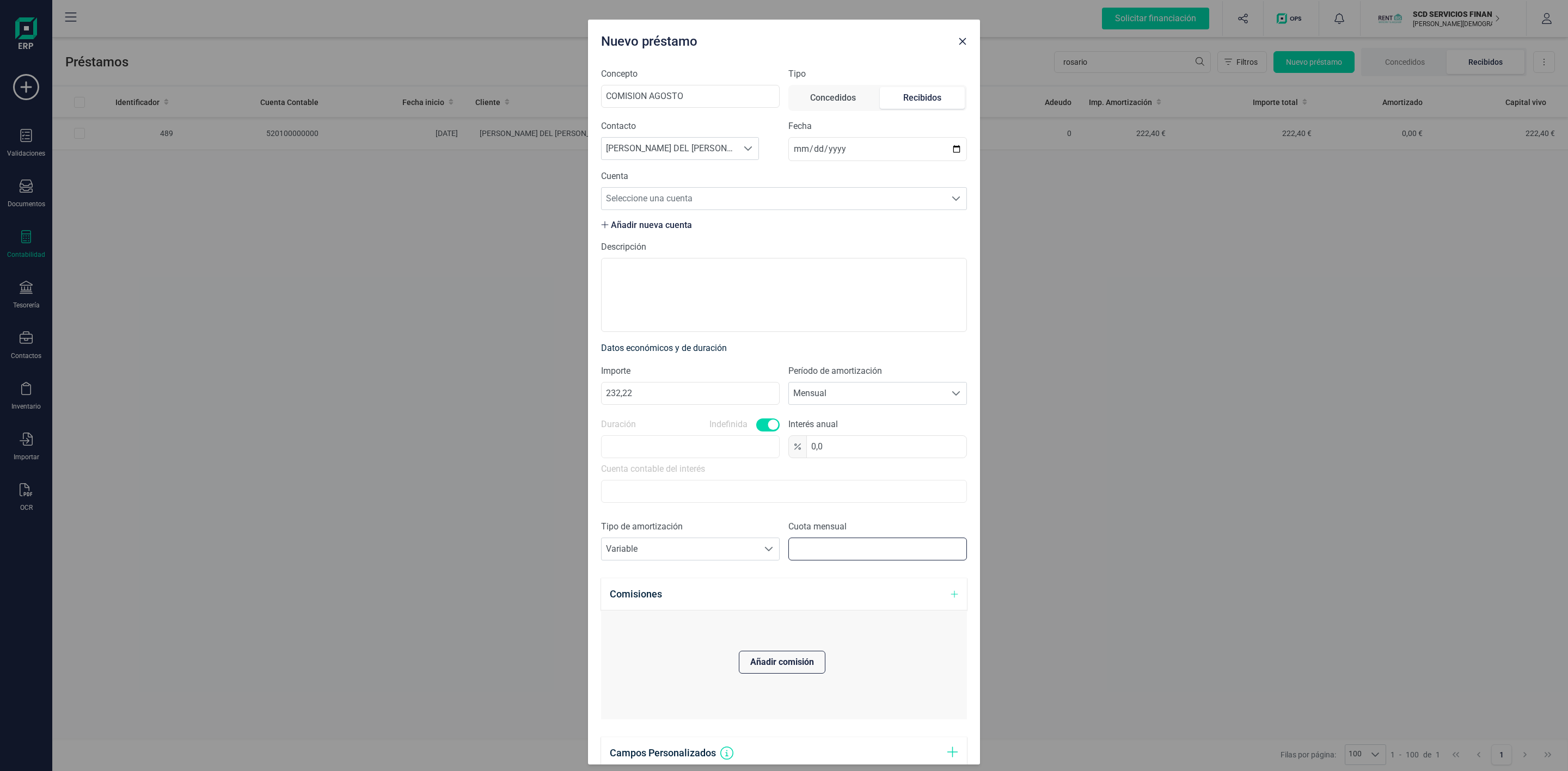
paste input "232,22"
type input "232,22"
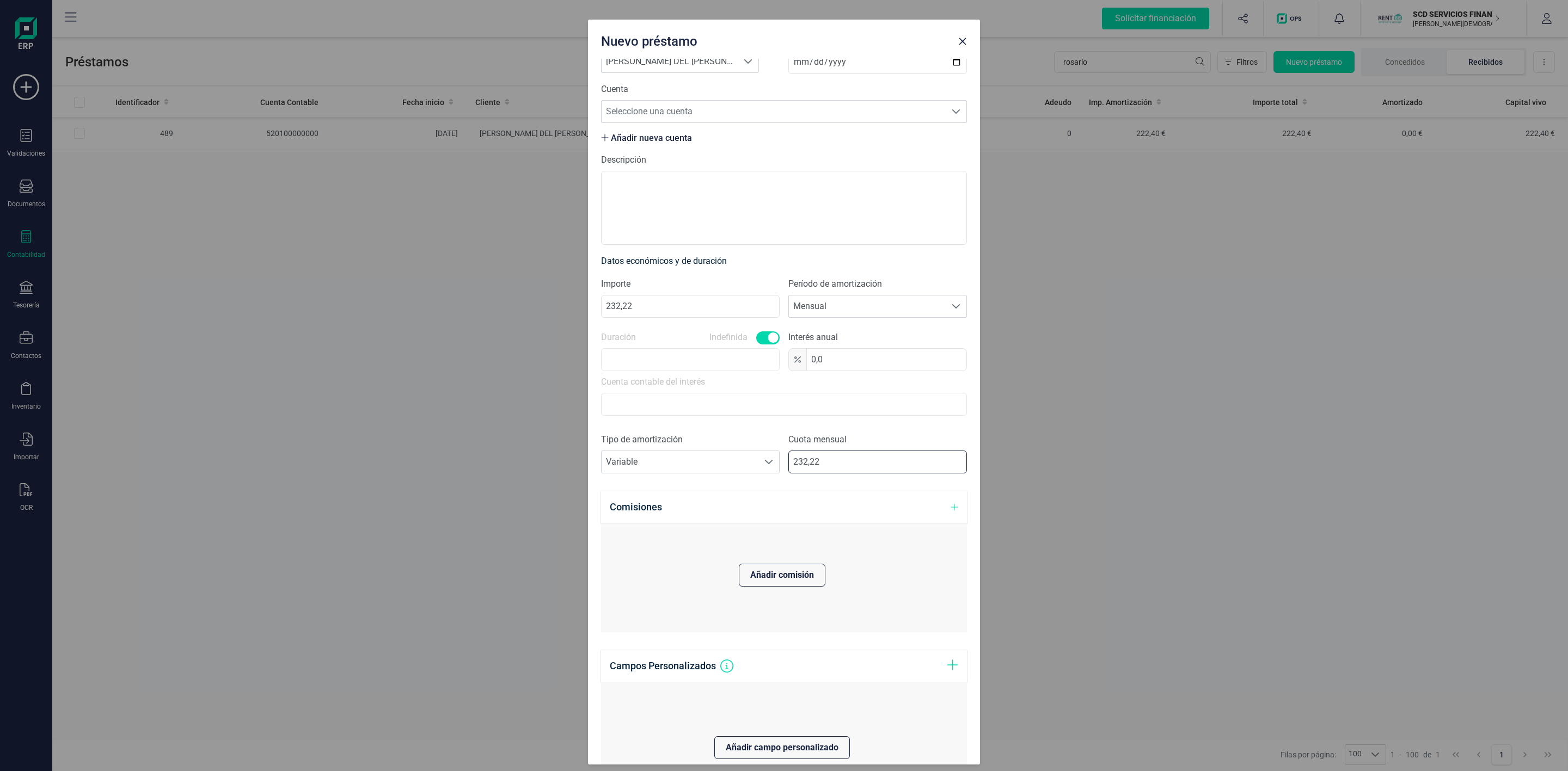
scroll to position [239, 0]
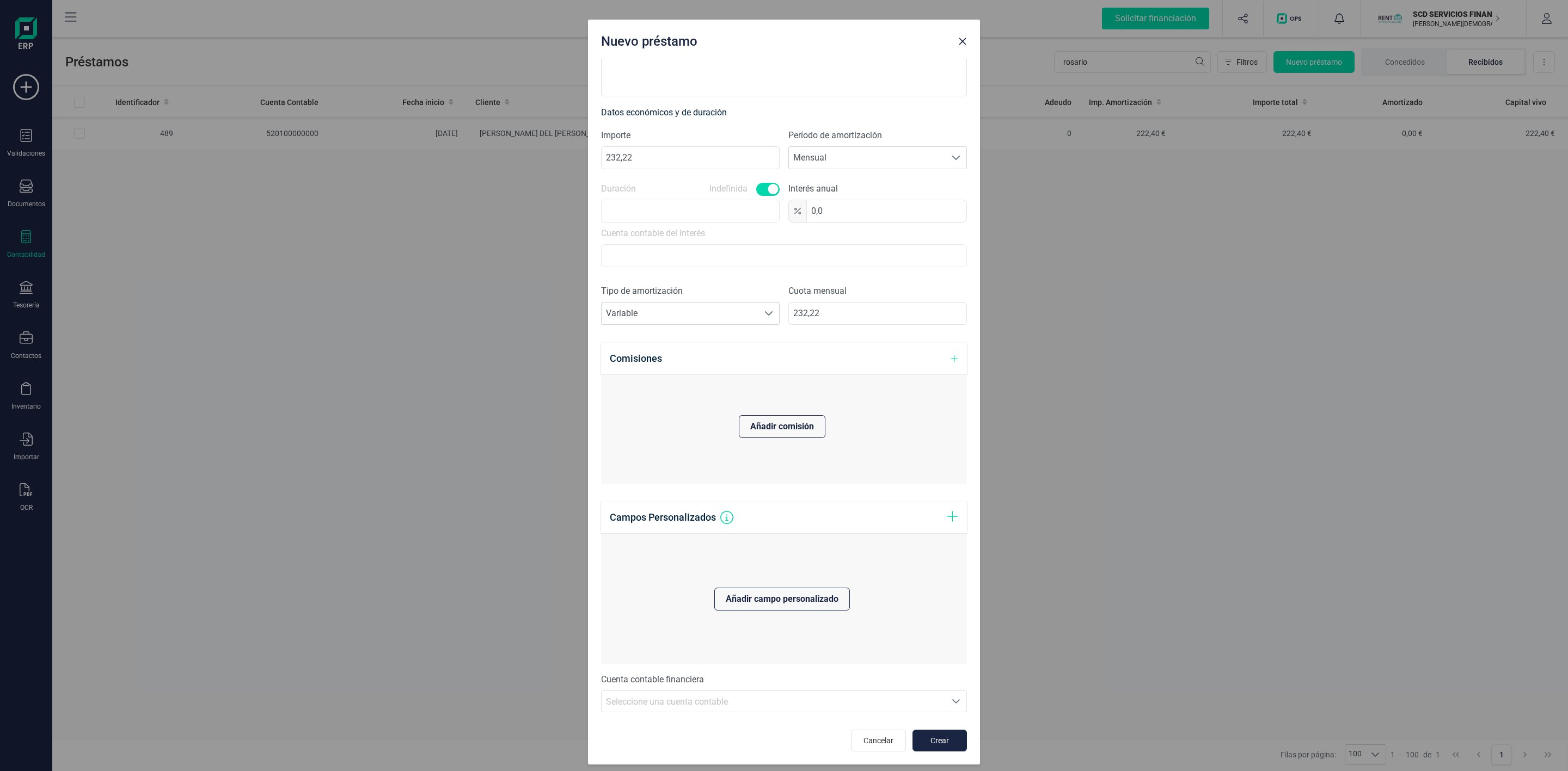
click at [951, 698] on icon "Seleccione una cuenta" at bounding box center [956, 702] width 9 height 9
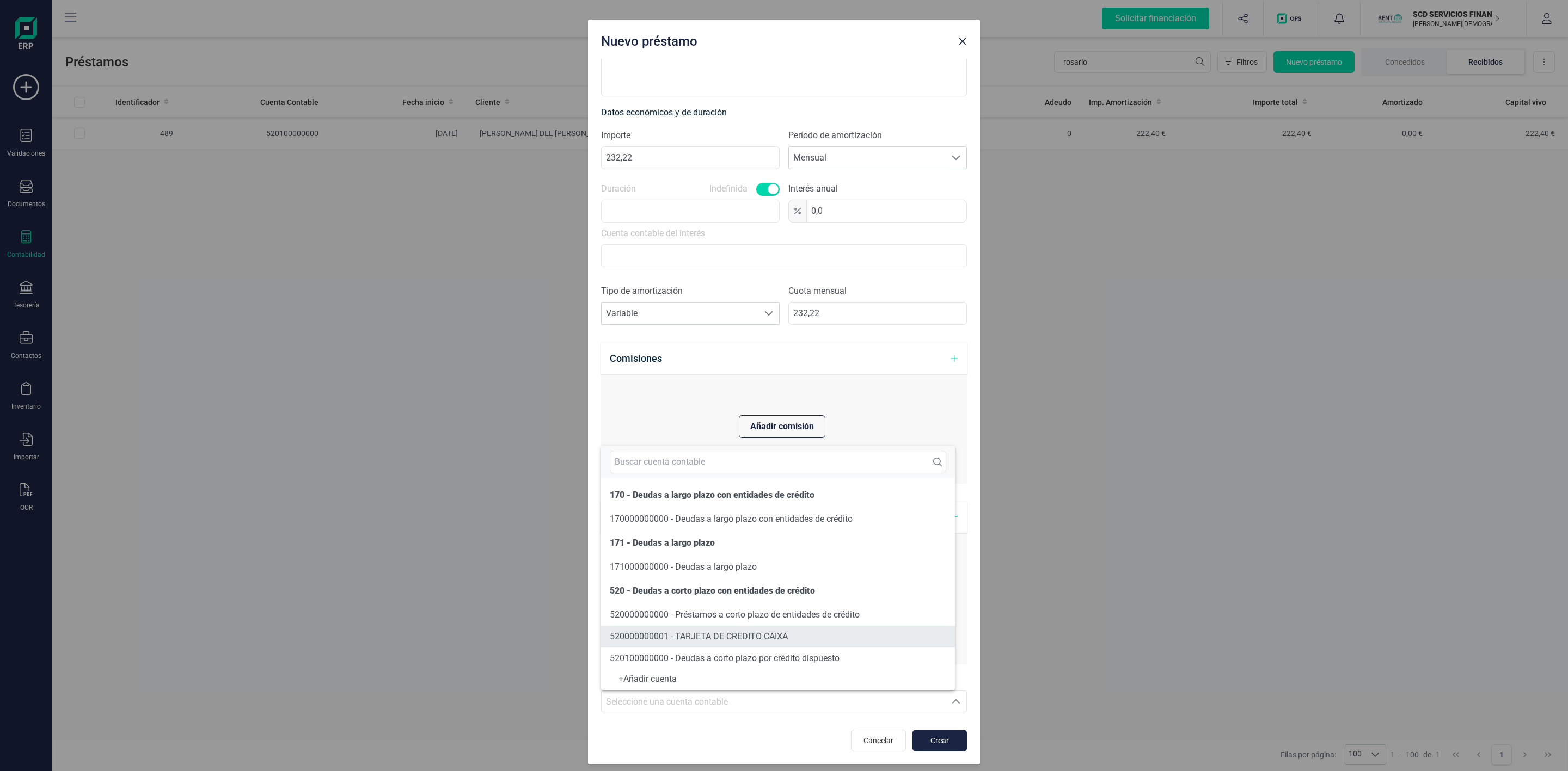
scroll to position [1, 0]
click at [804, 657] on span "520100000000 - Deudas a corto plazo por crédito dispuesto" at bounding box center [724, 657] width 229 height 10
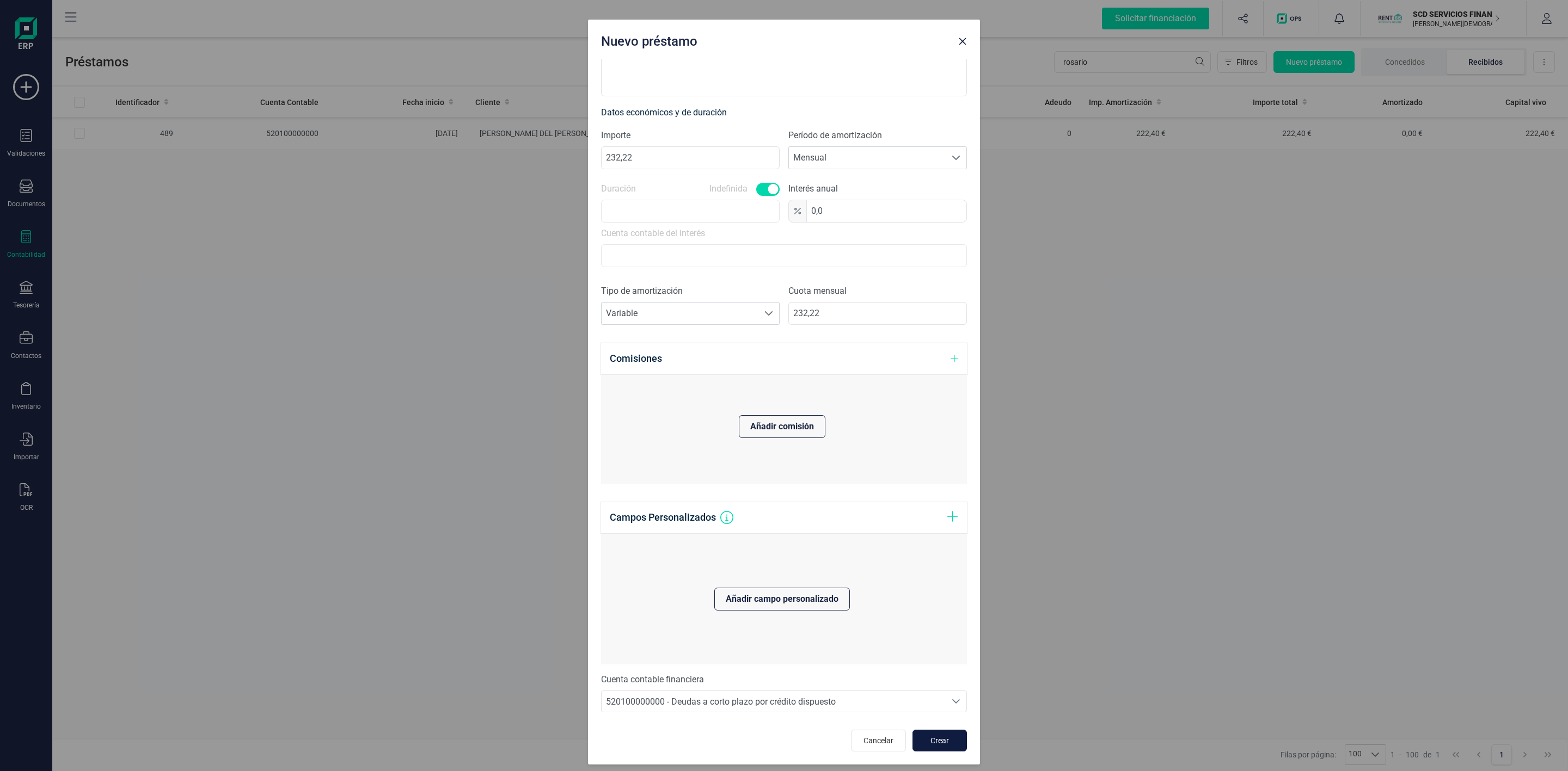
click at [931, 746] on span "Crear" at bounding box center [940, 741] width 29 height 11
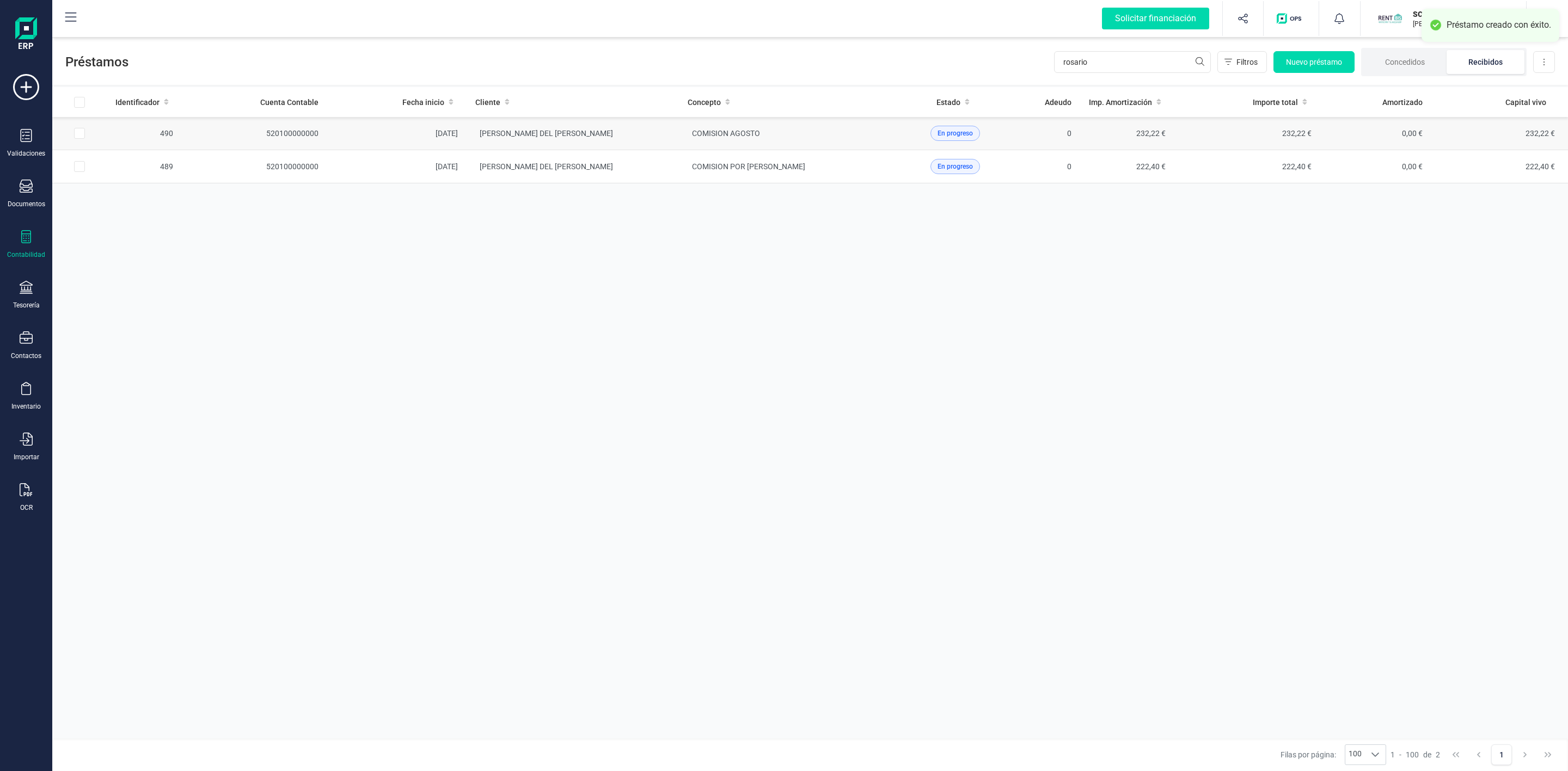
click at [80, 131] on input "Row Selected 80c8c6f1-d18b-4b1f-aea9-05e20017b30a" at bounding box center [80, 133] width 11 height 11
checkbox input "true"
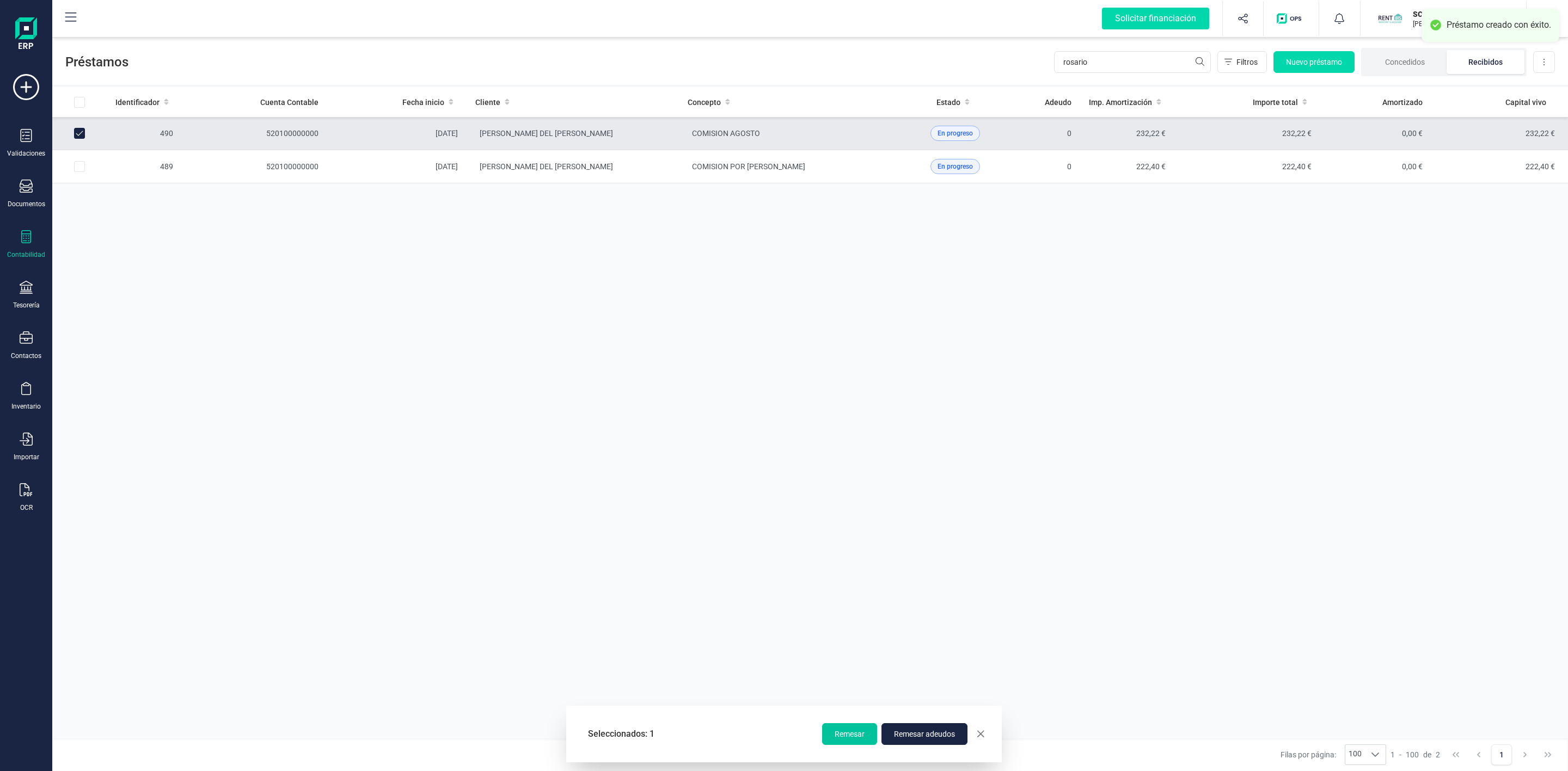
click at [859, 731] on span "Remesar" at bounding box center [849, 734] width 30 height 11
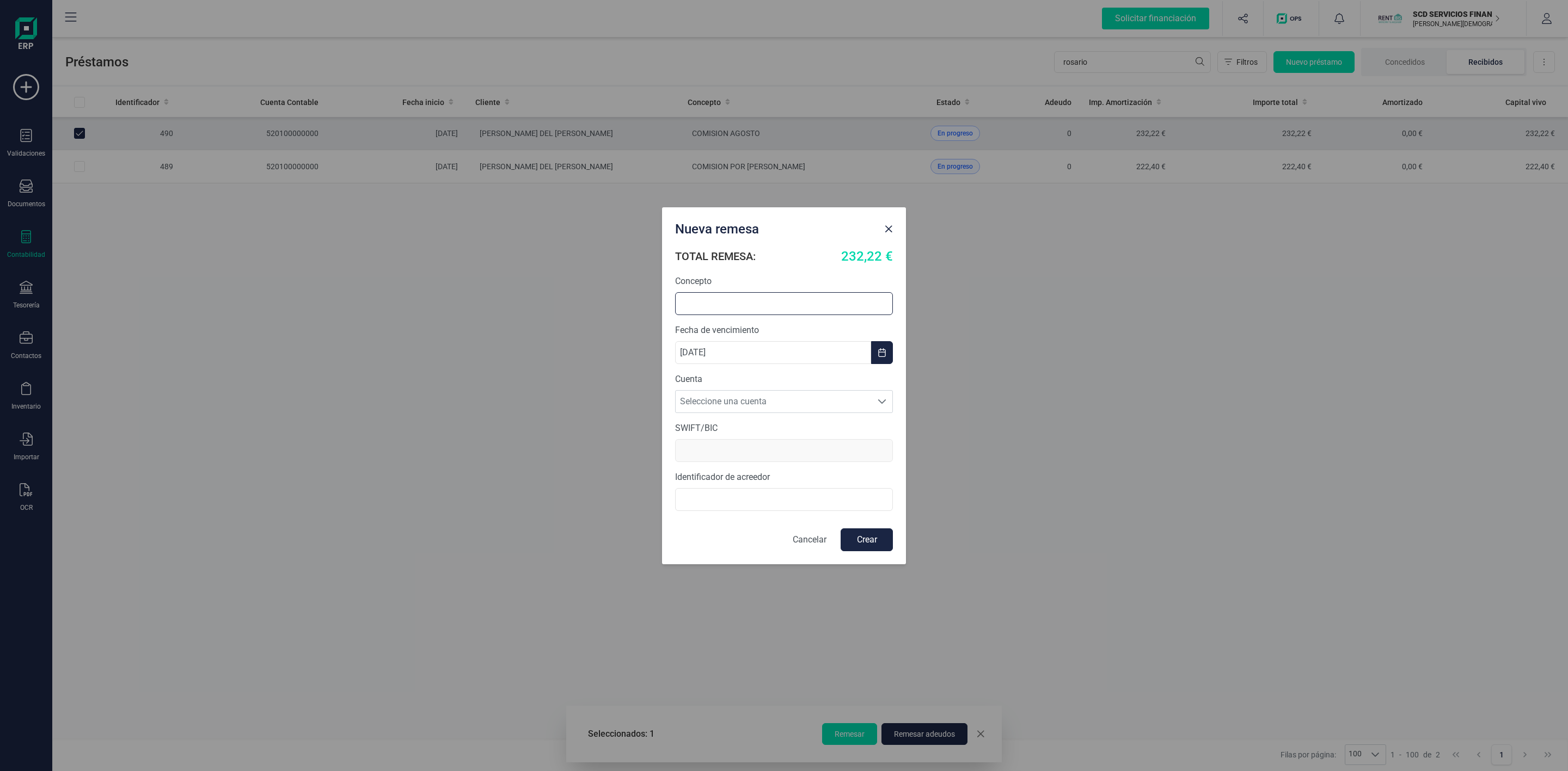
click at [709, 306] on input "text" at bounding box center [784, 304] width 218 height 23
click at [761, 400] on span "Seleccione una cuenta" at bounding box center [774, 402] width 196 height 22
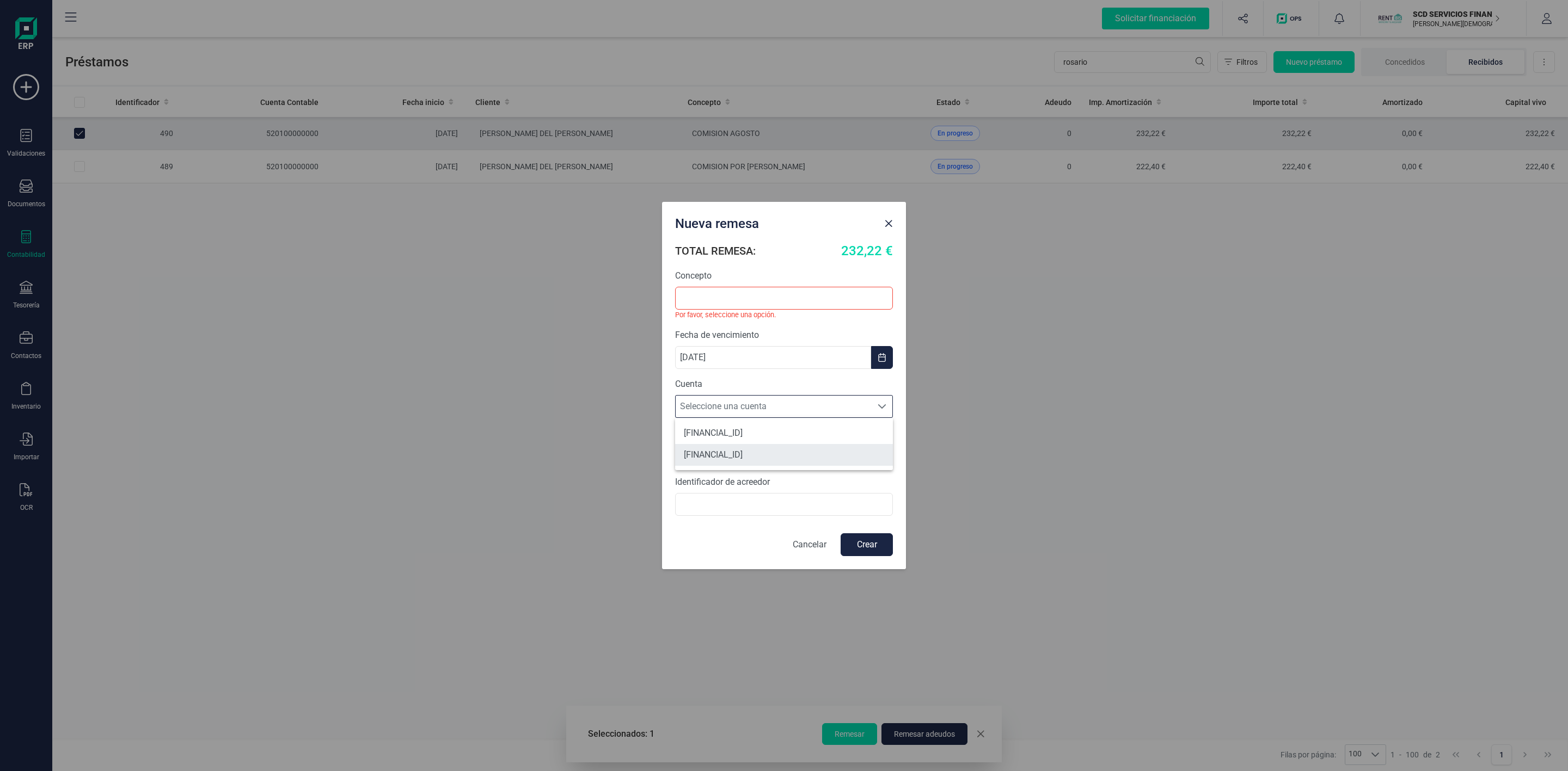
scroll to position [7, 47]
click at [746, 438] on li "[FINANCIAL_ID]" at bounding box center [784, 433] width 218 height 22
type input "[SWIFT_CODE]"
type input "B72840242"
click at [753, 296] on input "text" at bounding box center [784, 298] width 218 height 23
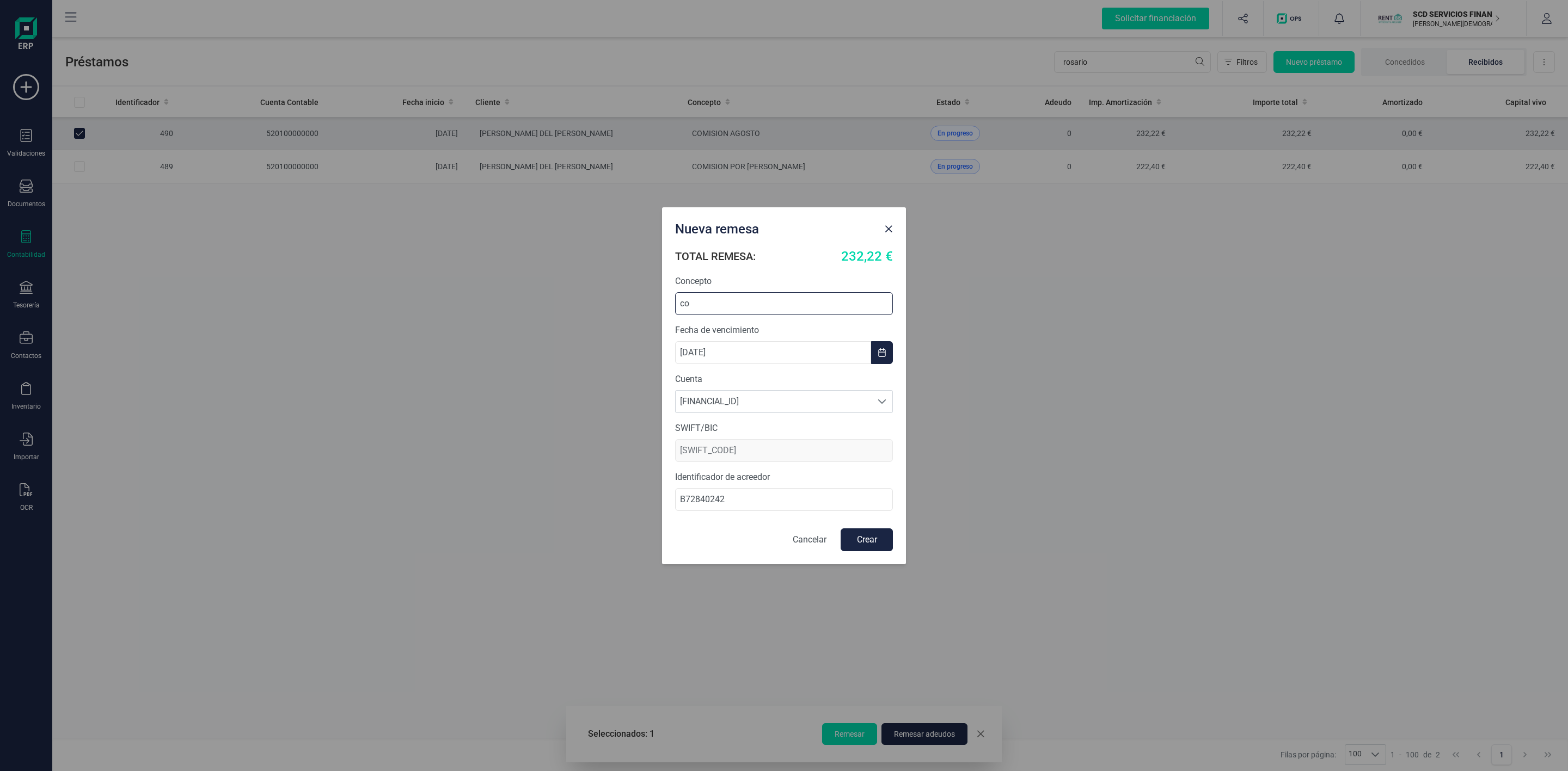
type input "c"
click at [760, 301] on input "COMISION AGOST" at bounding box center [784, 304] width 218 height 23
type input "COMISION AGOST0"
click at [678, 503] on input "B72840242" at bounding box center [784, 500] width 218 height 23
click at [715, 505] on input "ES90000B72840242" at bounding box center [784, 500] width 218 height 23
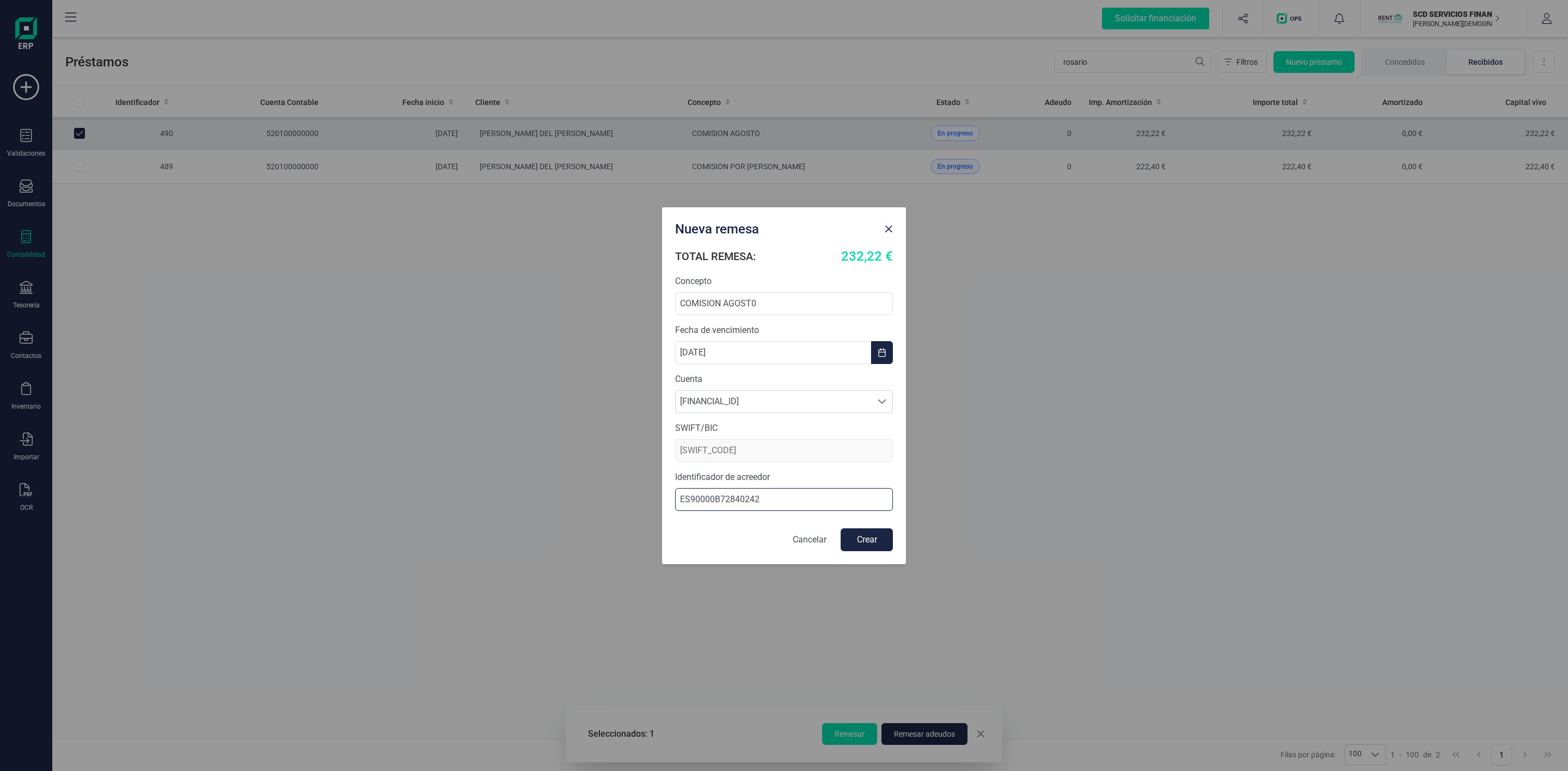
click at [701, 500] on input "ES90000B72840242" at bounding box center [784, 500] width 218 height 23
click at [704, 498] on input "ES90000B72840242" at bounding box center [784, 500] width 218 height 23
type input "ES90000B72840242"
click at [761, 309] on input "COMISION AGOST0" at bounding box center [784, 304] width 218 height 23
type input "COMISION AGOSTO"
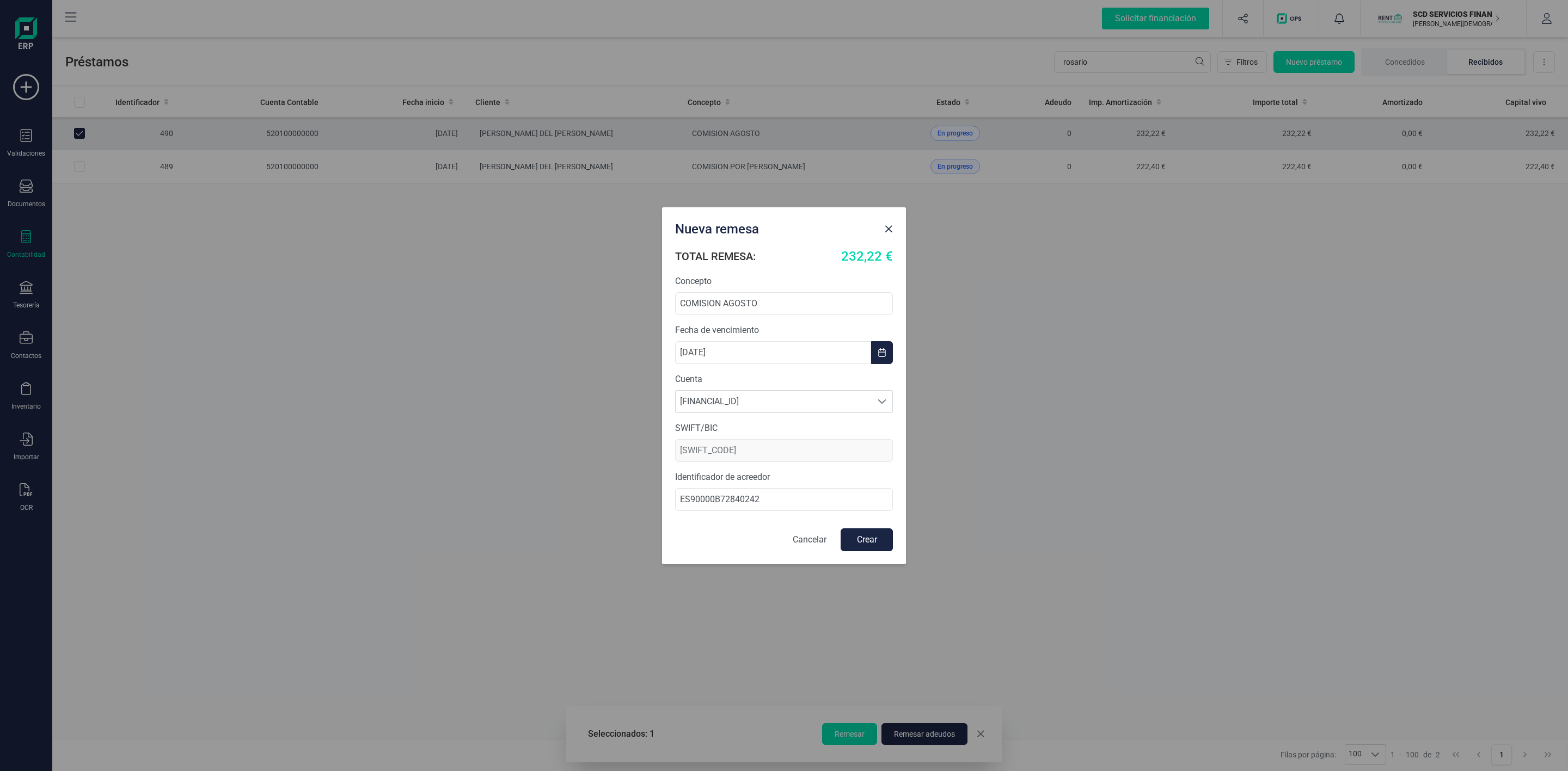
click at [863, 544] on button "Crear" at bounding box center [867, 540] width 52 height 23
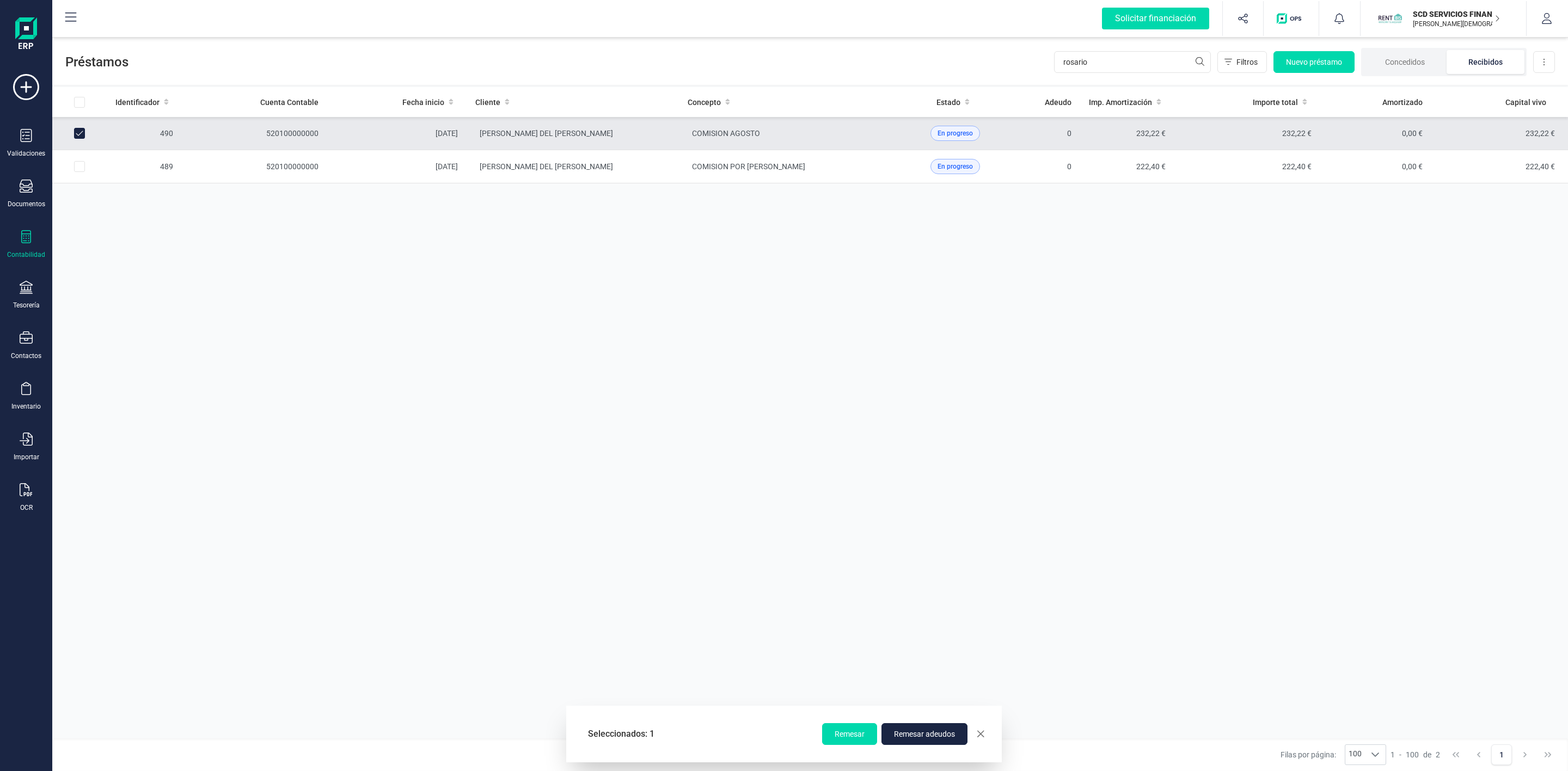
checkbox input "false"
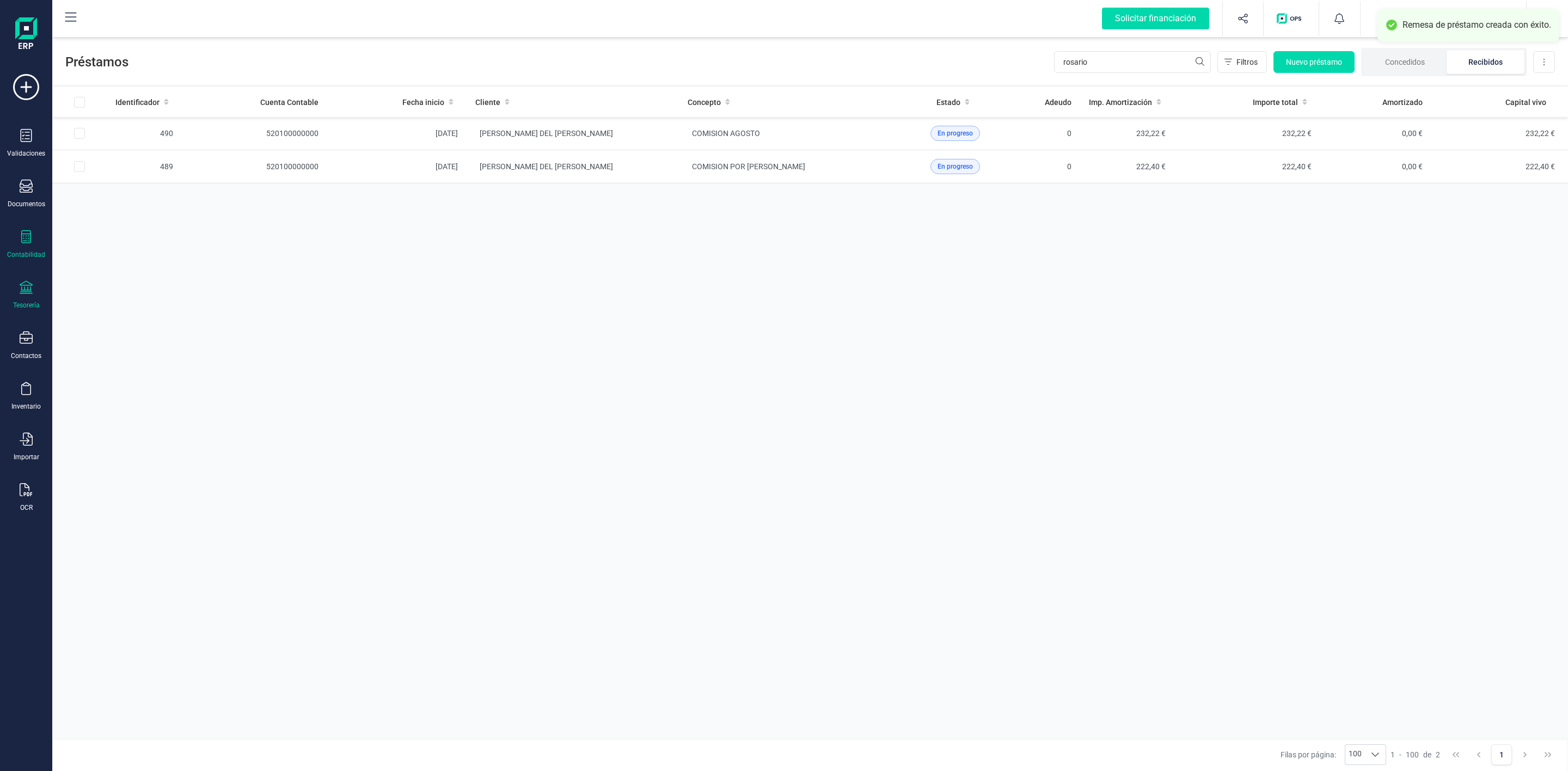
click at [37, 290] on div "Tesorería" at bounding box center [26, 295] width 44 height 29
click at [100, 262] on span "Remesas" at bounding box center [114, 257] width 59 height 13
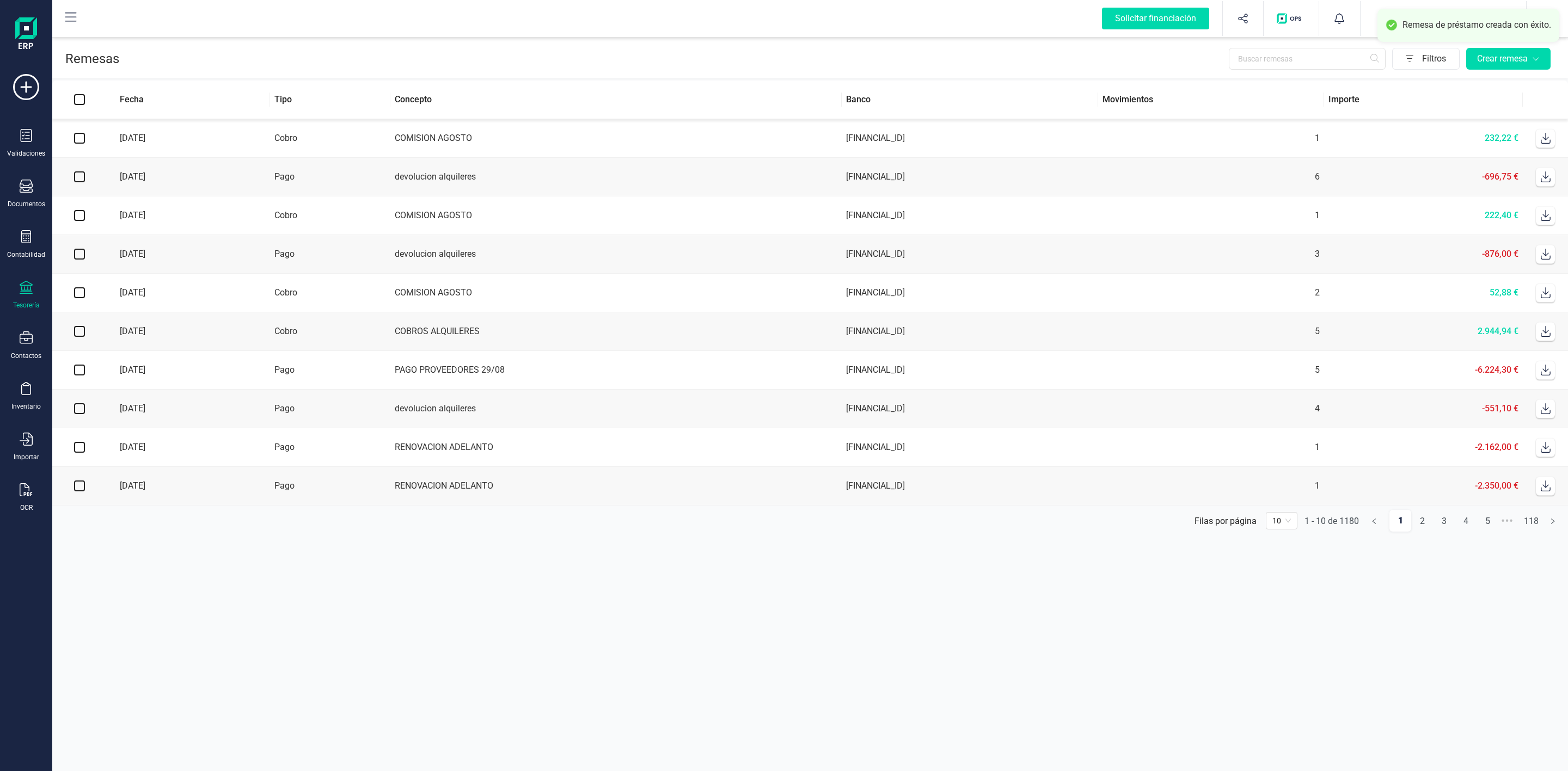
click at [1547, 141] on icon at bounding box center [1545, 138] width 11 height 11
click at [31, 247] on div "Contabilidad" at bounding box center [26, 244] width 44 height 29
click at [111, 274] on span "Préstamos" at bounding box center [117, 278] width 65 height 13
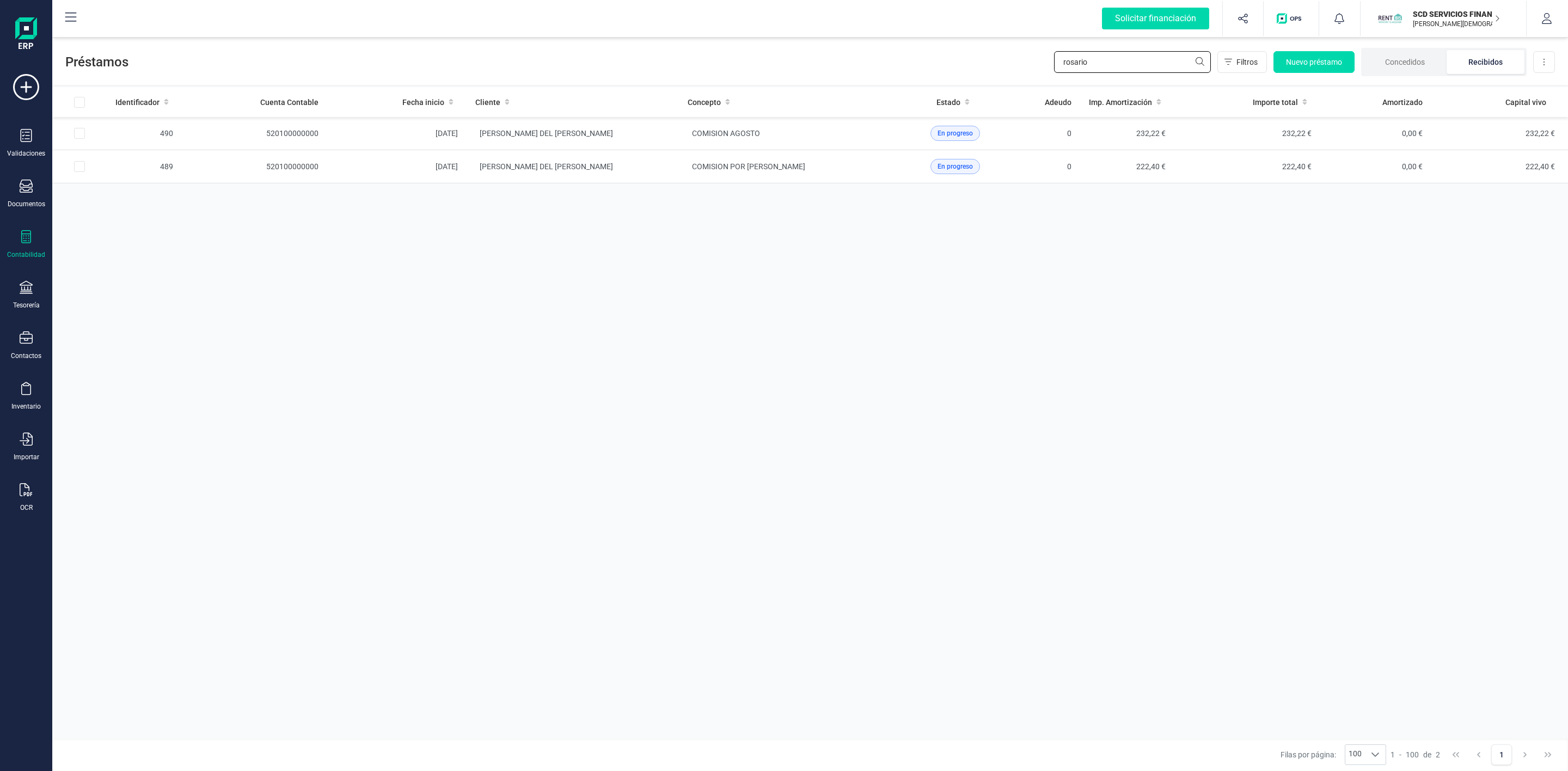
drag, startPoint x: 1105, startPoint y: 59, endPoint x: 949, endPoint y: 62, distance: 156.0
click at [951, 61] on div "Préstamos rosario Filtros Nuevo préstamo Concedidos Recibidos Descargar Excel" at bounding box center [810, 60] width 1516 height 50
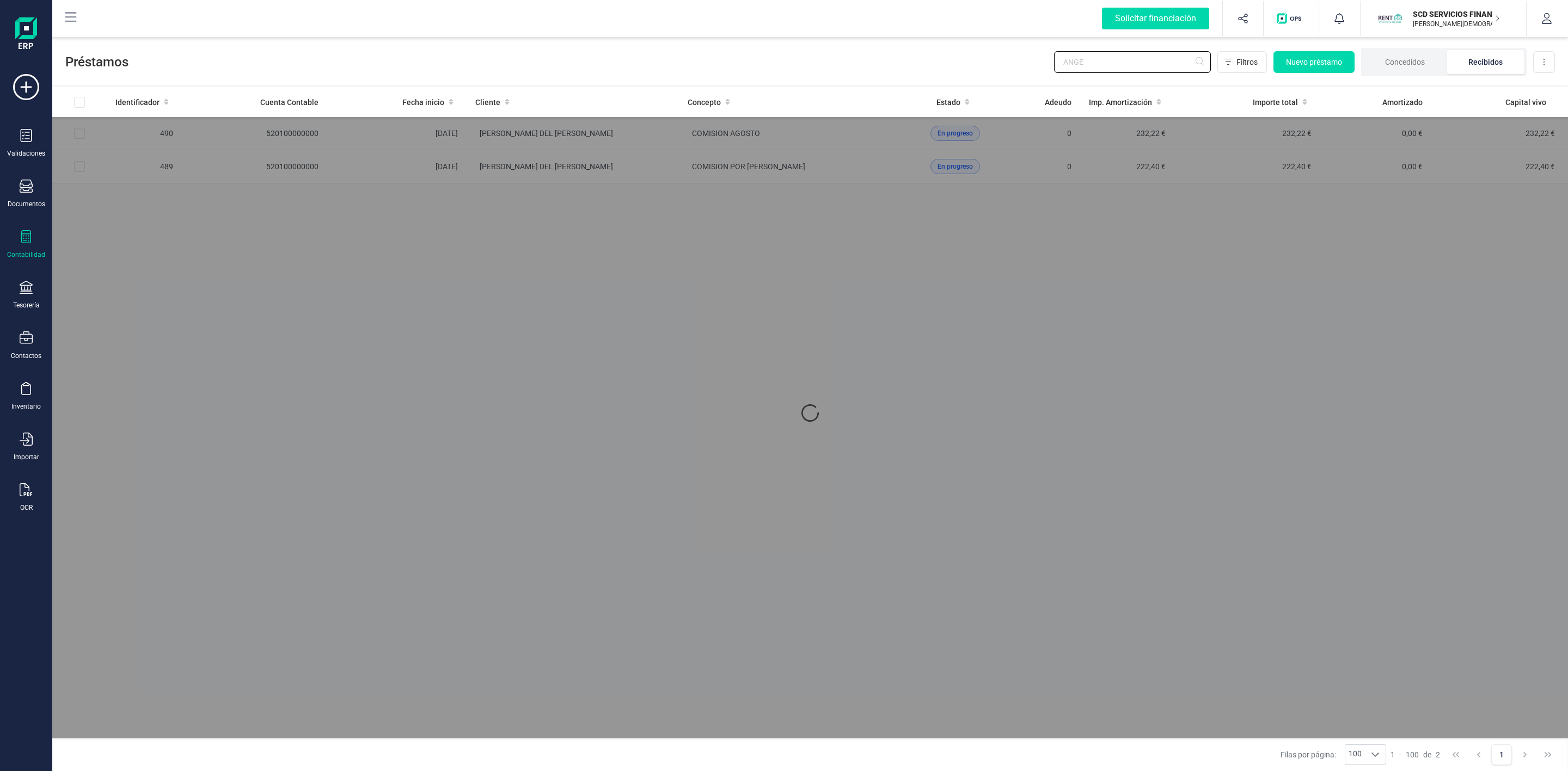
type input "ANGEL"
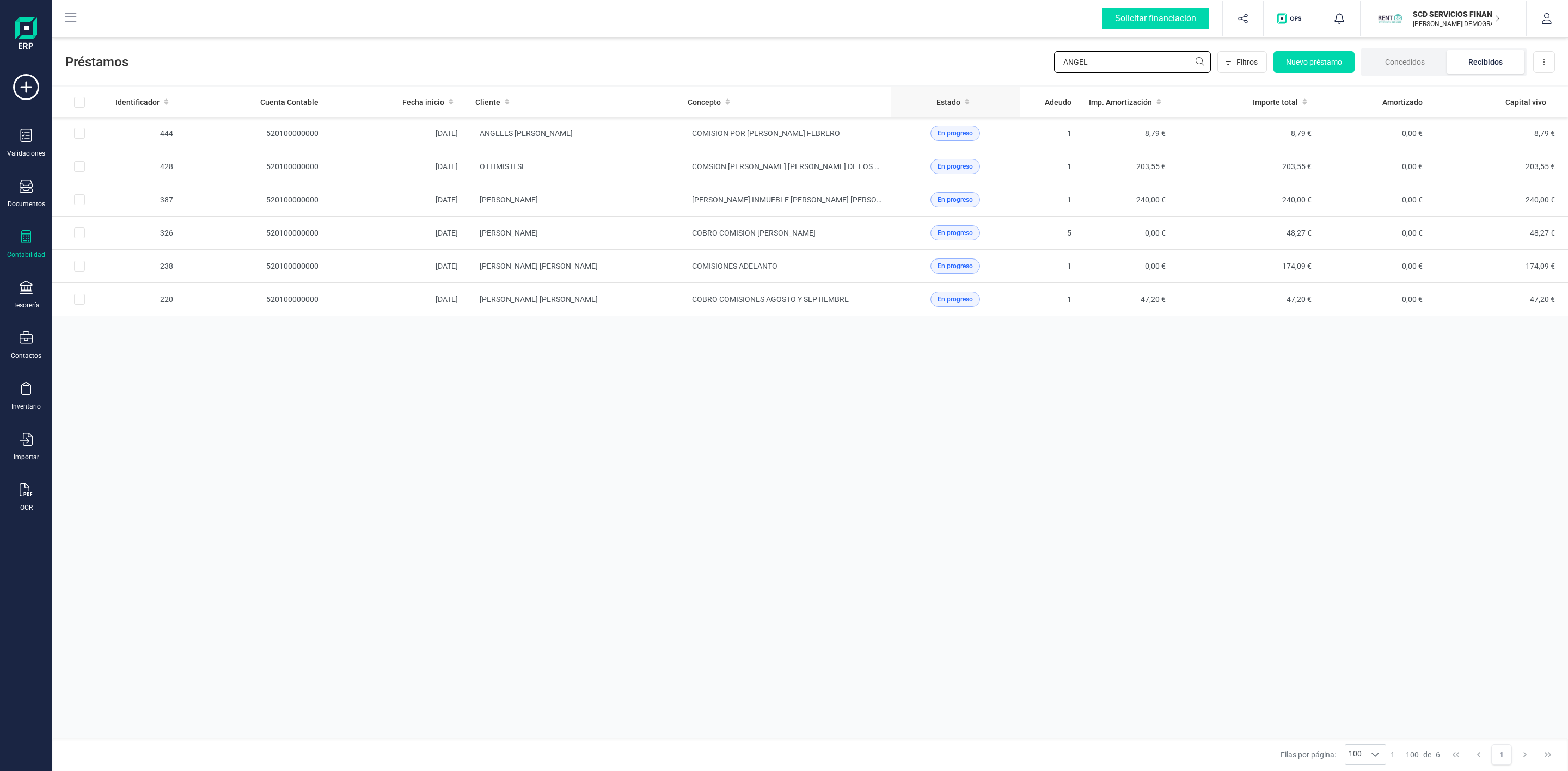
drag, startPoint x: 1090, startPoint y: 66, endPoint x: 916, endPoint y: 96, distance: 176.6
click at [920, 96] on div "Préstamos ANGEL Filtros Nuevo préstamo Concedidos Recibidos Descargar Excel Ide…" at bounding box center [810, 403] width 1516 height 736
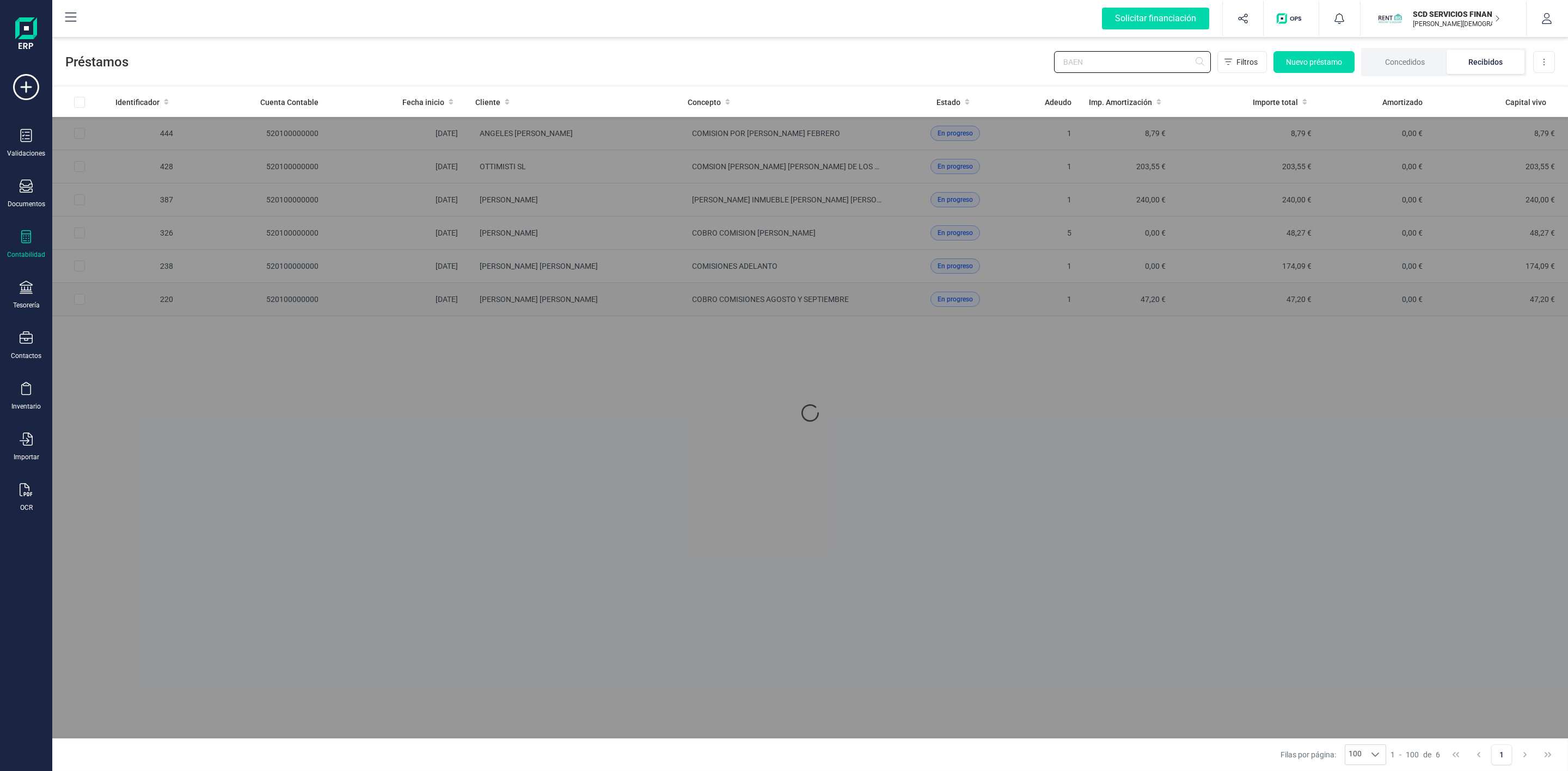
type input "[PERSON_NAME]"
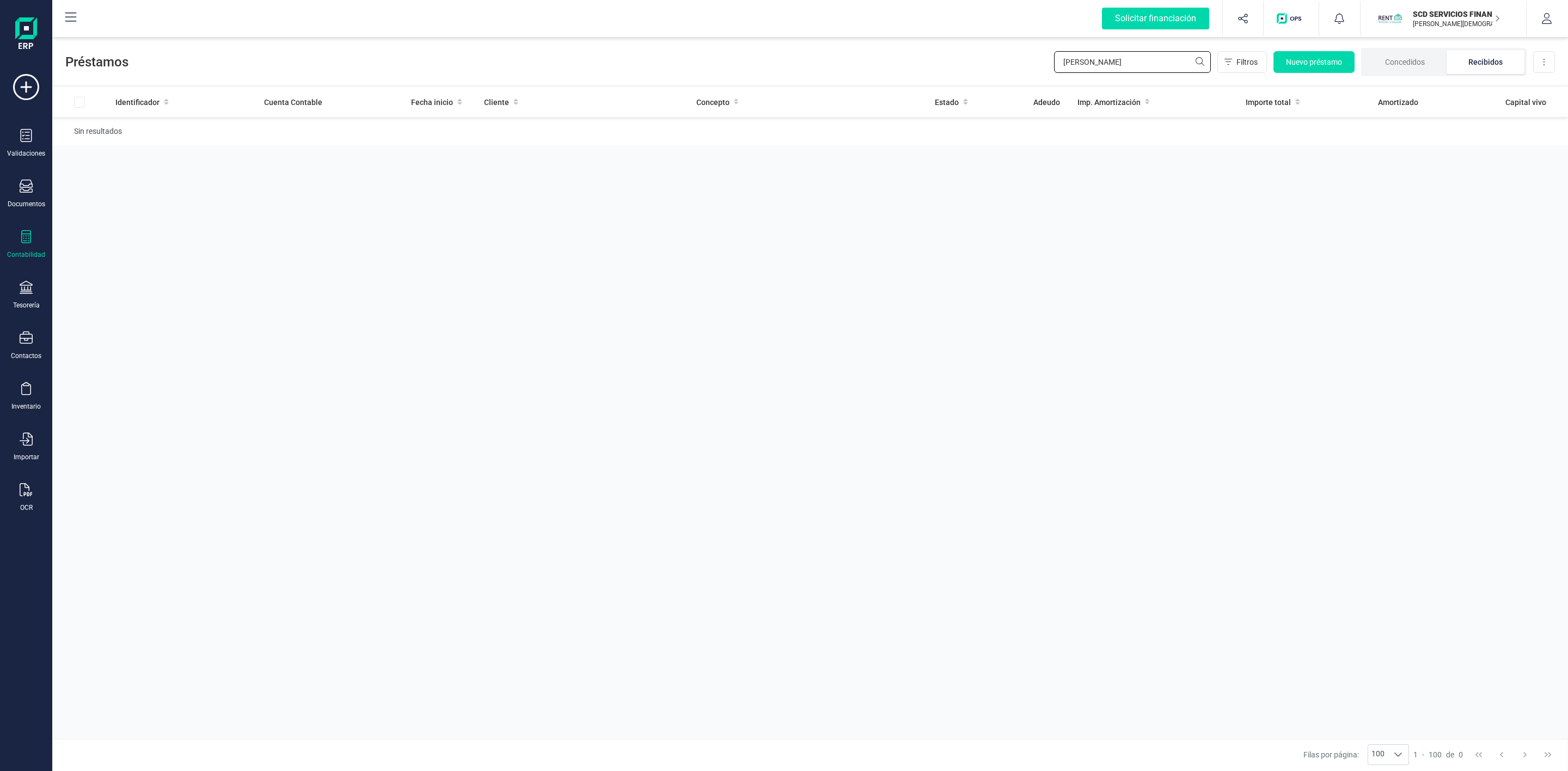
drag, startPoint x: 1122, startPoint y: 65, endPoint x: 947, endPoint y: 49, distance: 175.7
click at [972, 61] on div "Préstamos [PERSON_NAME] Filtros Nuevo préstamo Concedidos Recibidos Descargar E…" at bounding box center [810, 60] width 1516 height 50
type input "A"
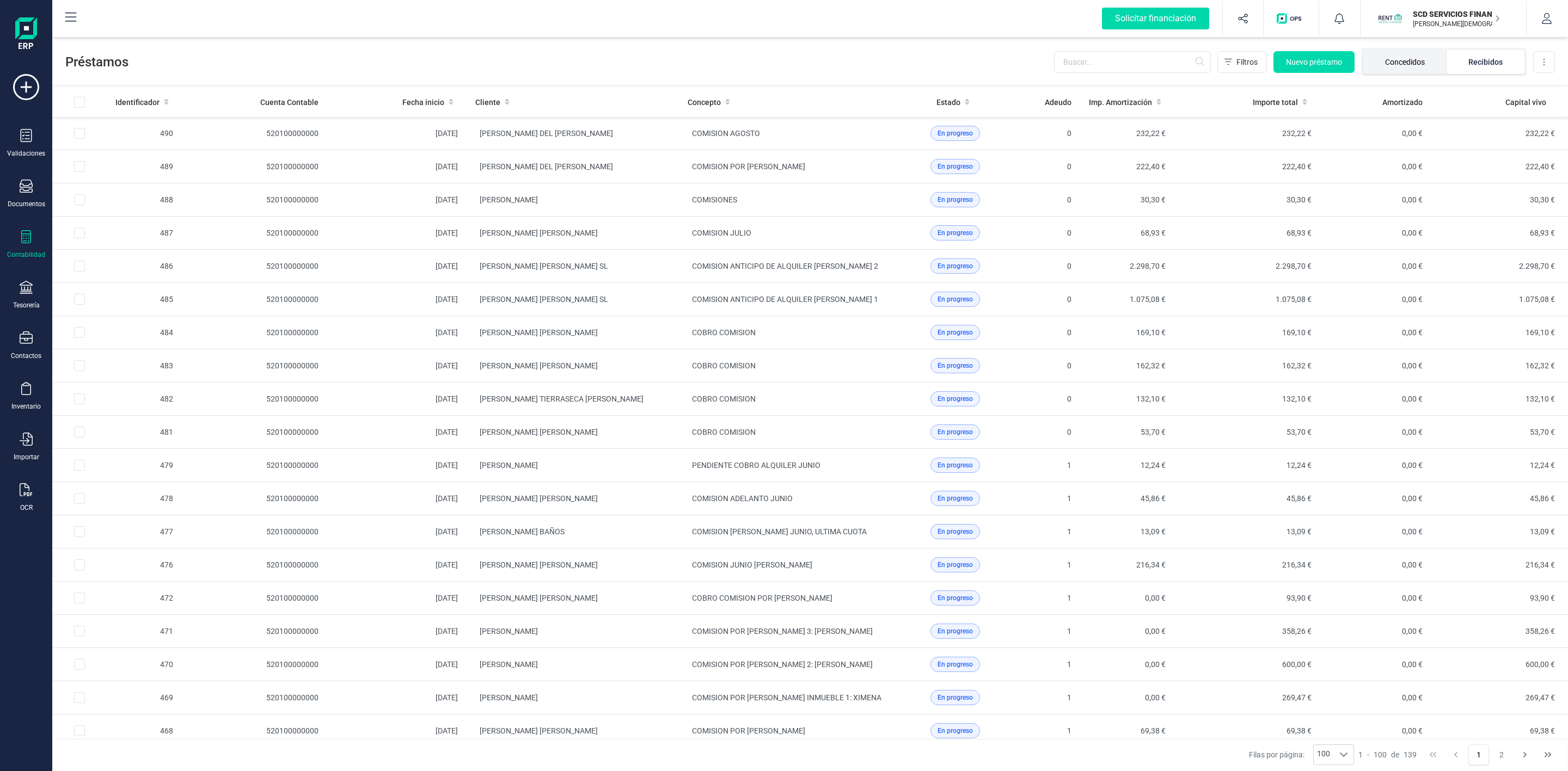
click at [1410, 67] on li "Concedidos" at bounding box center [1405, 61] width 83 height 24
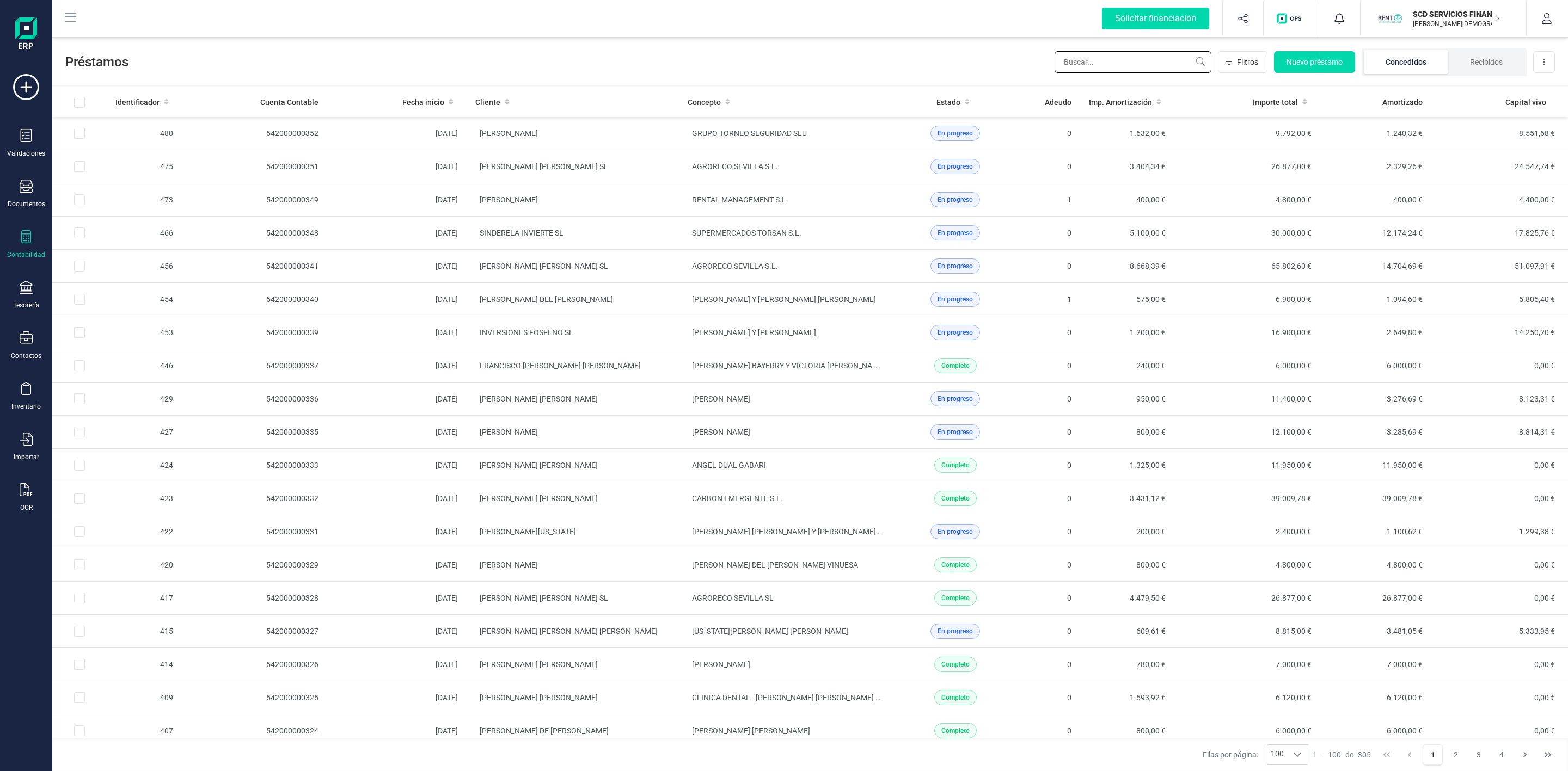
click at [1132, 66] on input "text" at bounding box center [1133, 62] width 157 height 22
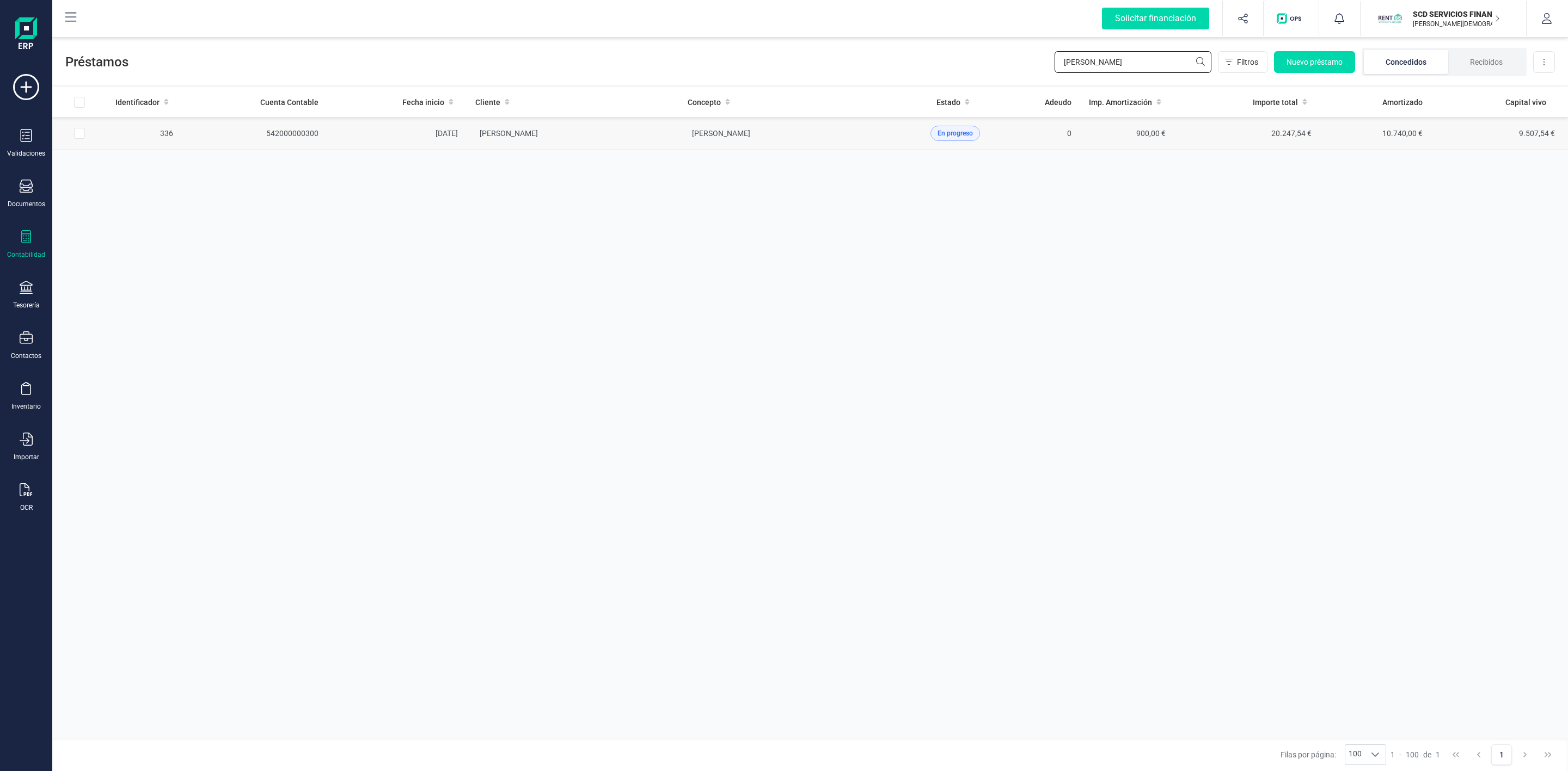
type input "[PERSON_NAME]"
click at [643, 146] on td "[PERSON_NAME]" at bounding box center [573, 133] width 212 height 33
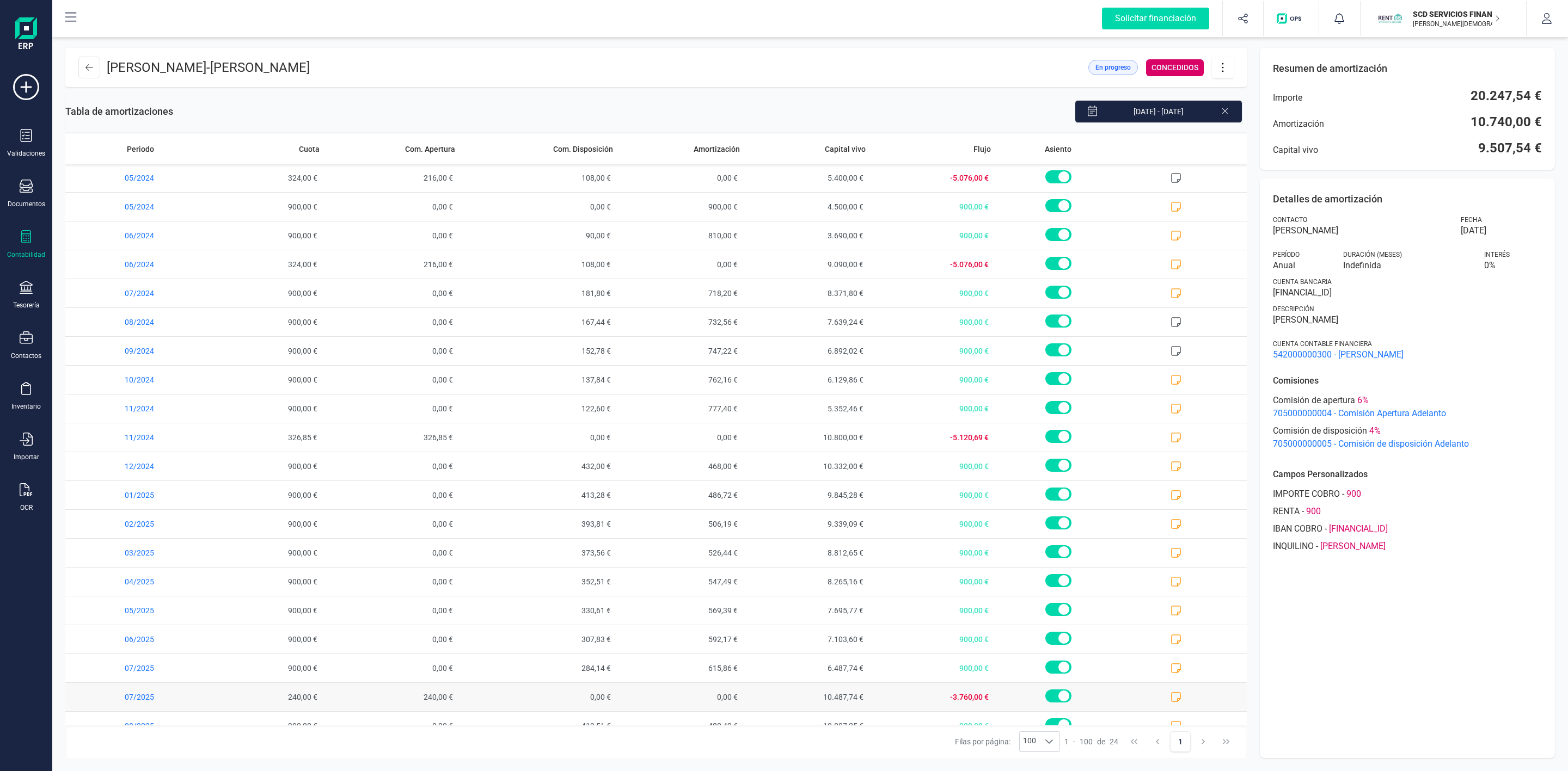
scroll to position [136, 0]
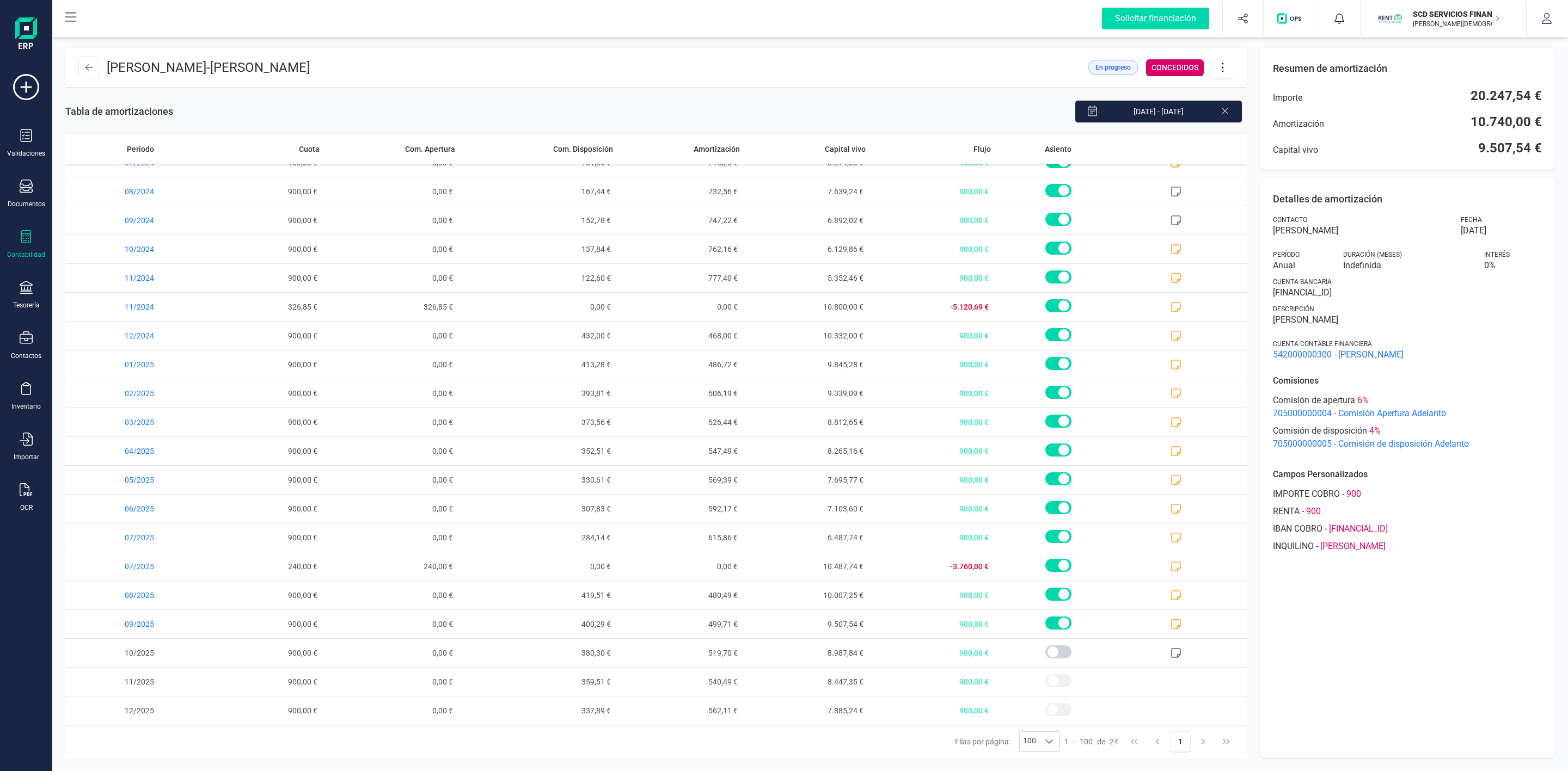
click at [1220, 72] on icon at bounding box center [1223, 68] width 21 height 12
click at [1256, 147] on span "Descargar en PDF" at bounding box center [1284, 144] width 100 height 9
click at [1220, 70] on icon at bounding box center [1223, 68] width 21 height 12
click at [1242, 144] on span "Descargar en PDF" at bounding box center [1284, 144] width 100 height 9
click at [23, 289] on icon at bounding box center [26, 287] width 13 height 13
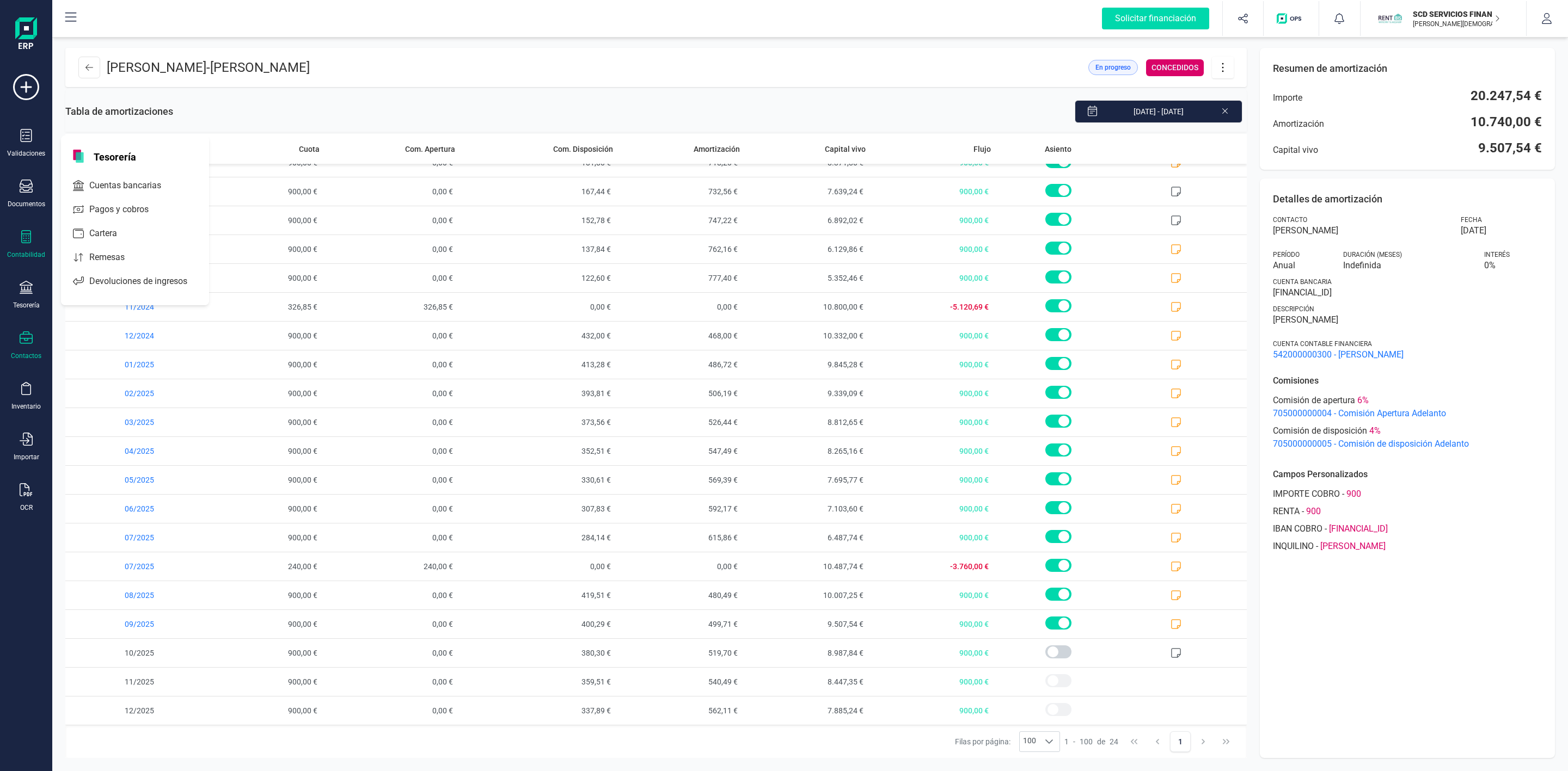
click at [34, 348] on div "Contactos" at bounding box center [26, 346] width 44 height 29
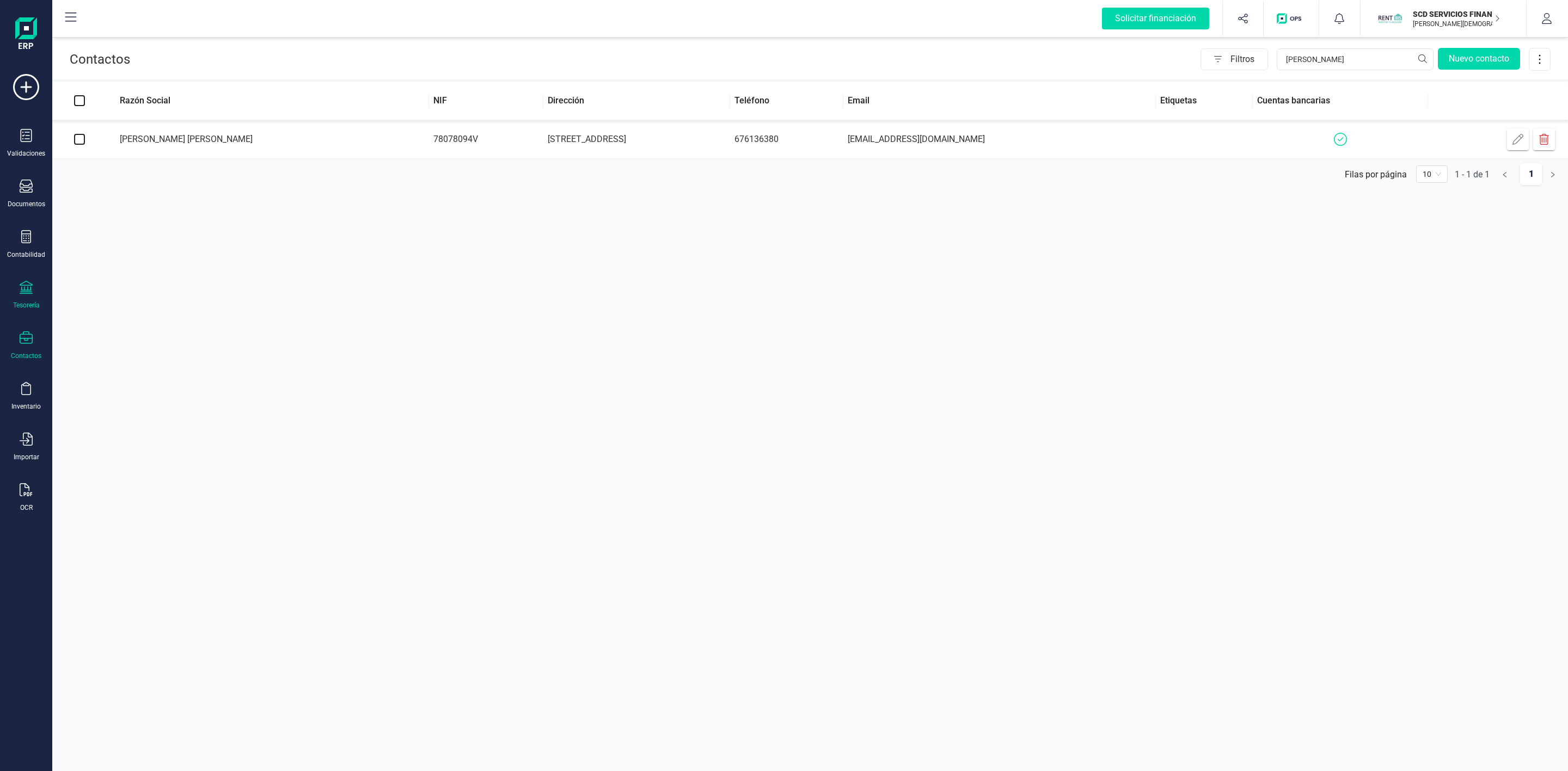
click at [27, 293] on icon at bounding box center [26, 287] width 13 height 13
click at [127, 189] on span "Cuentas bancarias" at bounding box center [133, 185] width 96 height 13
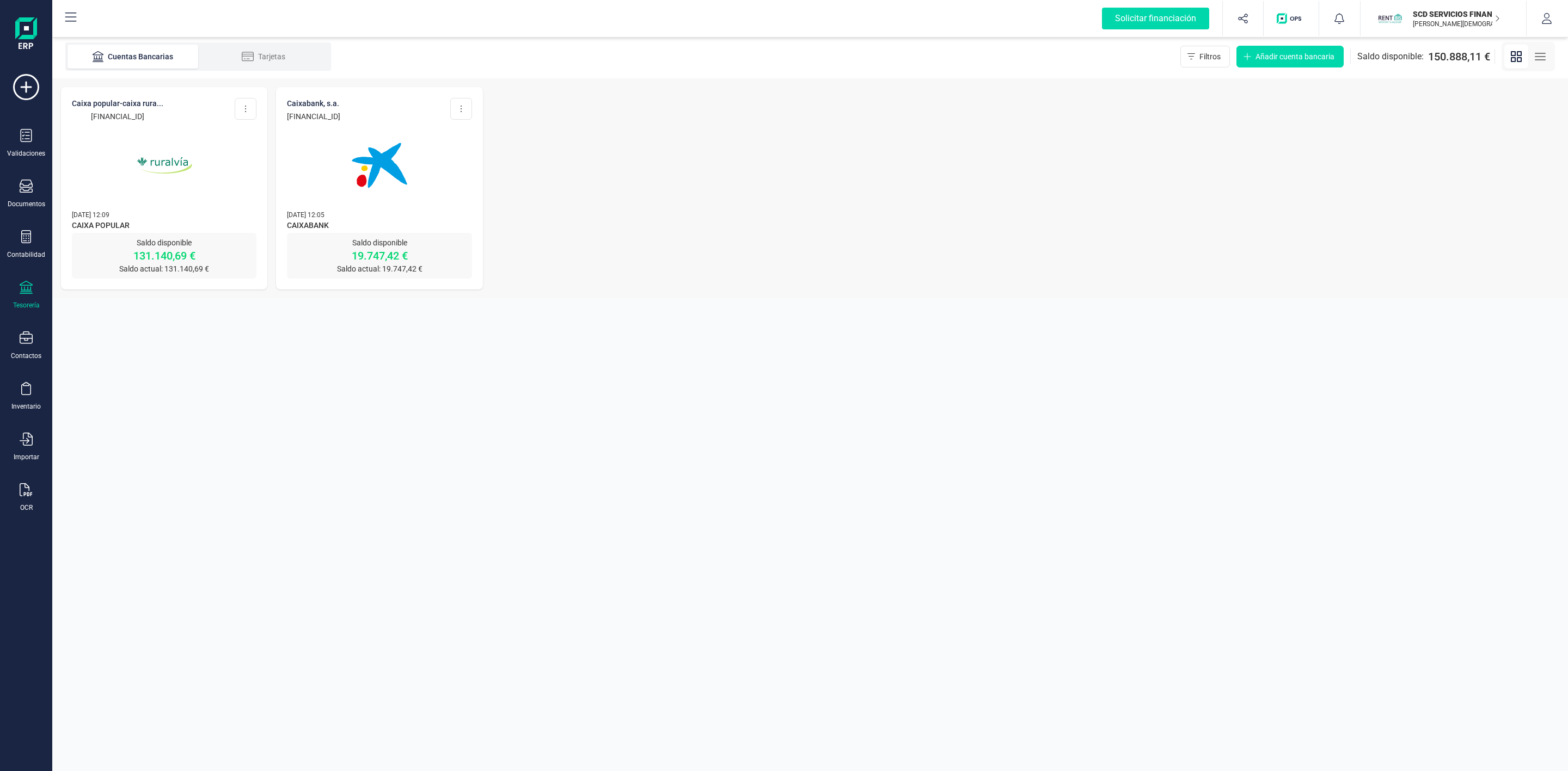
click at [167, 195] on img at bounding box center [164, 166] width 91 height 91
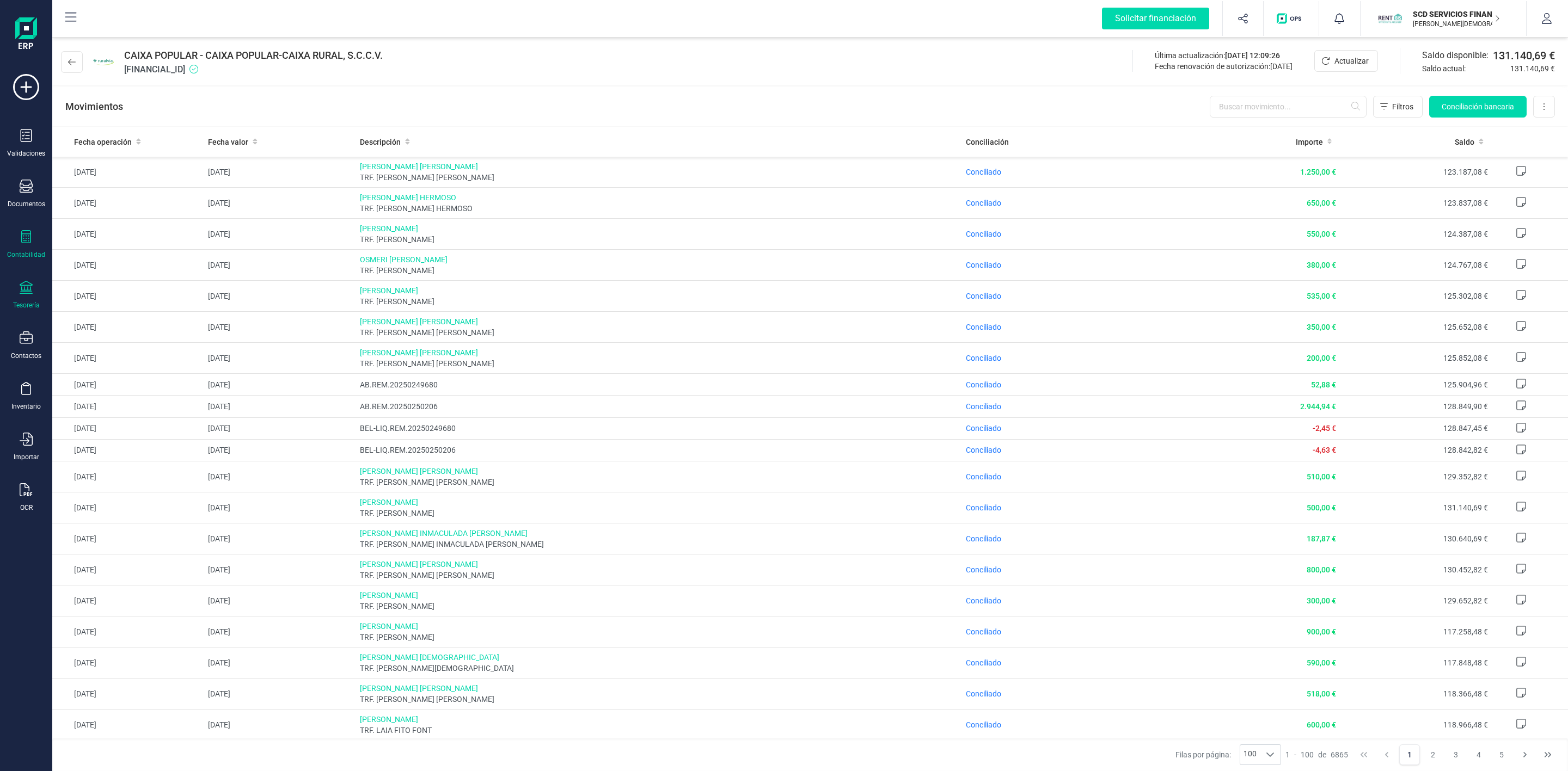
click at [15, 237] on div "Contabilidad" at bounding box center [26, 244] width 44 height 29
click at [117, 282] on span "Préstamos" at bounding box center [117, 278] width 65 height 13
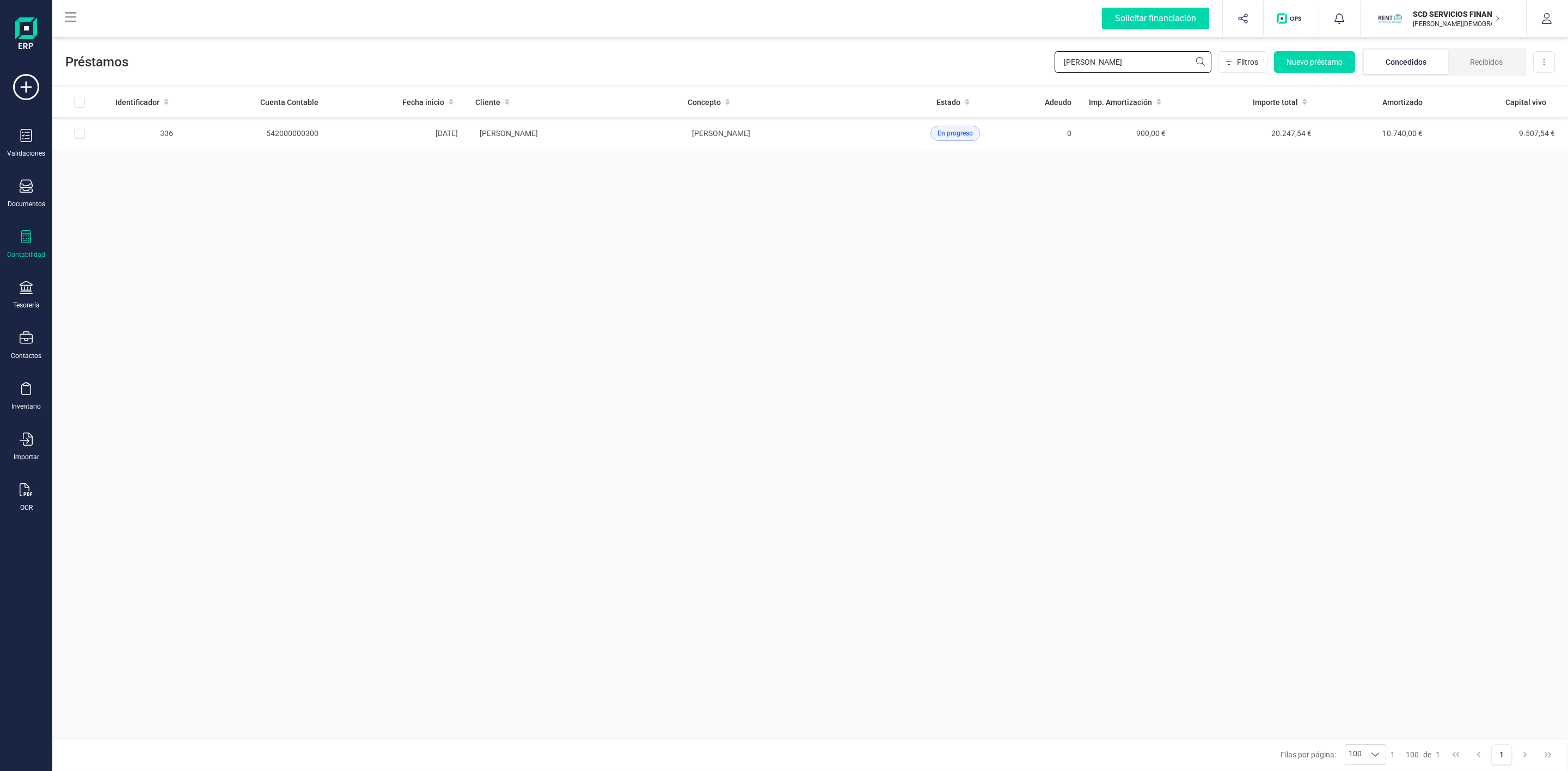
drag, startPoint x: 1116, startPoint y: 59, endPoint x: 1023, endPoint y: 67, distance: 93.3
click at [1038, 65] on div "Préstamos [PERSON_NAME] Filtros Nuevo préstamo Concedidos Recibidos Descargar E…" at bounding box center [810, 60] width 1516 height 50
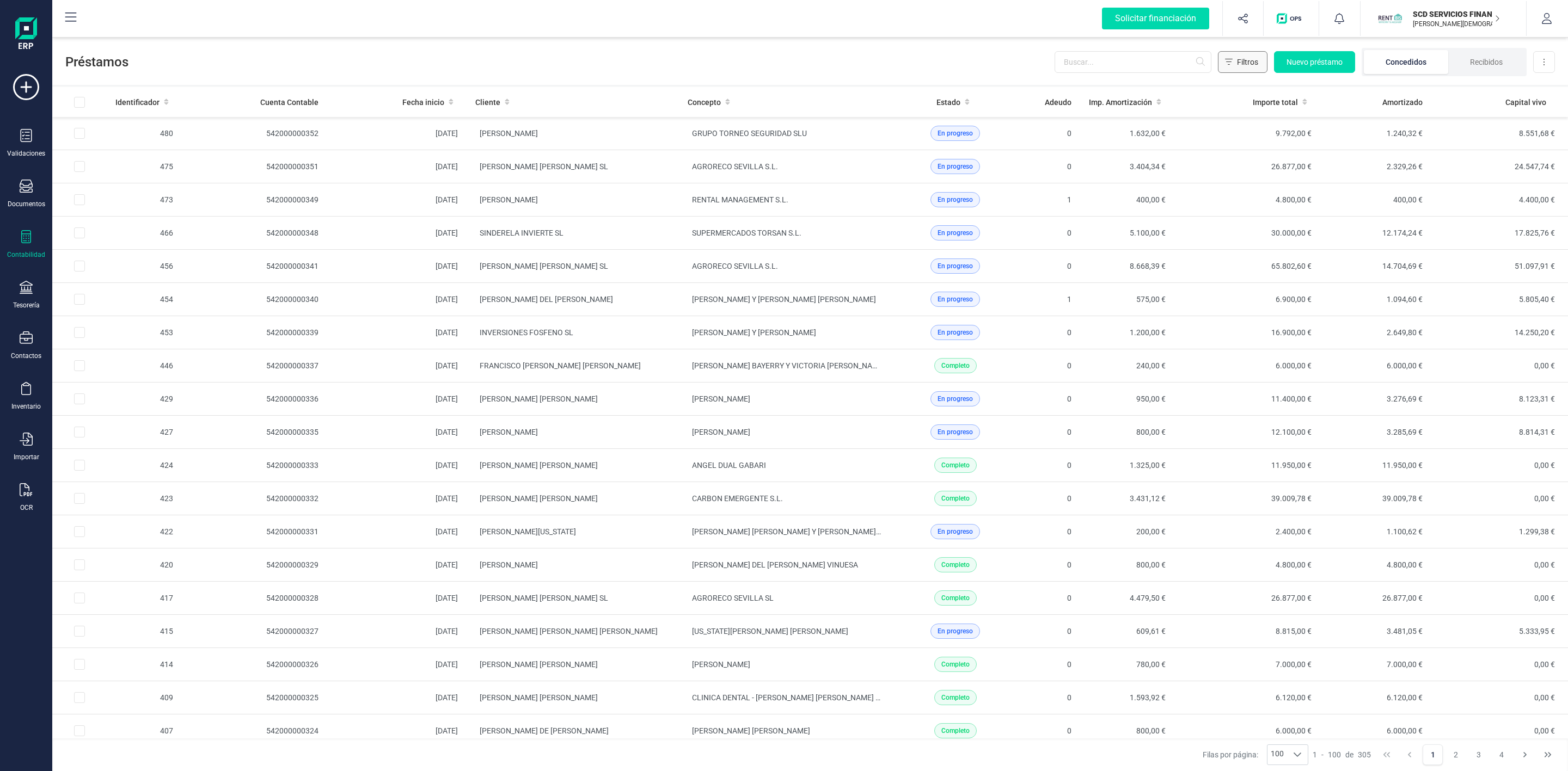
click at [1245, 59] on span "Filtros" at bounding box center [1247, 62] width 21 height 11
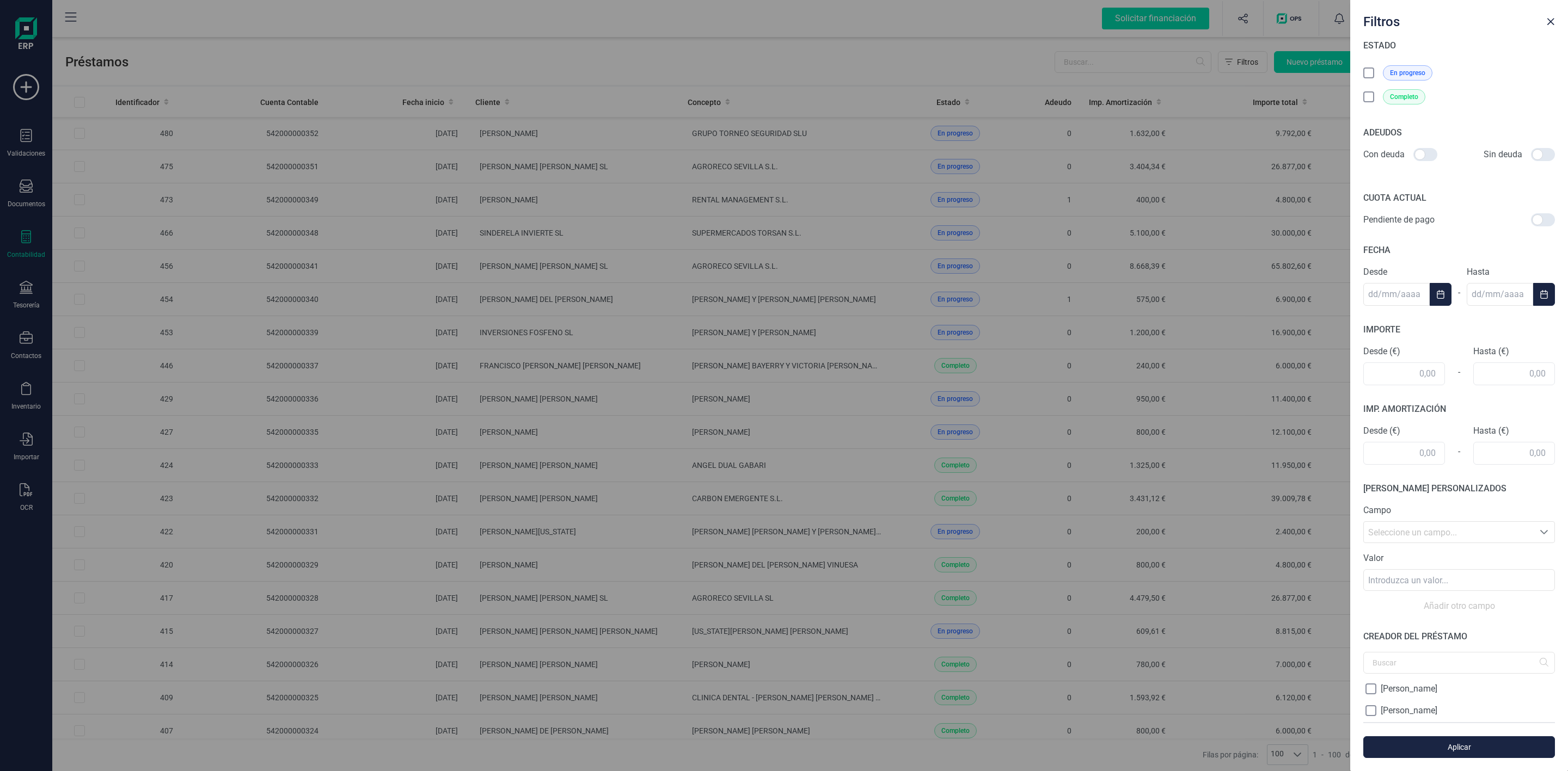
click at [1369, 72] on icon at bounding box center [1370, 74] width 11 height 11
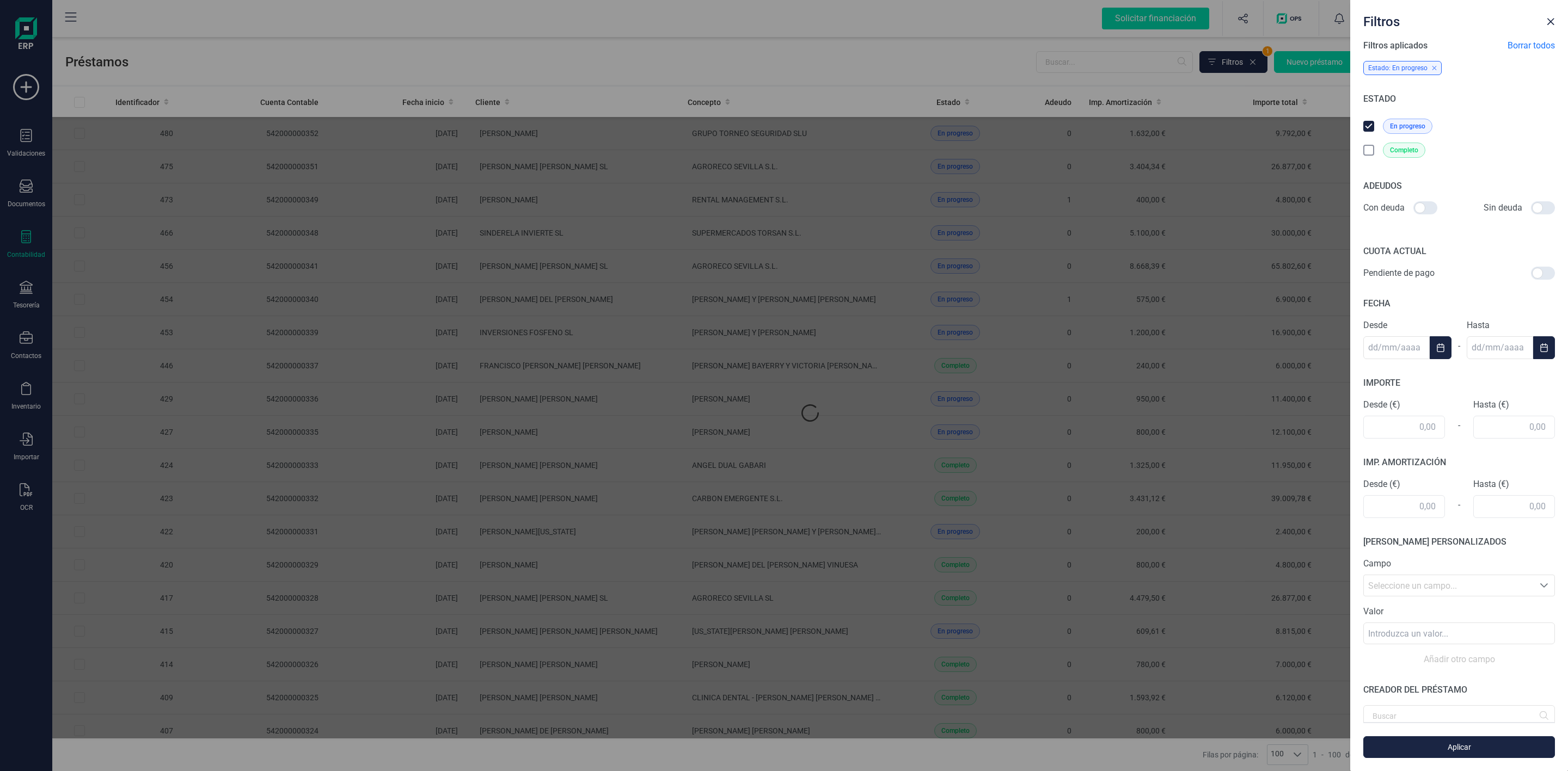
click at [1429, 208] on div at bounding box center [1425, 208] width 24 height 13
click at [1413, 208] on input "checkbox" at bounding box center [1413, 208] width 1 height 1
checkbox input "true"
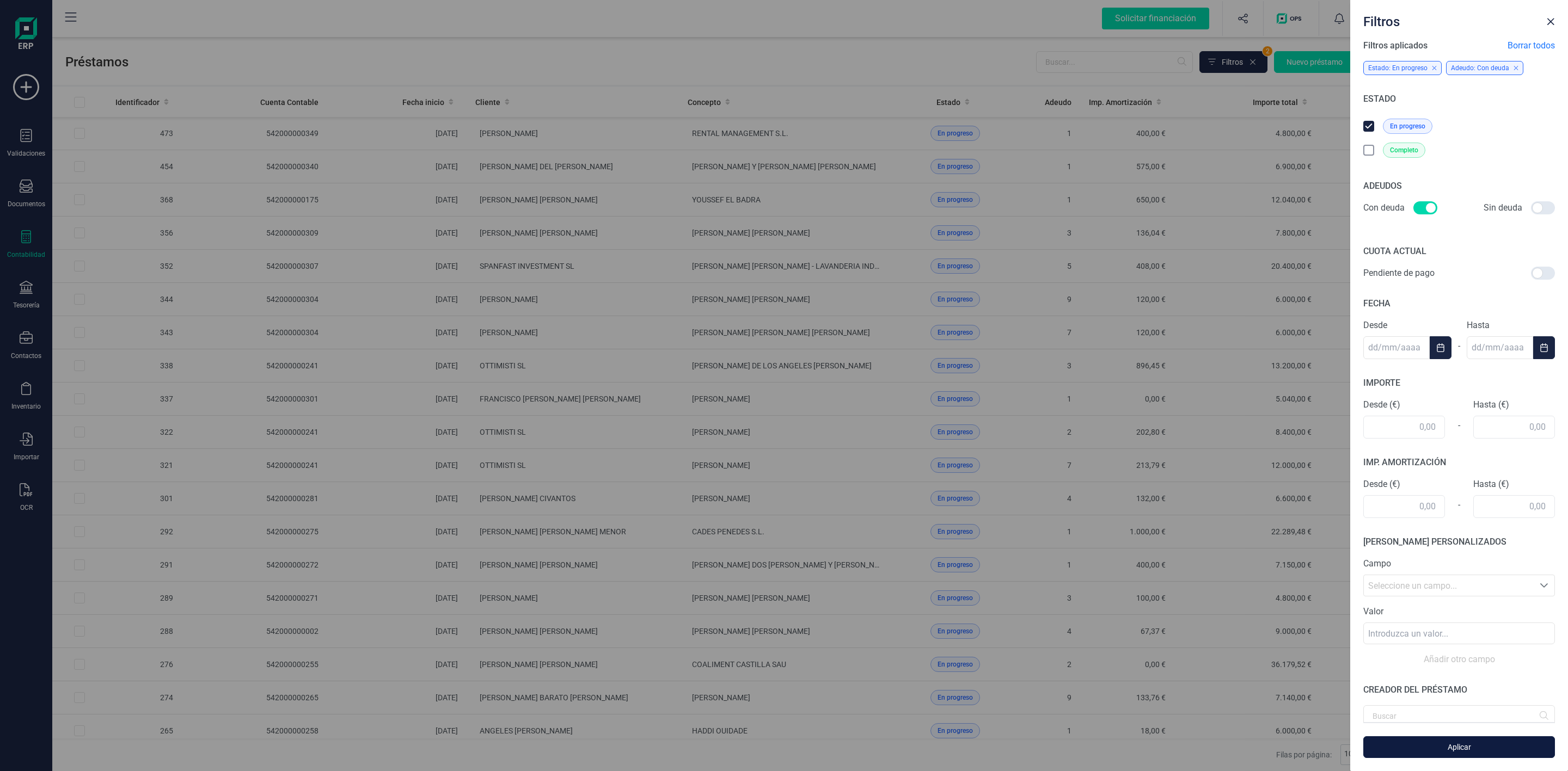
click at [1490, 744] on span "Aplicar" at bounding box center [1459, 747] width 167 height 11
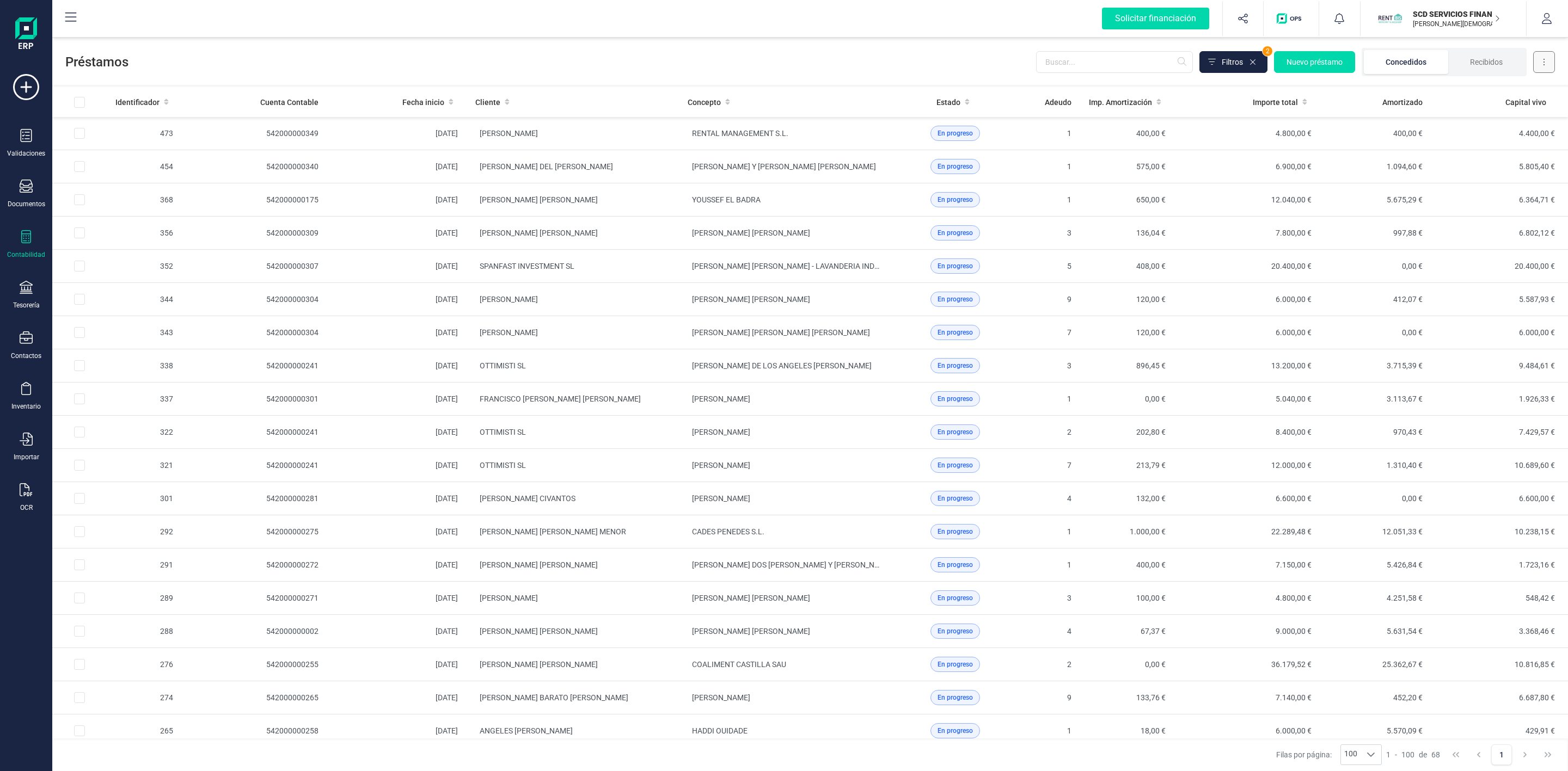
click at [1542, 69] on button at bounding box center [1544, 62] width 22 height 22
click at [1524, 91] on span "Descargar Excel" at bounding box center [1519, 89] width 54 height 11
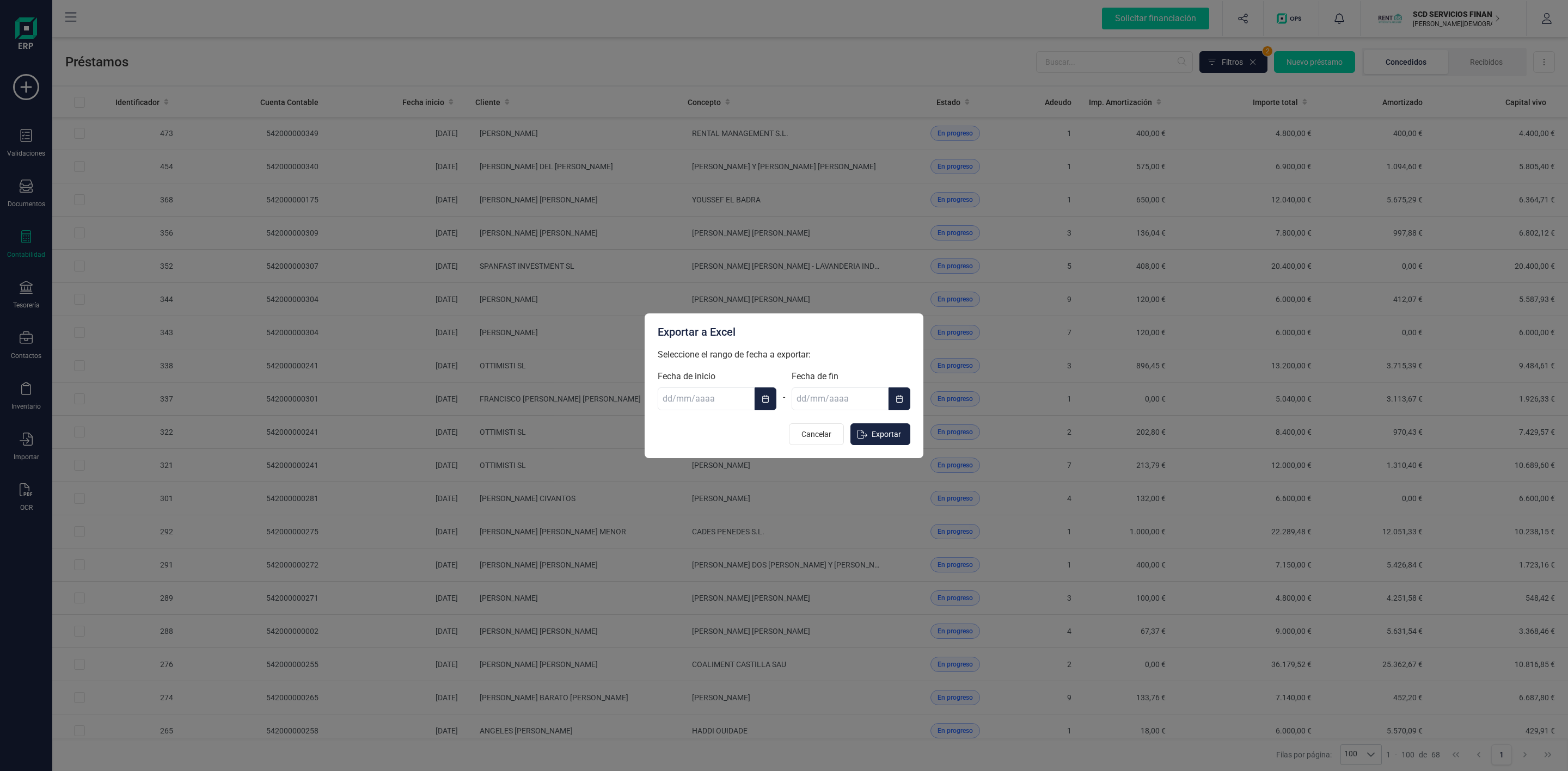
click at [696, 402] on input "text" at bounding box center [705, 399] width 97 height 23
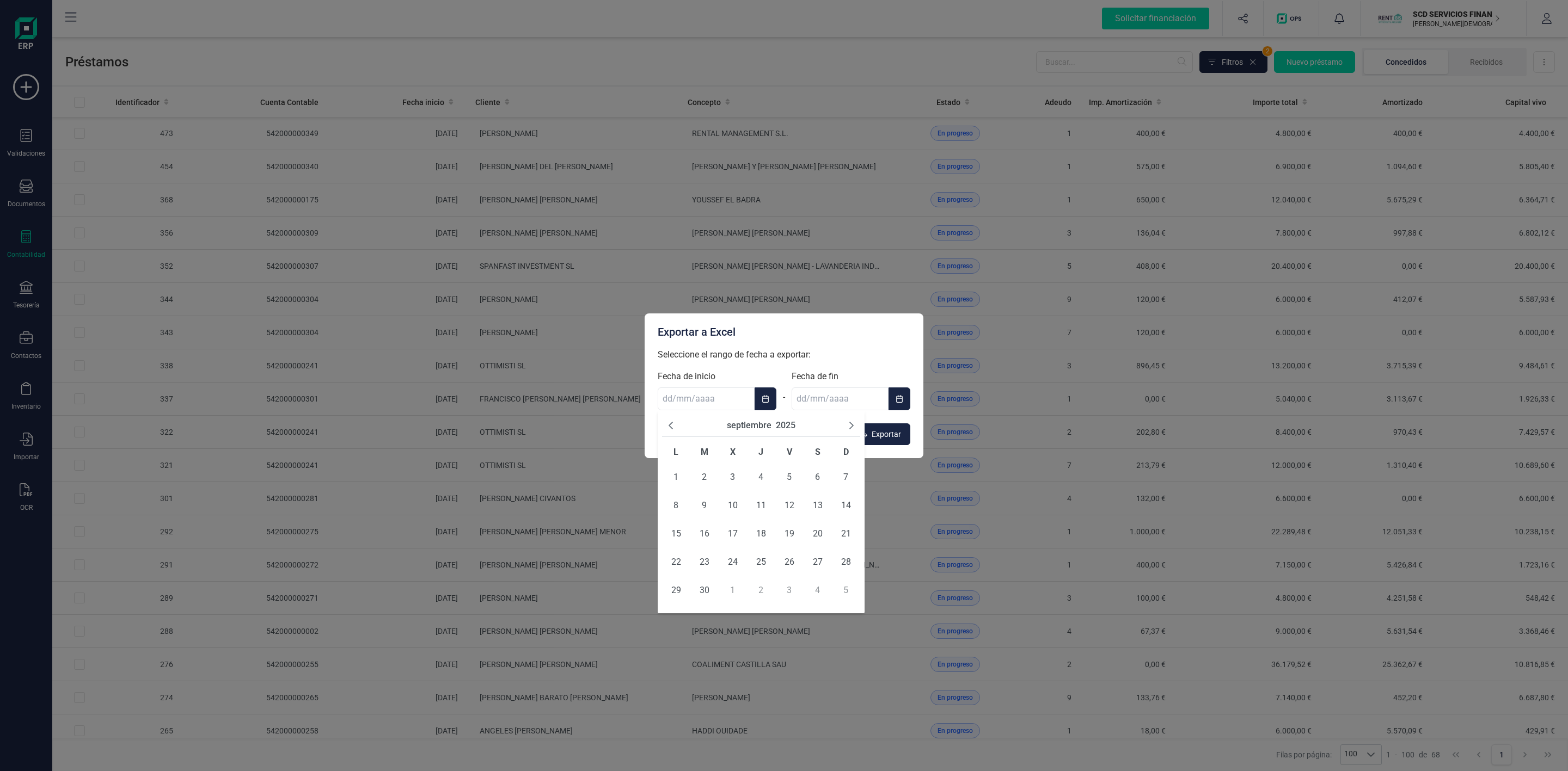
click at [756, 400] on button "Choose Date" at bounding box center [766, 399] width 22 height 23
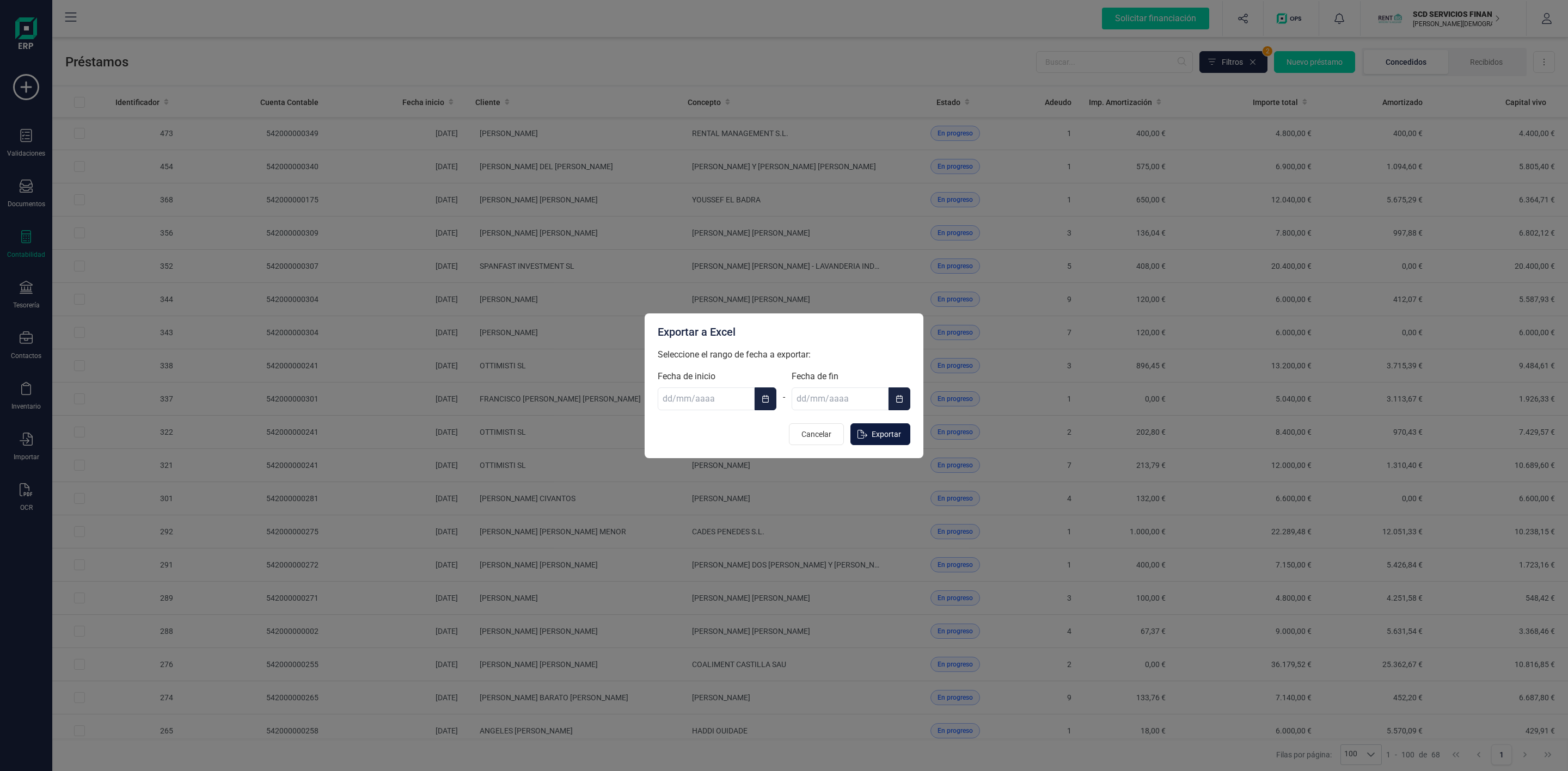
click at [881, 433] on span "Exportar" at bounding box center [886, 434] width 29 height 11
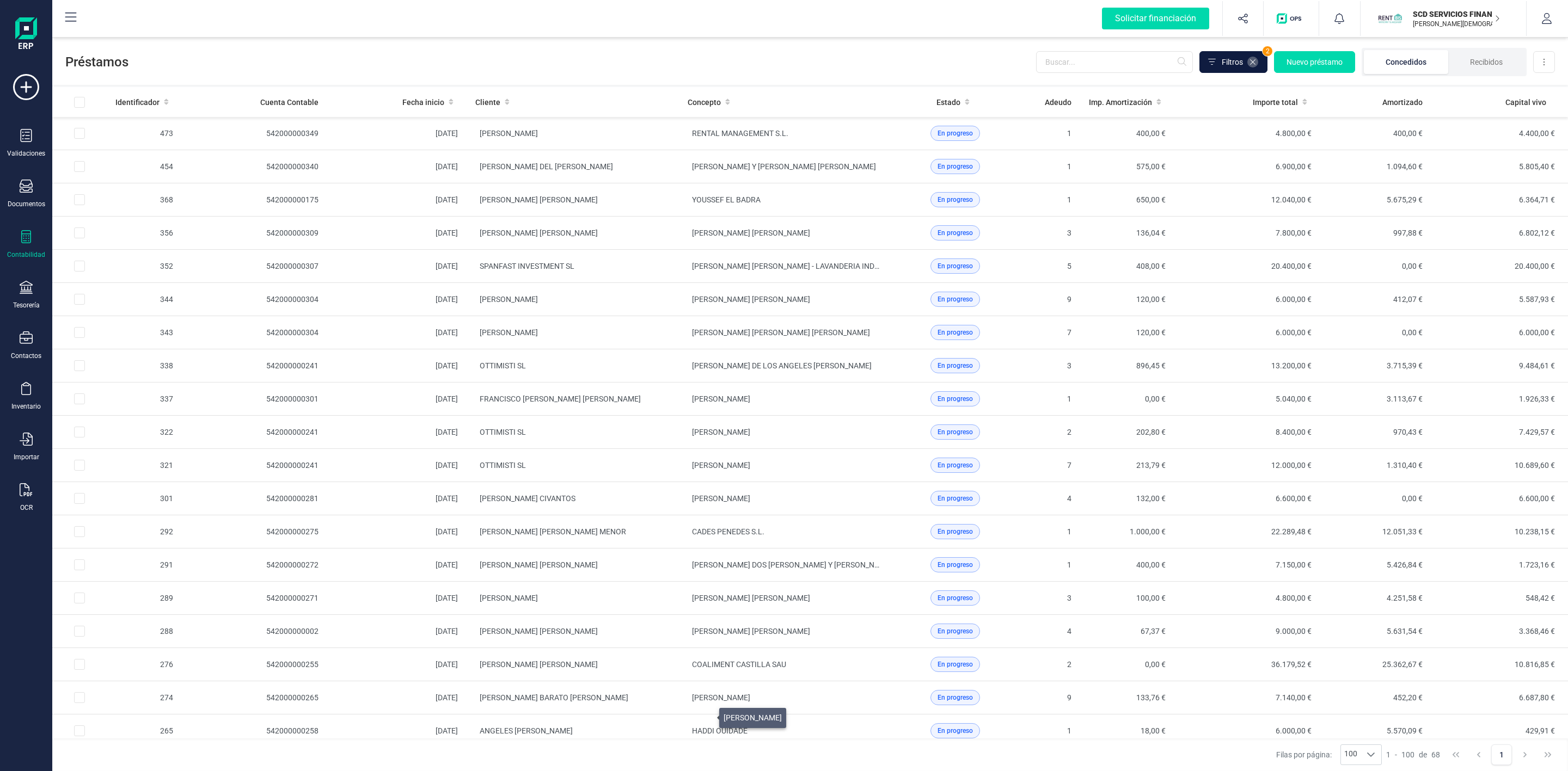
click at [1250, 63] on icon at bounding box center [1253, 62] width 9 height 9
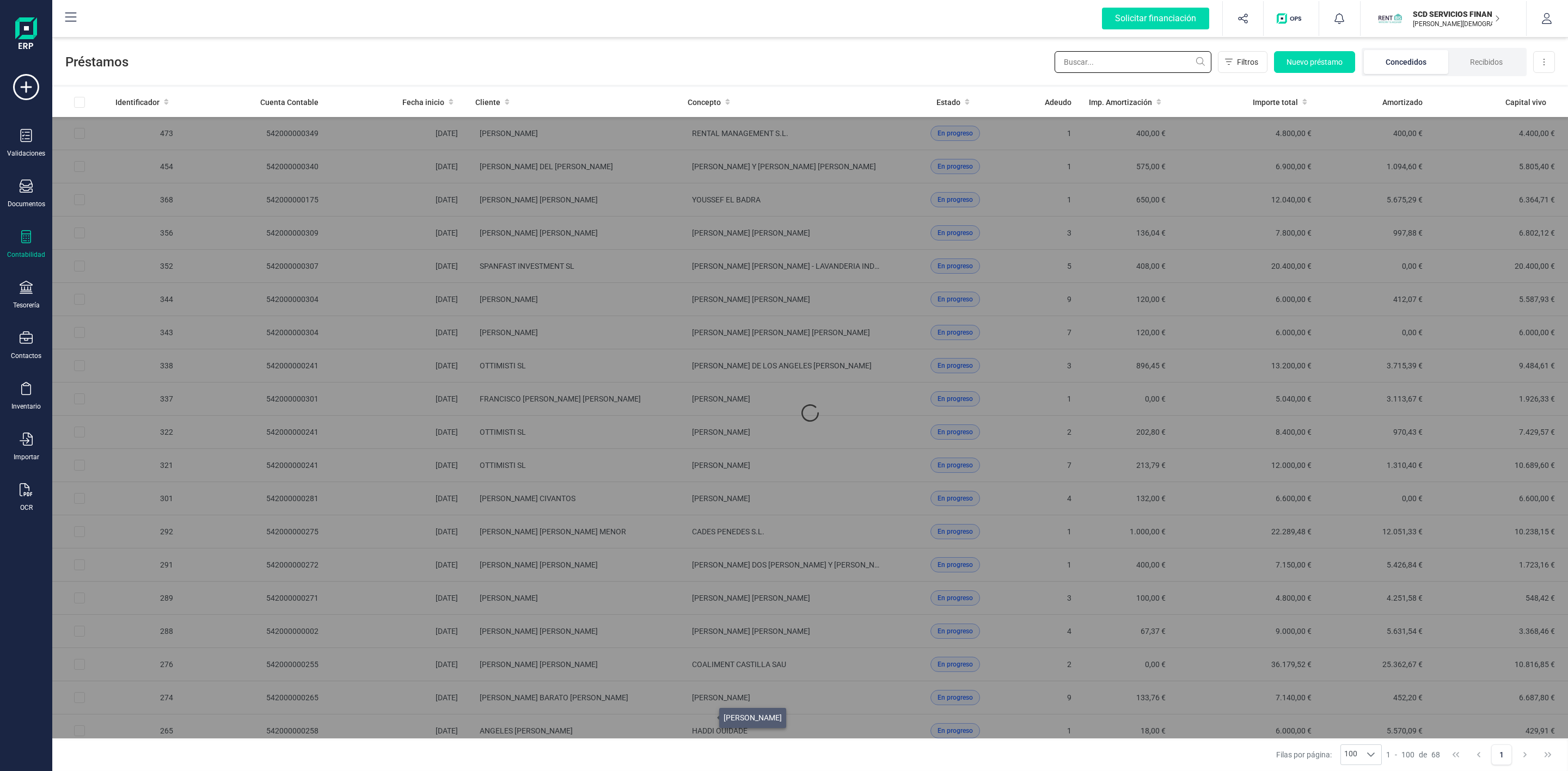
click at [1102, 61] on input "text" at bounding box center [1133, 62] width 157 height 22
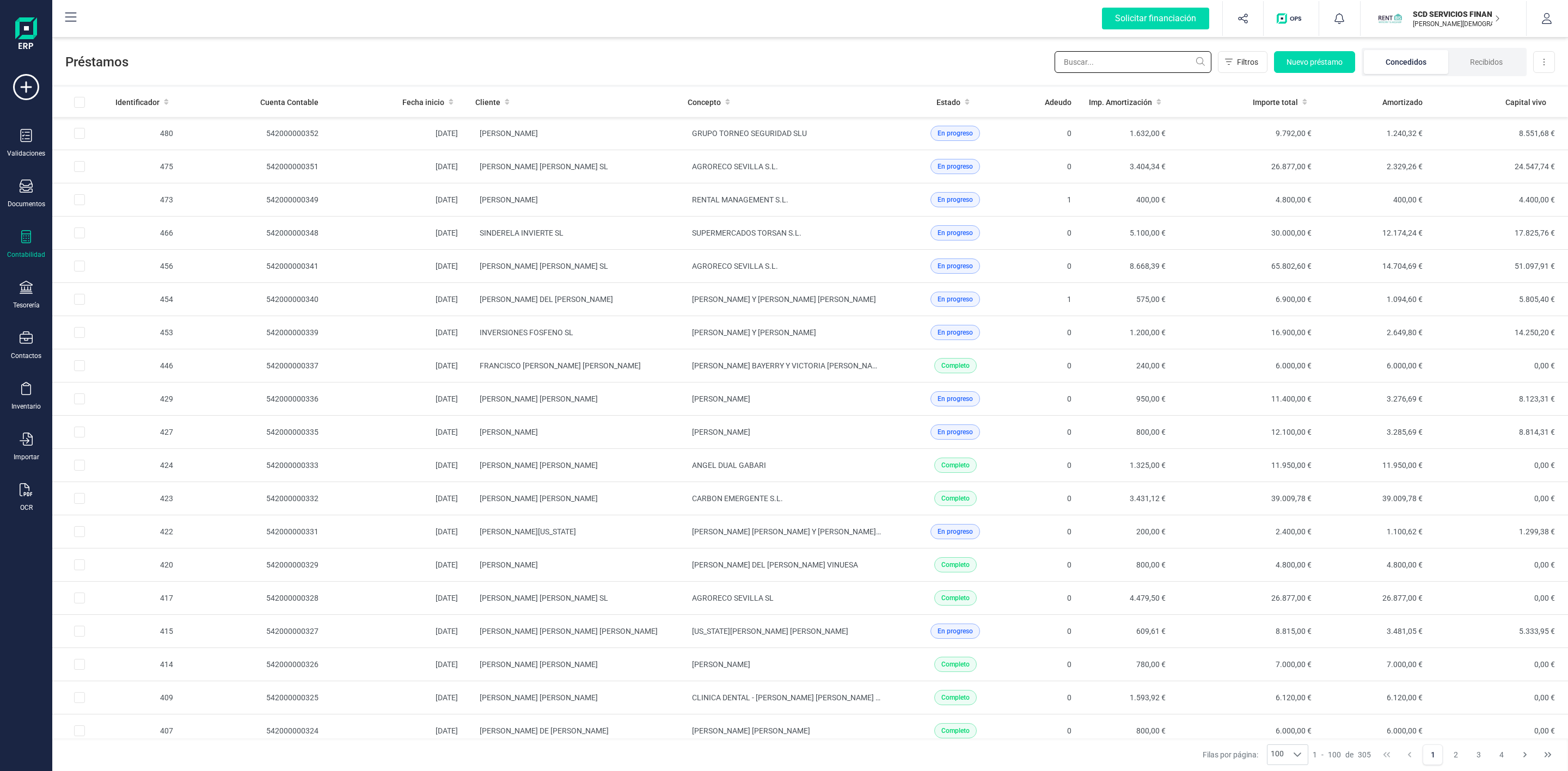
type input "c"
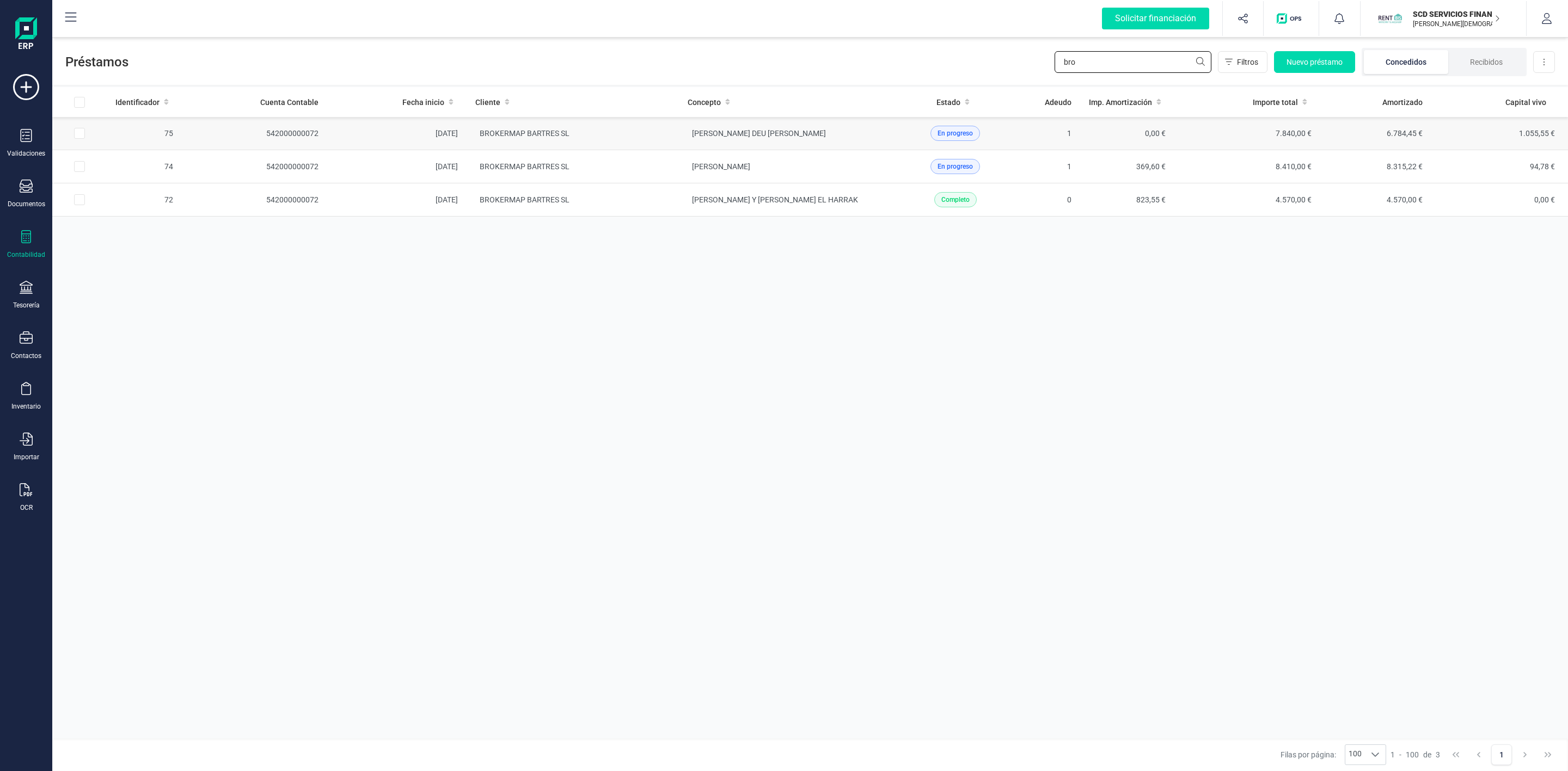
type input "bro"
click at [904, 139] on div "En progreso" at bounding box center [956, 133] width 111 height 15
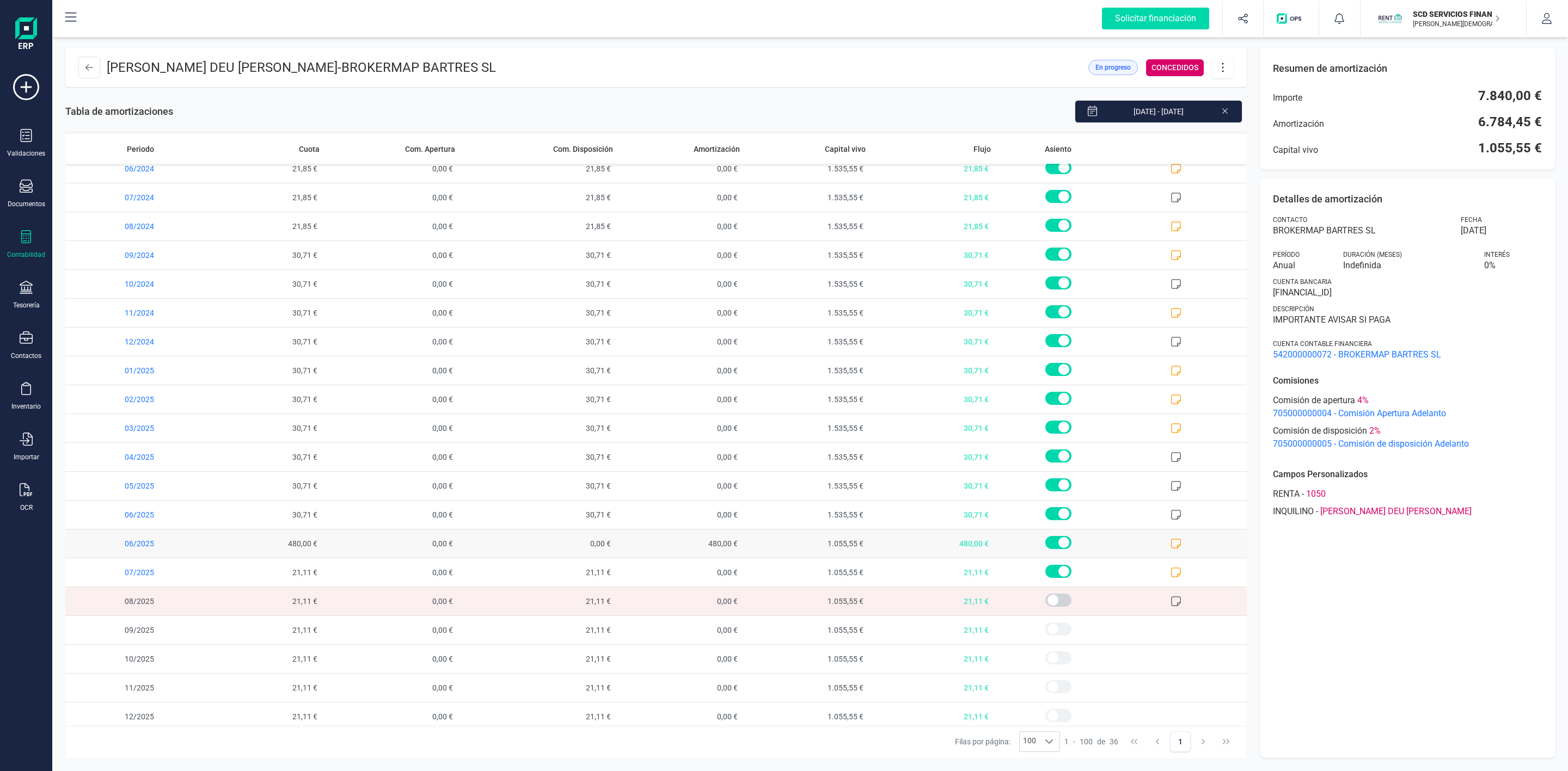
scroll to position [486, 0]
click at [1172, 567] on icon at bounding box center [1177, 567] width 10 height 10
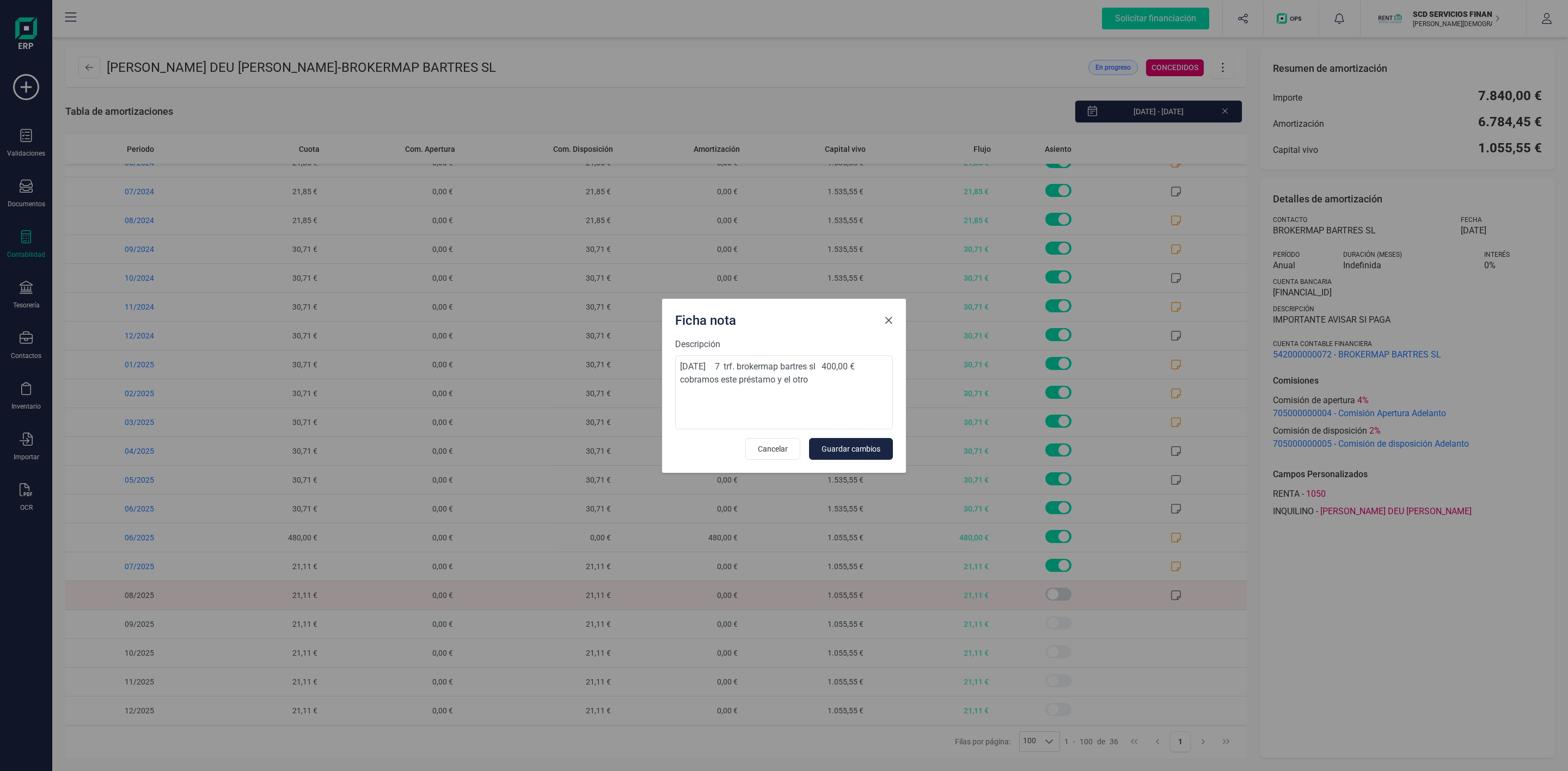
click at [891, 319] on span "Close" at bounding box center [889, 321] width 9 height 9
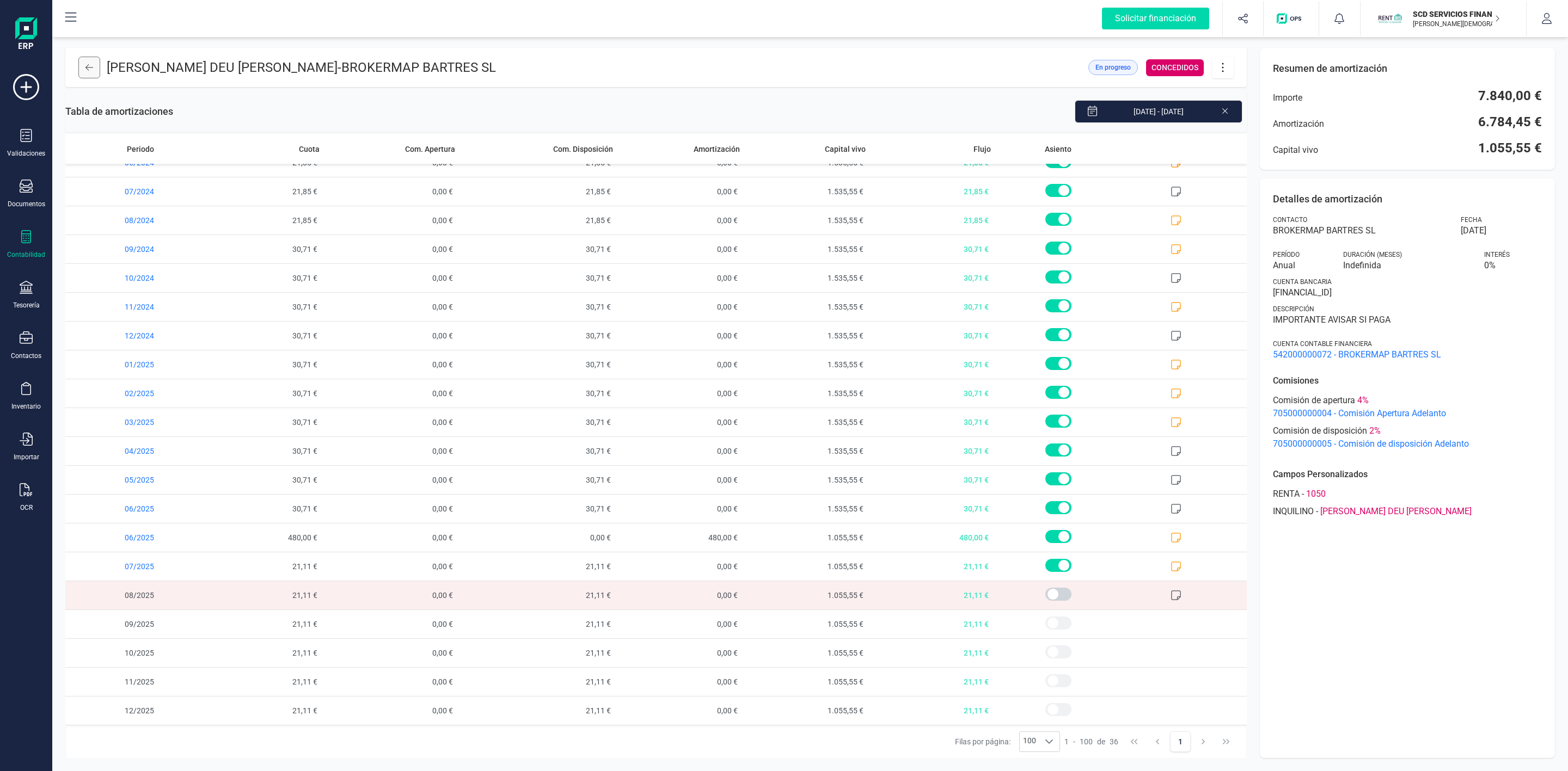
click at [90, 69] on icon at bounding box center [89, 68] width 8 height 9
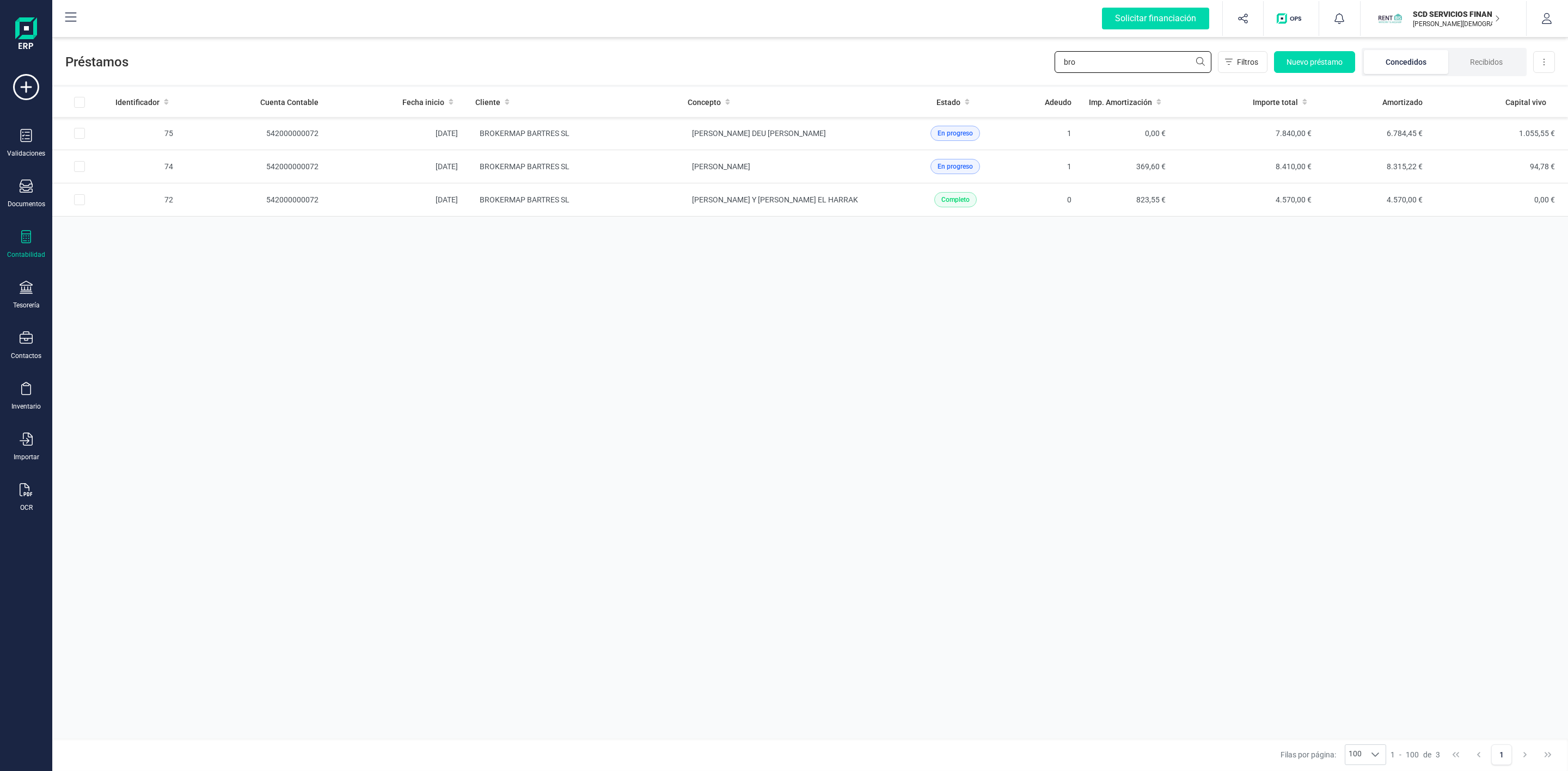
drag, startPoint x: 1129, startPoint y: 67, endPoint x: 920, endPoint y: 82, distance: 209.5
click at [922, 80] on div "Préstamos bro Filtros Nuevo préstamo Concedidos Recibidos Descargar Excel" at bounding box center [810, 60] width 1516 height 50
type input "[PERSON_NAME]"
click at [513, 180] on td "[PERSON_NAME]" at bounding box center [573, 167] width 212 height 33
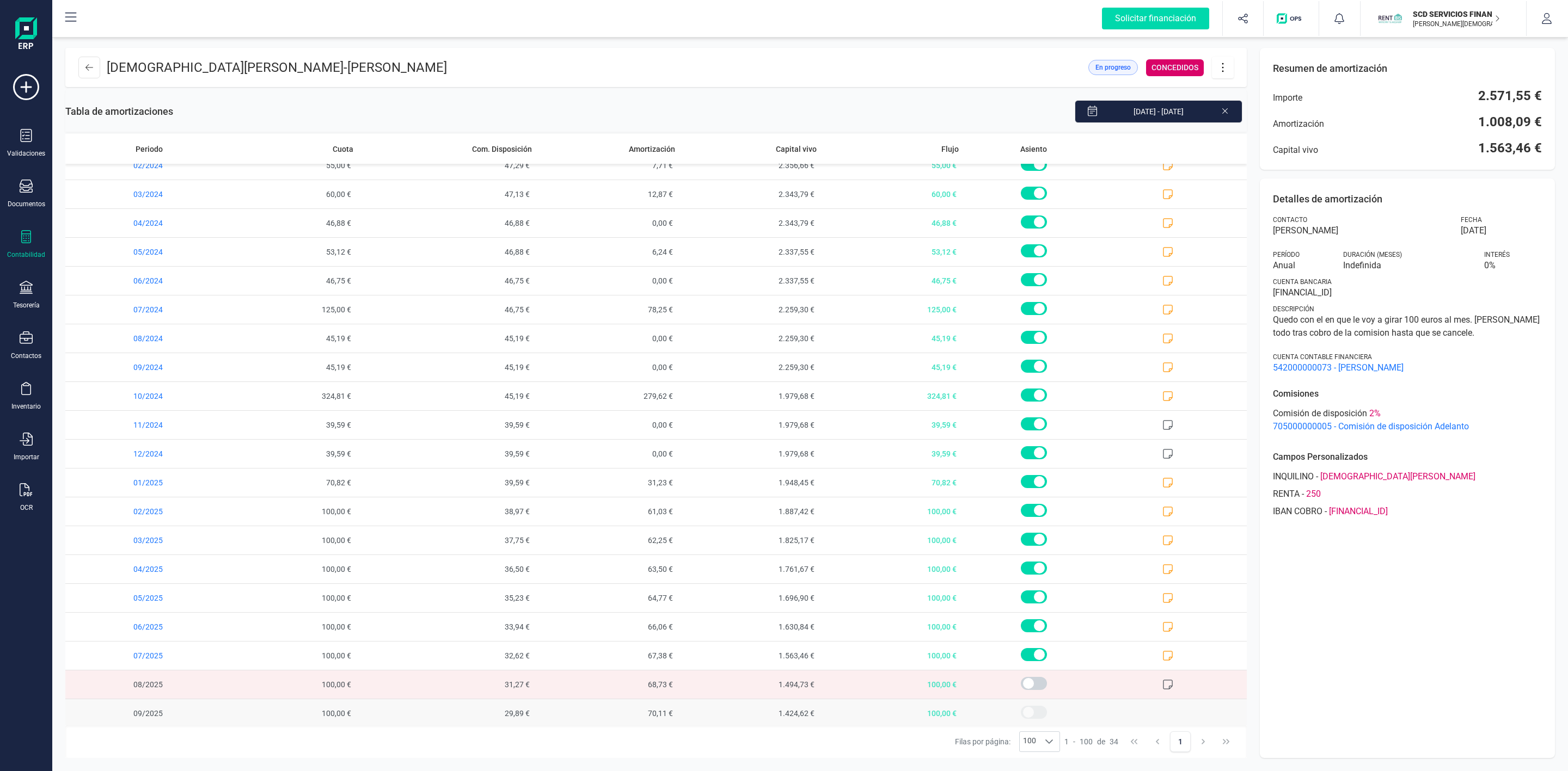
scroll to position [428, 0]
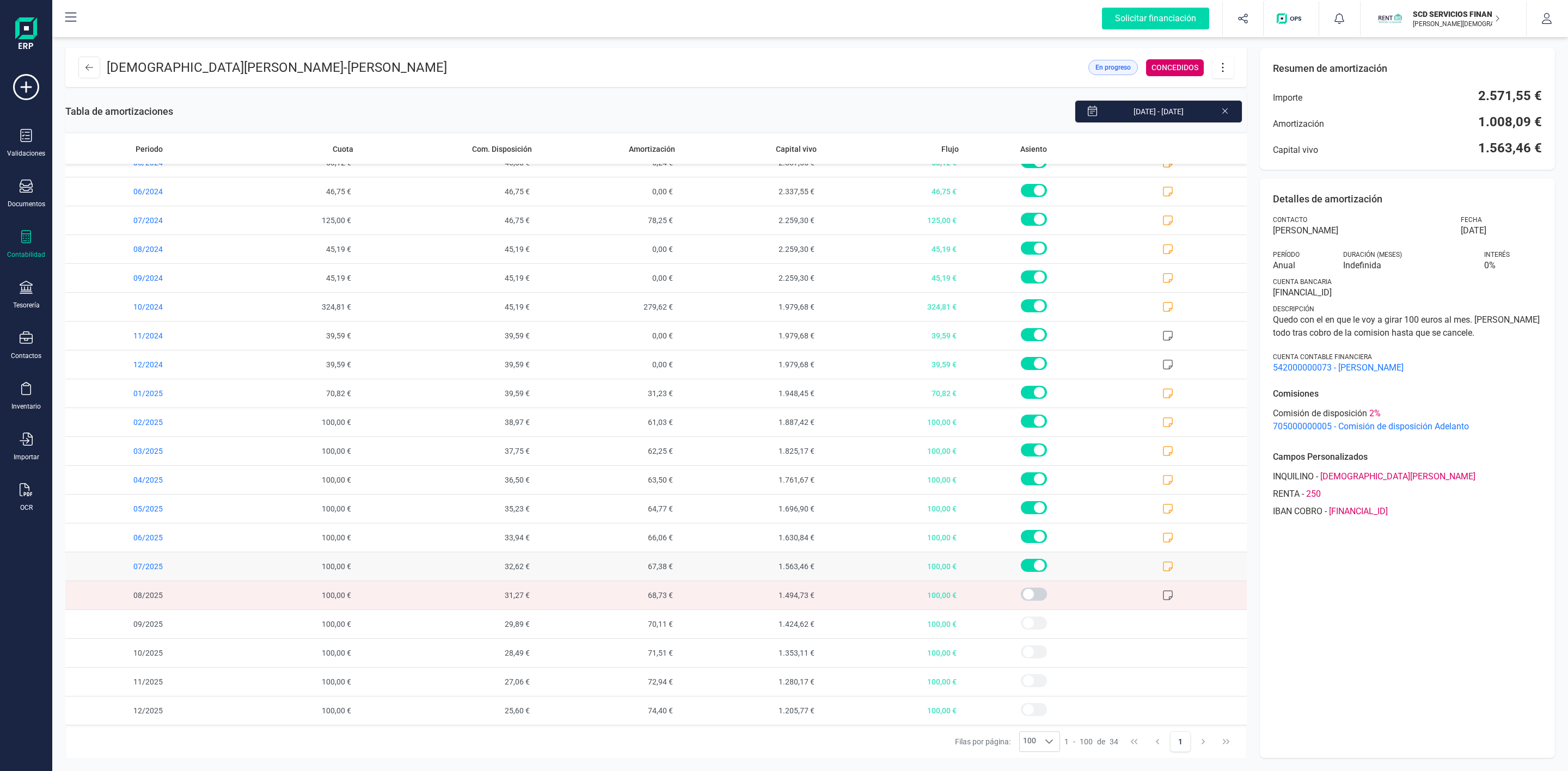
click at [1163, 565] on icon at bounding box center [1168, 567] width 11 height 11
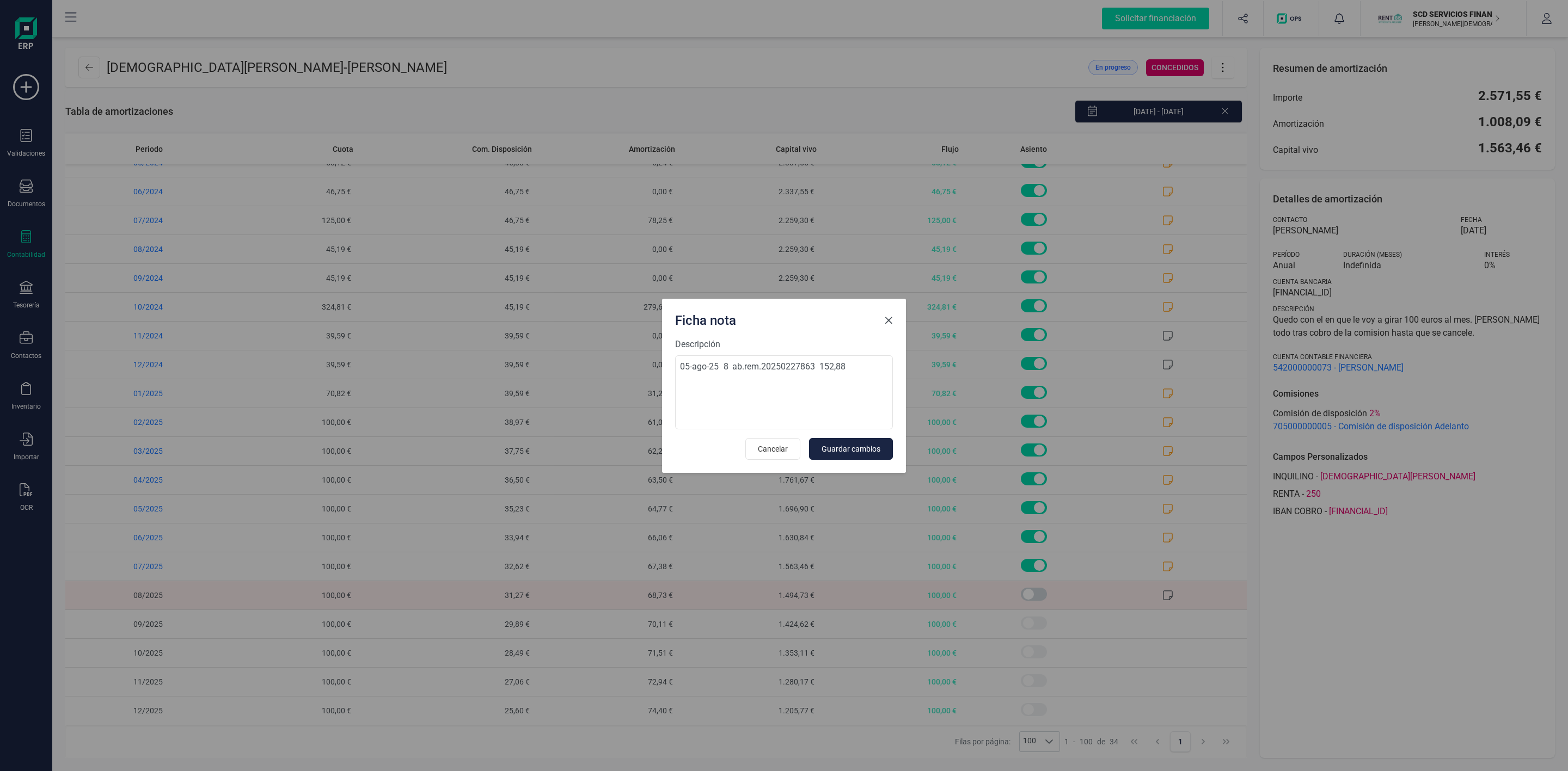
click at [887, 319] on span "Close" at bounding box center [889, 321] width 9 height 9
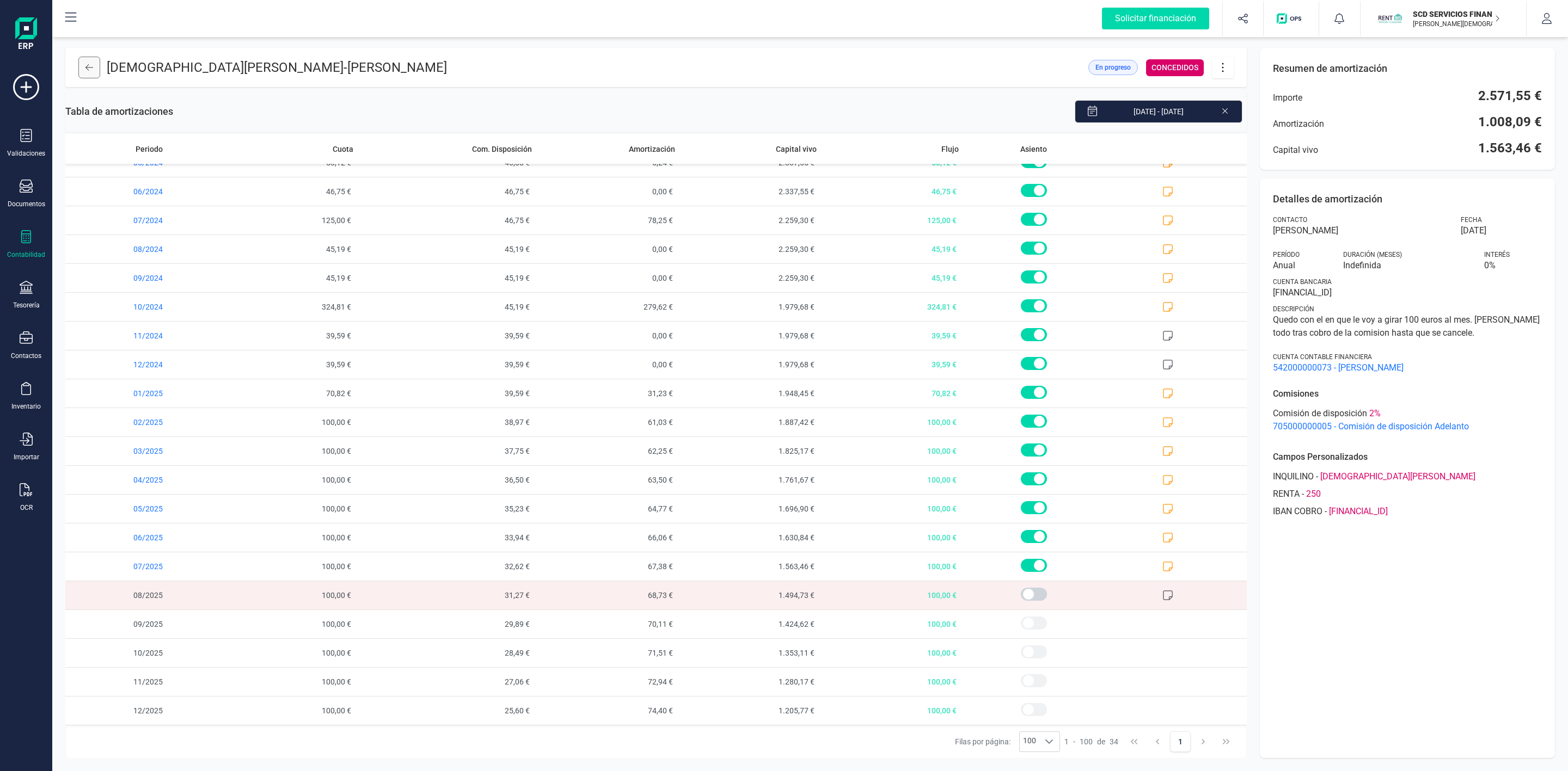
click at [85, 72] on button at bounding box center [89, 68] width 22 height 22
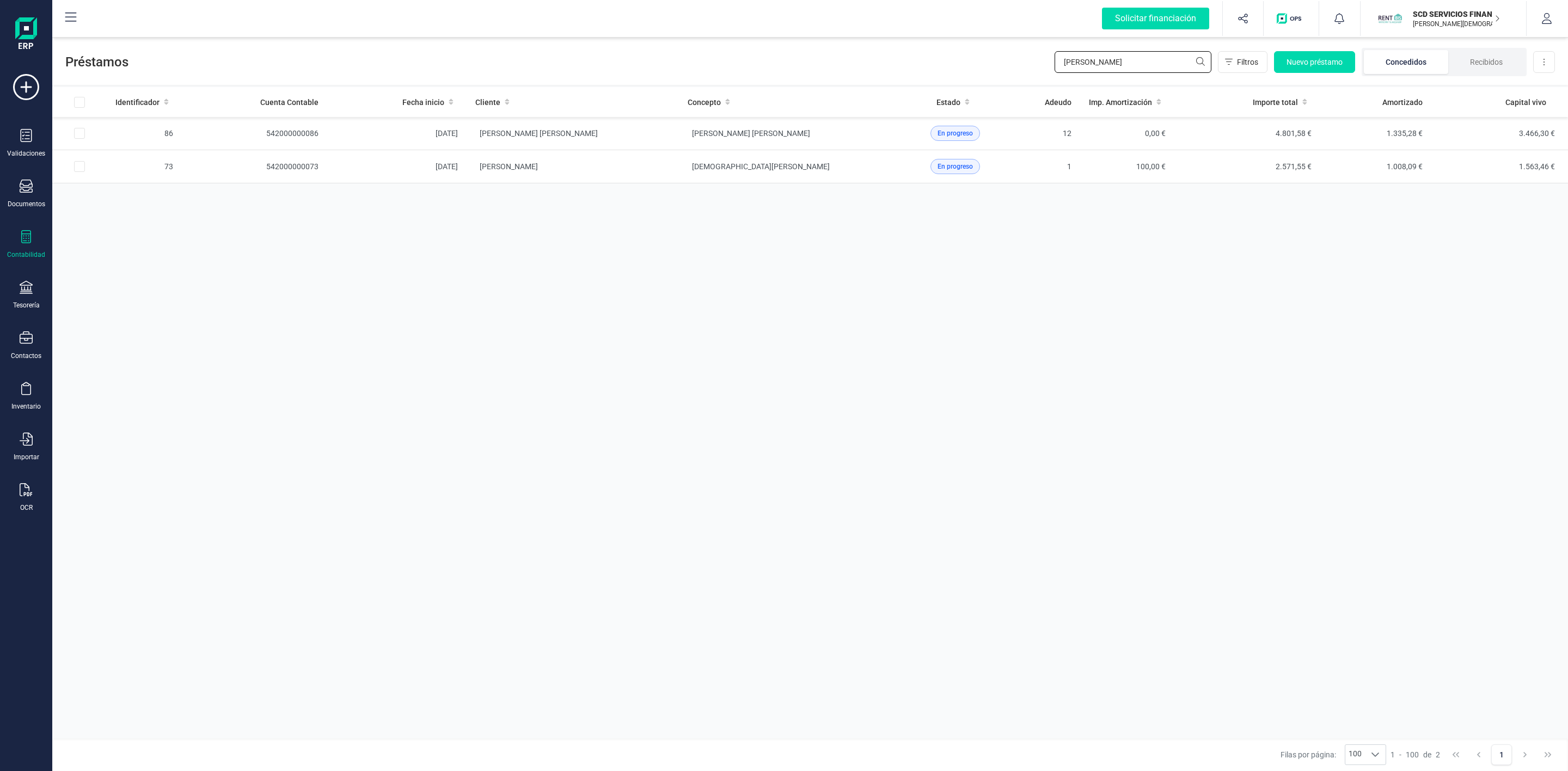
drag, startPoint x: 1027, startPoint y: 62, endPoint x: 998, endPoint y: 63, distance: 29.0
click at [998, 63] on div "Préstamos [PERSON_NAME] Filtros Nuevo préstamo Concedidos Recibidos Descargar E…" at bounding box center [810, 60] width 1516 height 50
type input "[PERSON_NAME]"
drag, startPoint x: 1133, startPoint y: 67, endPoint x: 982, endPoint y: 60, distance: 151.2
click at [998, 65] on div "Préstamos [PERSON_NAME] Filtros Nuevo préstamo Concedidos Recibidos Descargar E…" at bounding box center [810, 60] width 1516 height 50
